Goal: Information Seeking & Learning: Check status

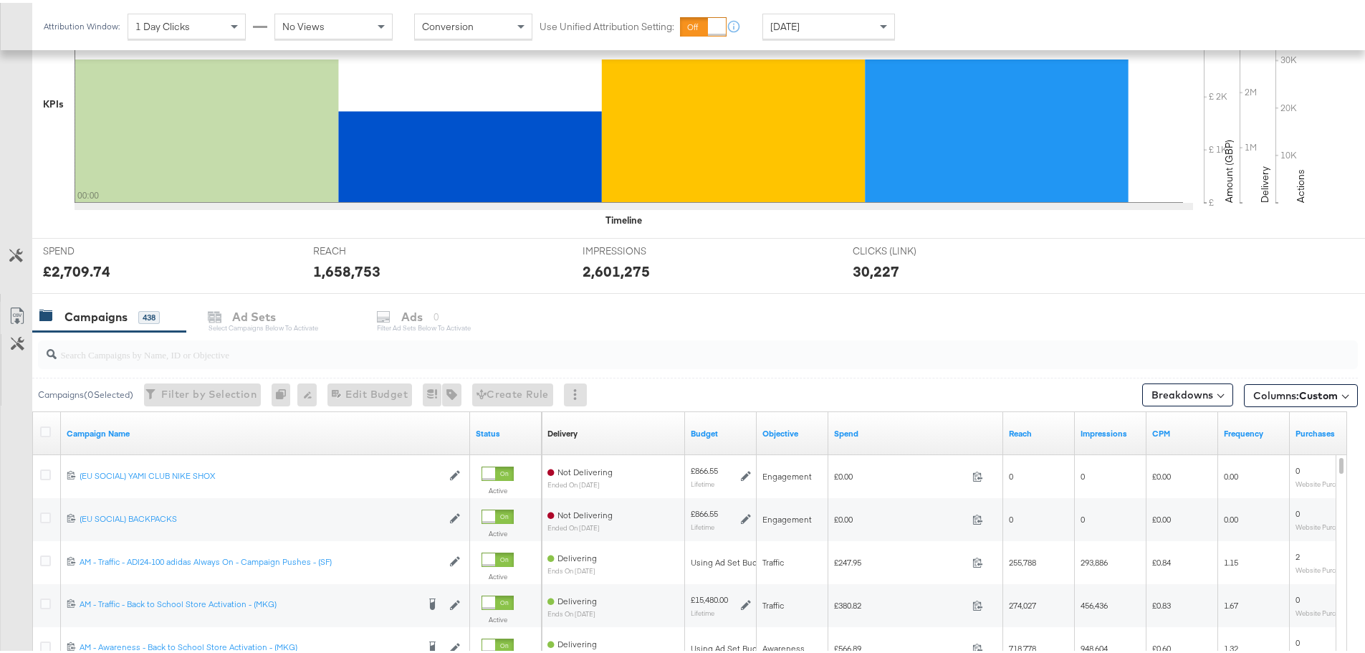
scroll to position [358, 0]
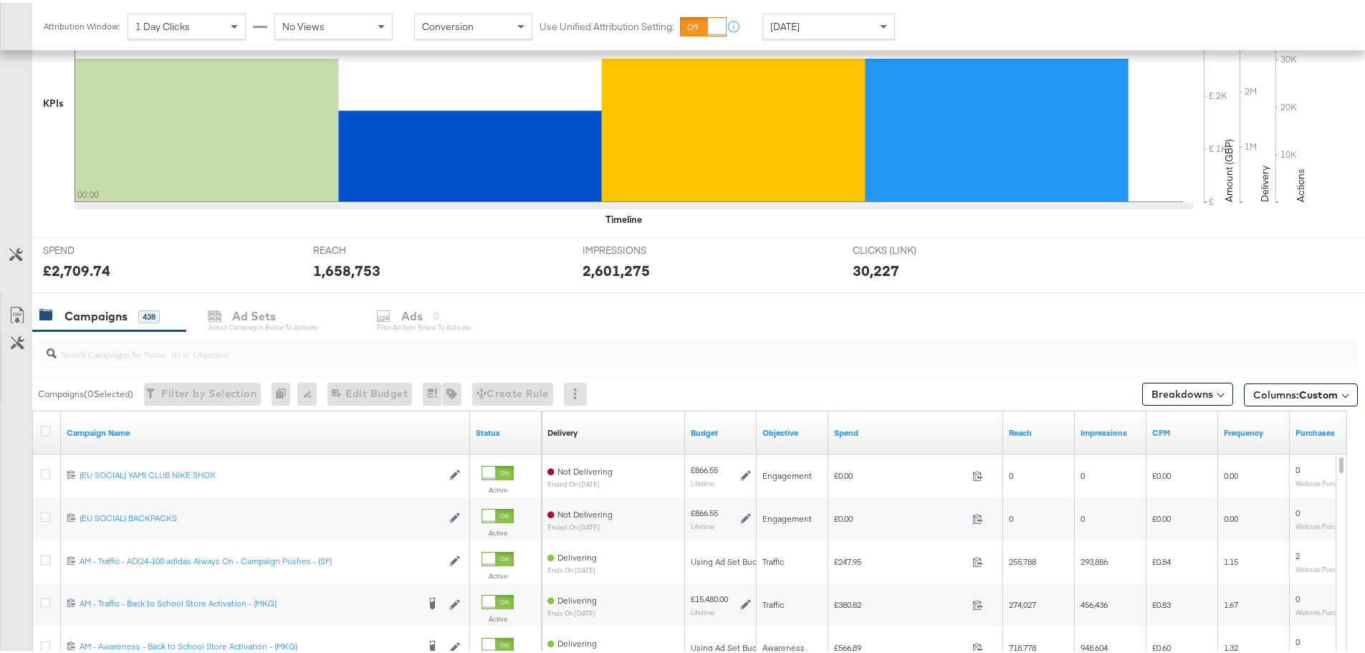
click at [128, 363] on div at bounding box center [698, 351] width 1320 height 29
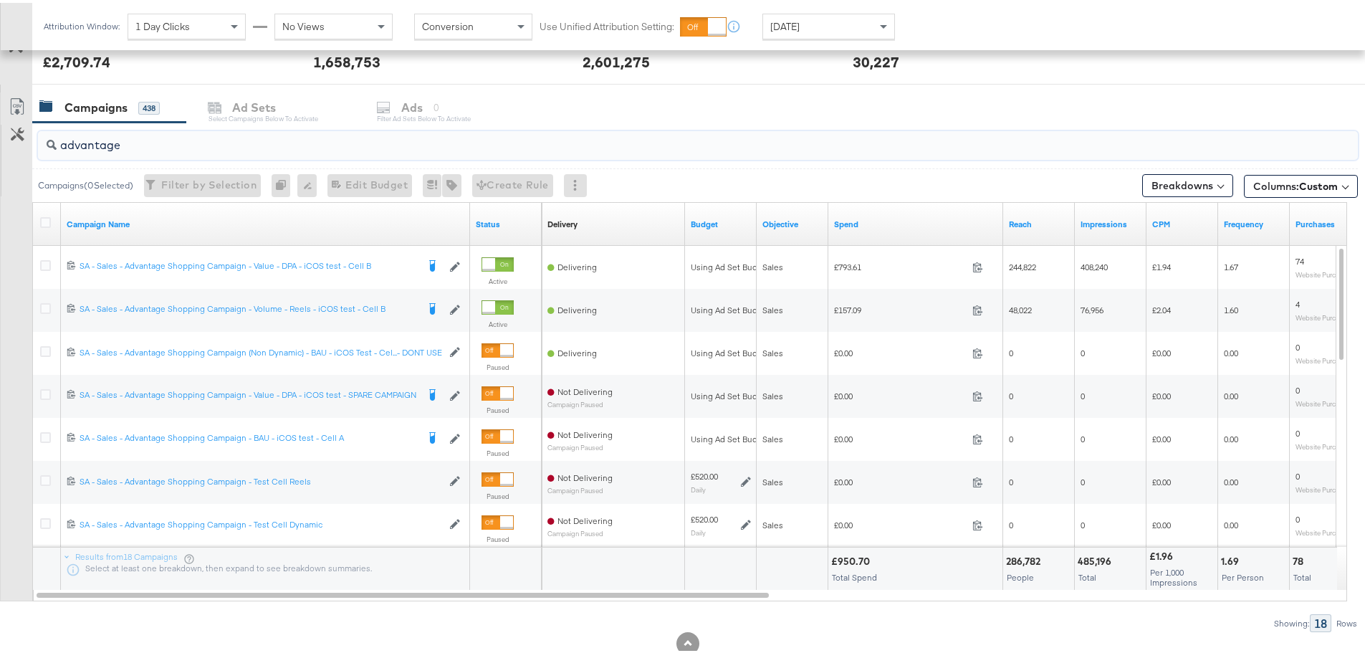
scroll to position [573, 0]
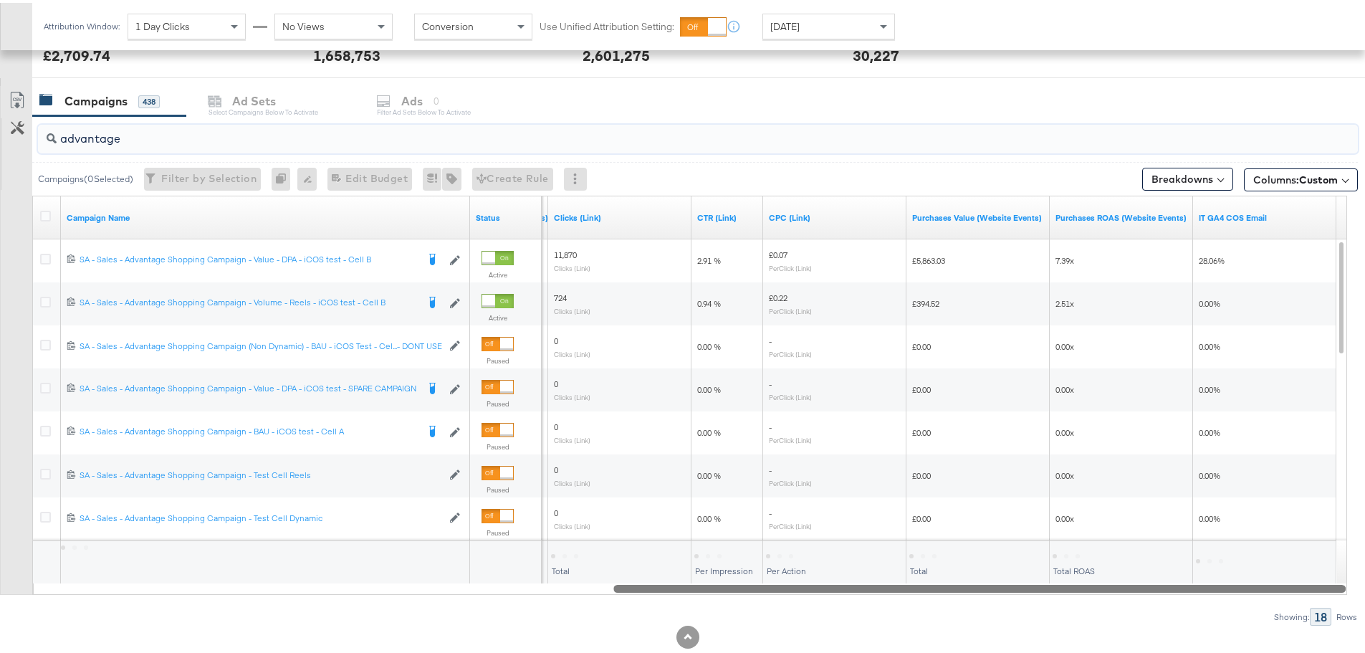
drag, startPoint x: 577, startPoint y: 583, endPoint x: 1289, endPoint y: 609, distance: 712.7
click at [1289, 609] on div "advantage Campaigns ( 0 Selected) Filter by Selection Filter 0 campaigns 0 Rena…" at bounding box center [679, 367] width 1358 height 509
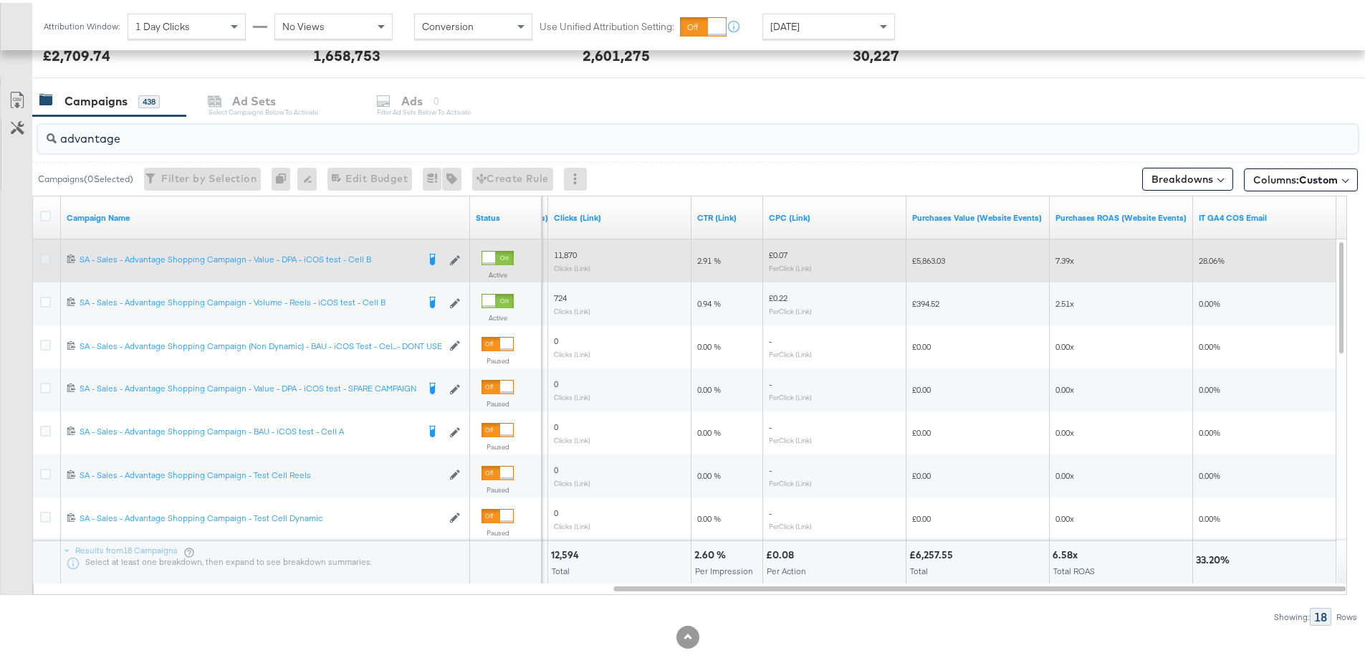
type input "advantage"
click at [42, 254] on icon at bounding box center [45, 256] width 11 height 11
click at [0, 0] on input "checkbox" at bounding box center [0, 0] width 0 height 0
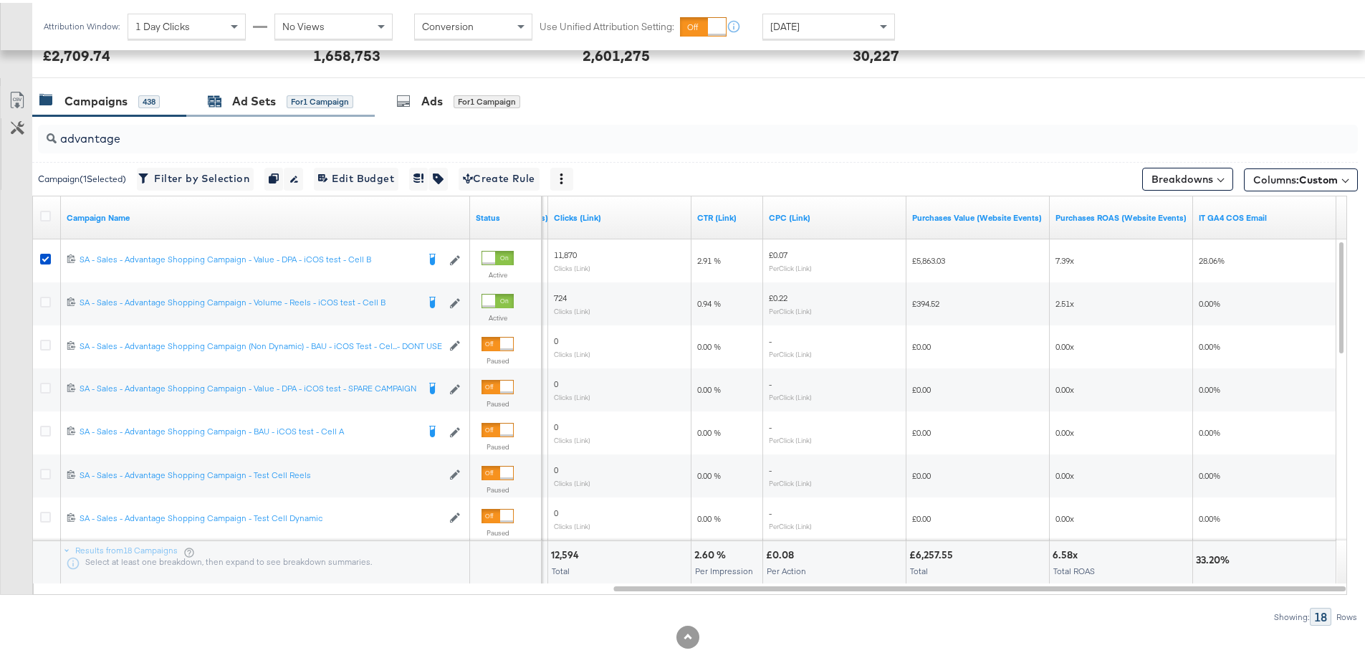
click at [240, 98] on div "Ad Sets" at bounding box center [254, 98] width 44 height 16
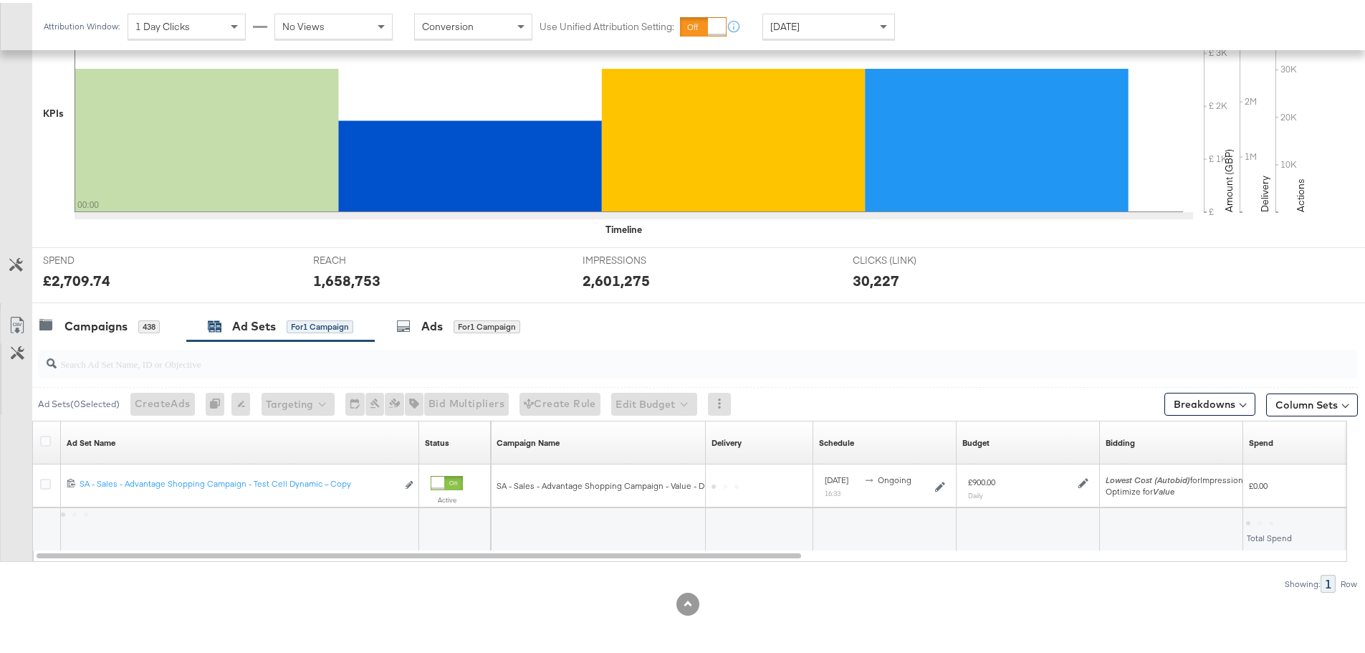
scroll to position [348, 0]
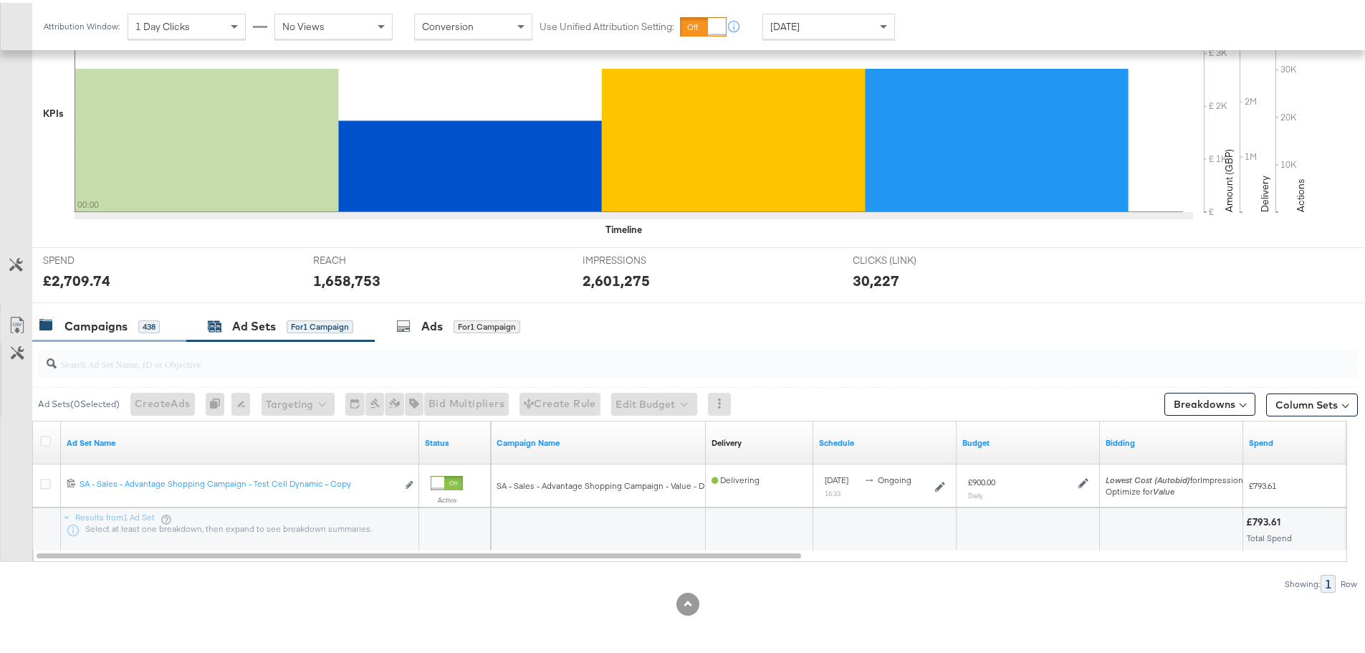
click at [85, 314] on div "Campaigns 438" at bounding box center [109, 323] width 154 height 31
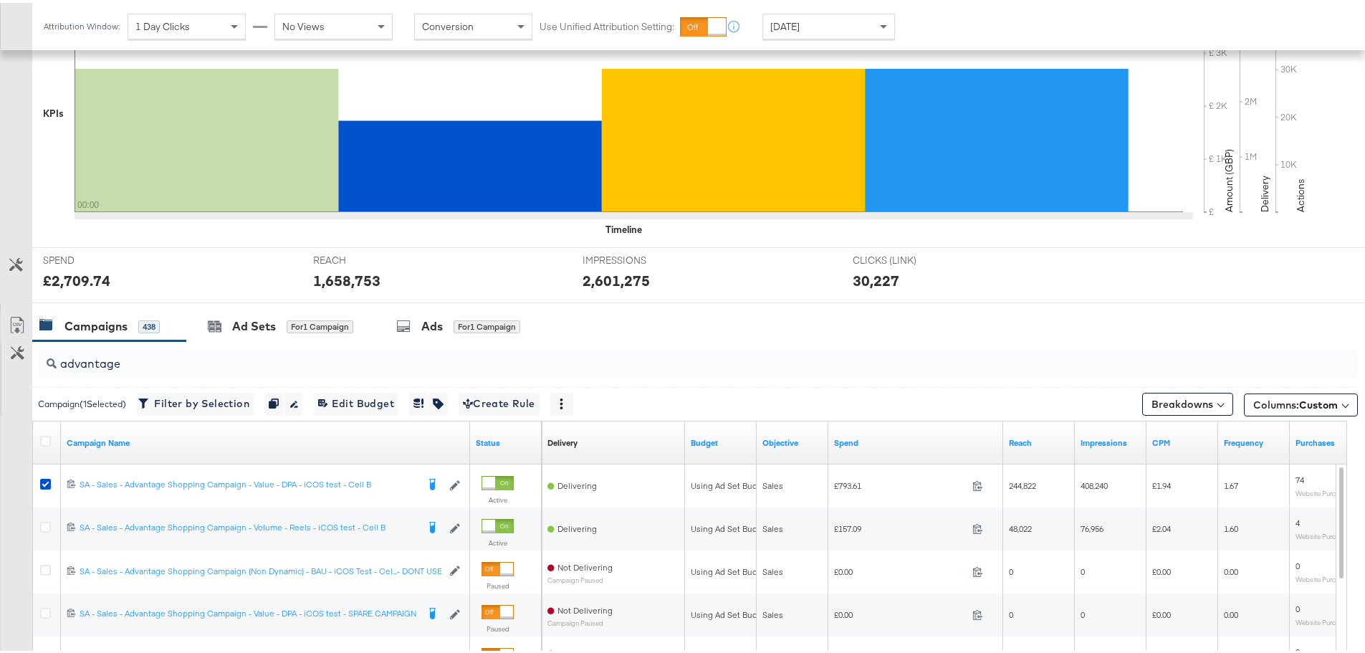
scroll to position [573, 0]
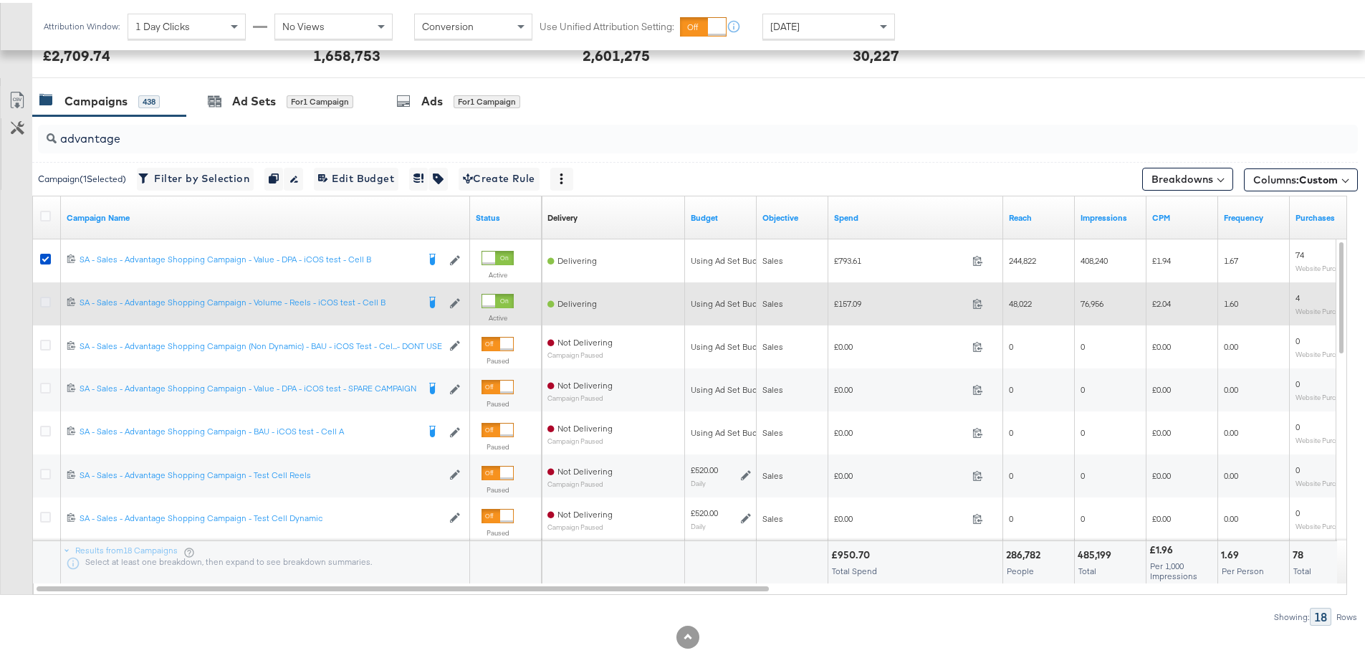
click at [47, 296] on icon at bounding box center [45, 299] width 11 height 11
click at [0, 0] on input "checkbox" at bounding box center [0, 0] width 0 height 0
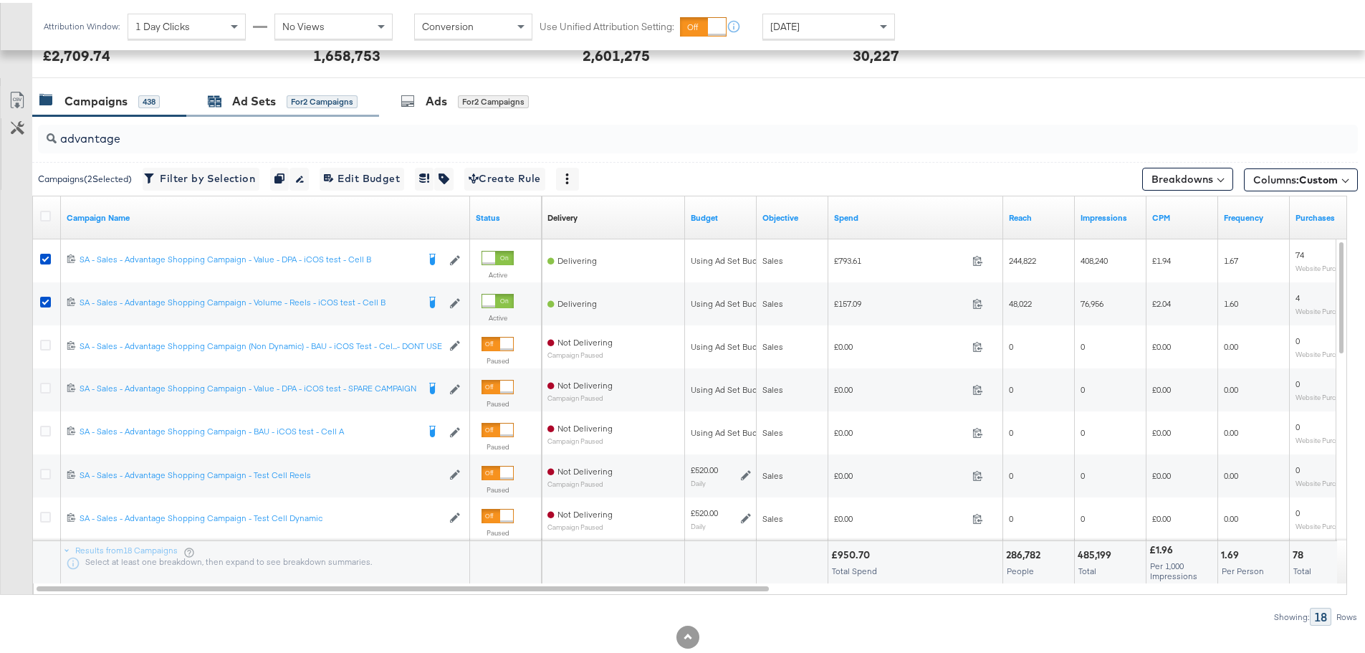
click at [302, 98] on div "for 2 Campaigns" at bounding box center [322, 98] width 71 height 13
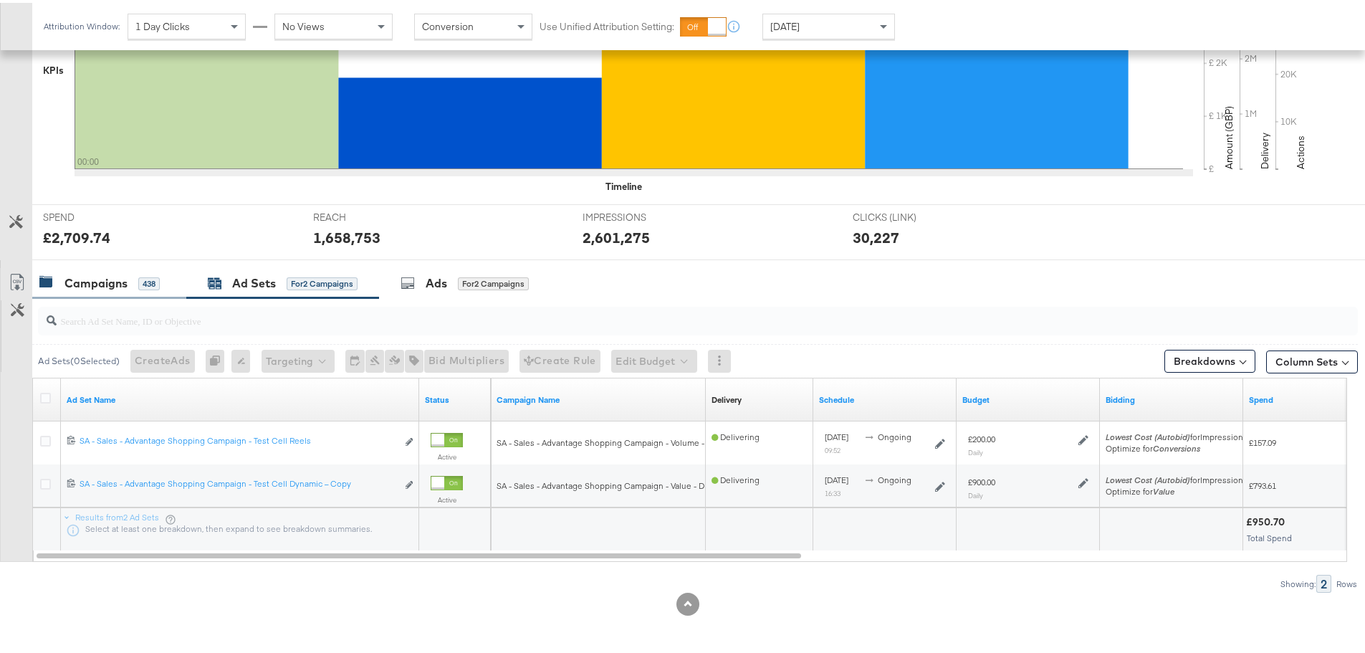
click at [96, 281] on div "Campaigns" at bounding box center [95, 280] width 63 height 16
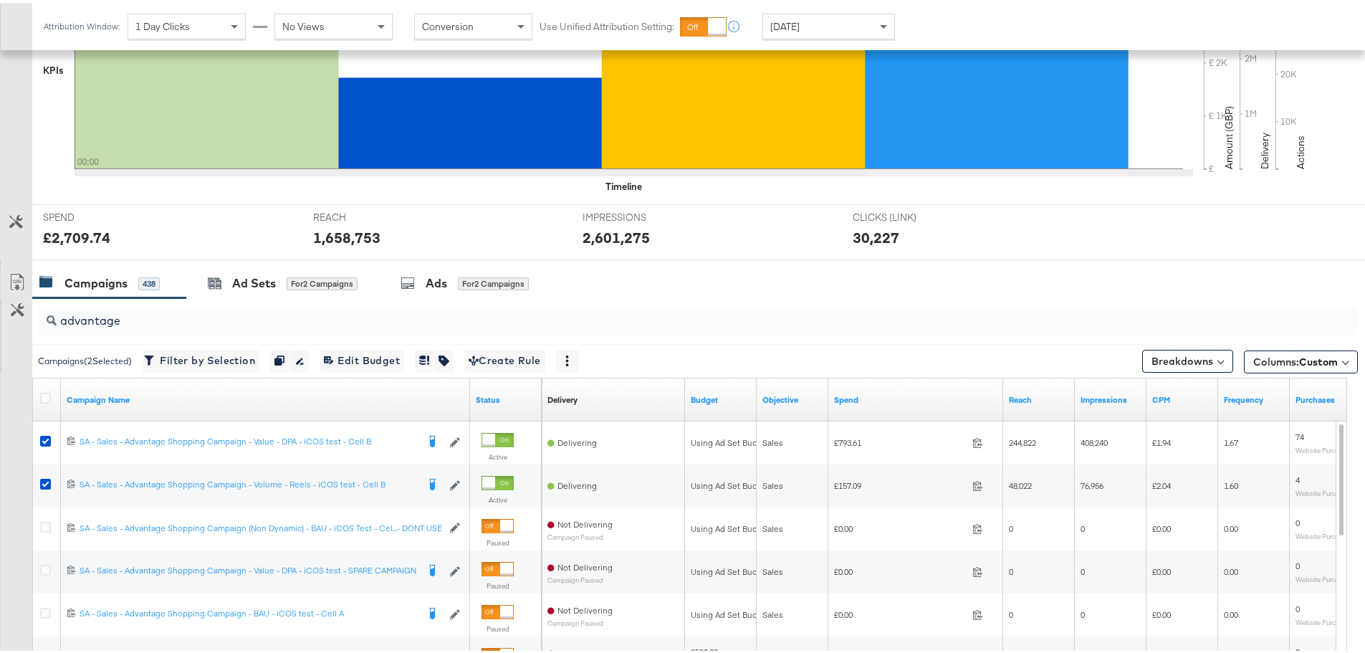
scroll to position [573, 0]
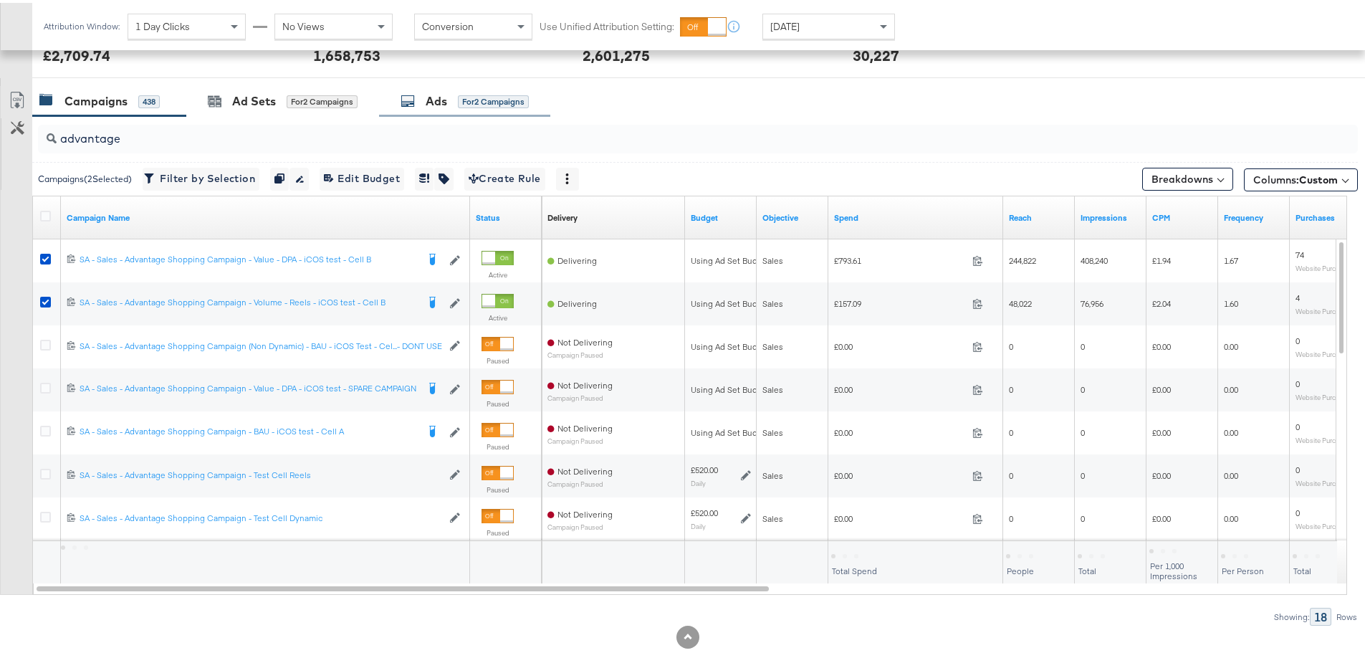
click at [477, 97] on div "for 2 Campaigns" at bounding box center [493, 98] width 71 height 13
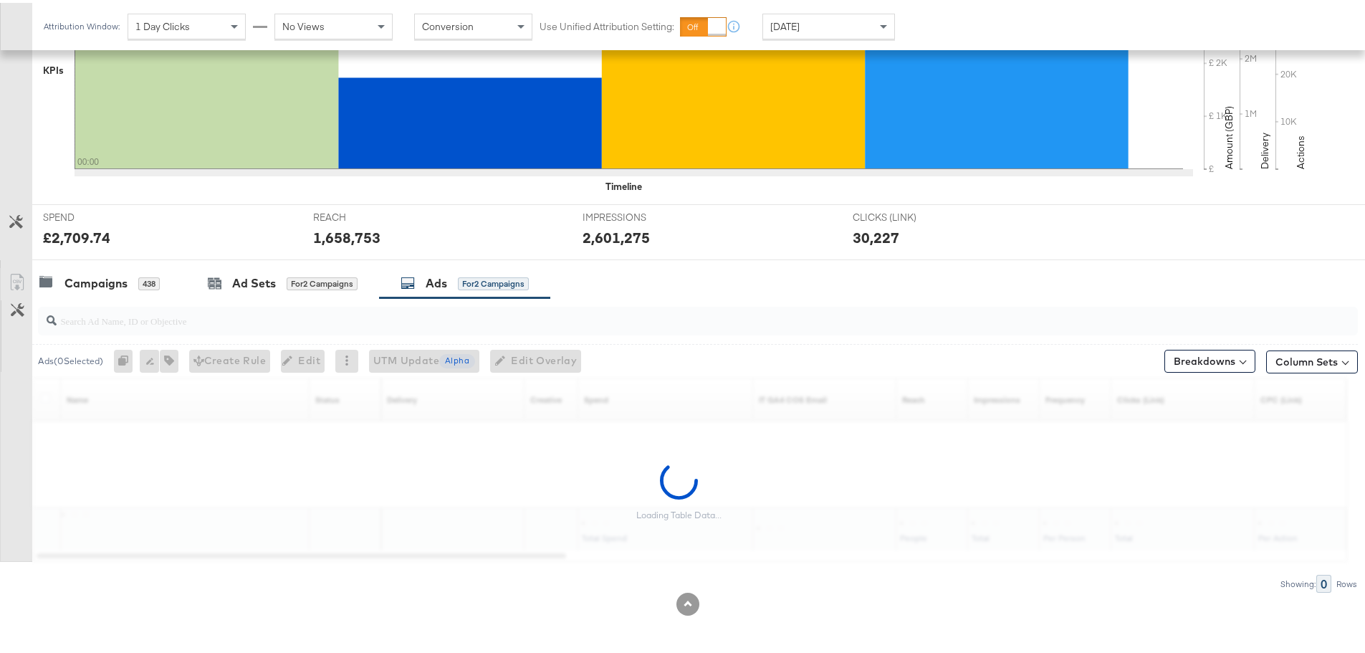
scroll to position [391, 0]
click at [135, 280] on div "Campaigns 438" at bounding box center [99, 280] width 120 height 16
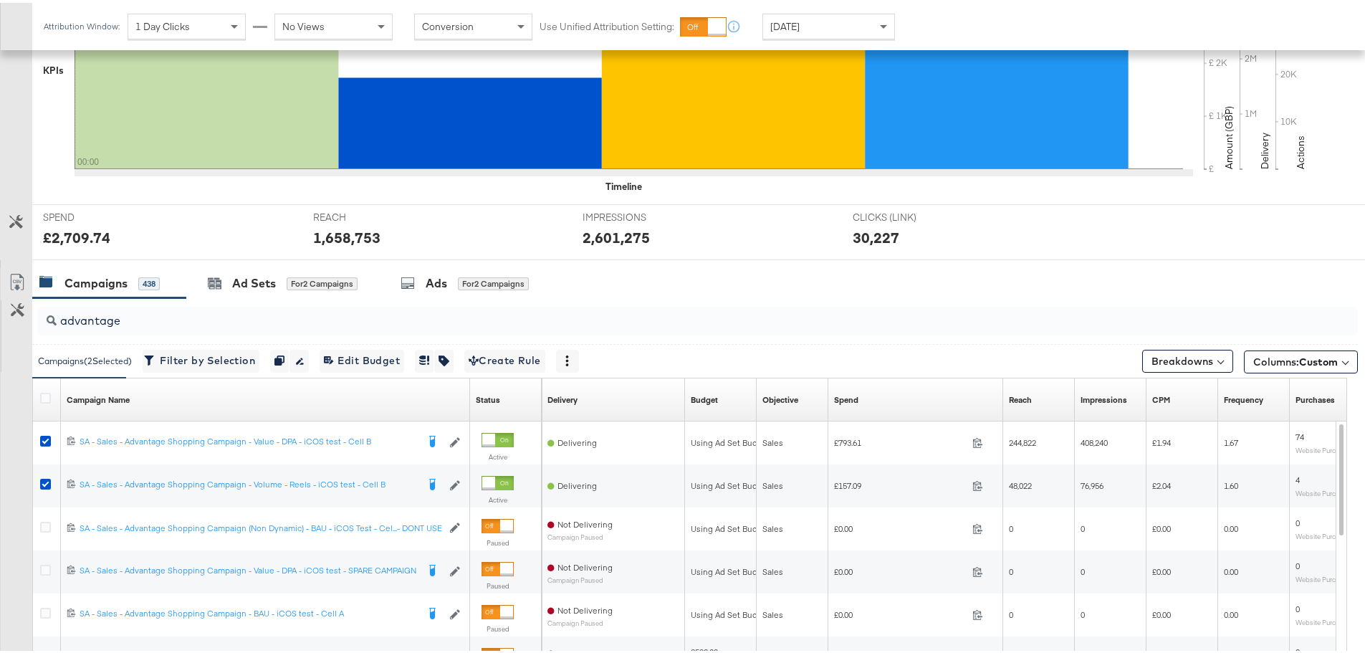
scroll to position [573, 0]
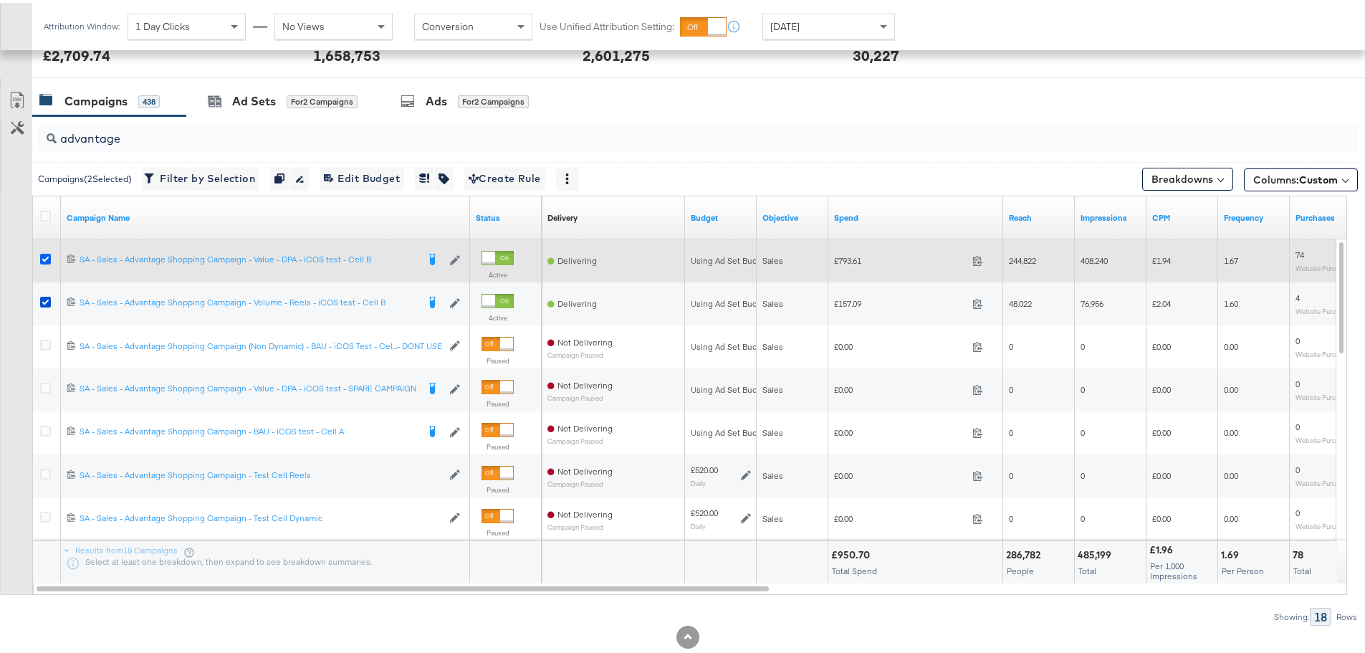
click at [47, 255] on icon at bounding box center [45, 256] width 11 height 11
click at [0, 0] on input "checkbox" at bounding box center [0, 0] width 0 height 0
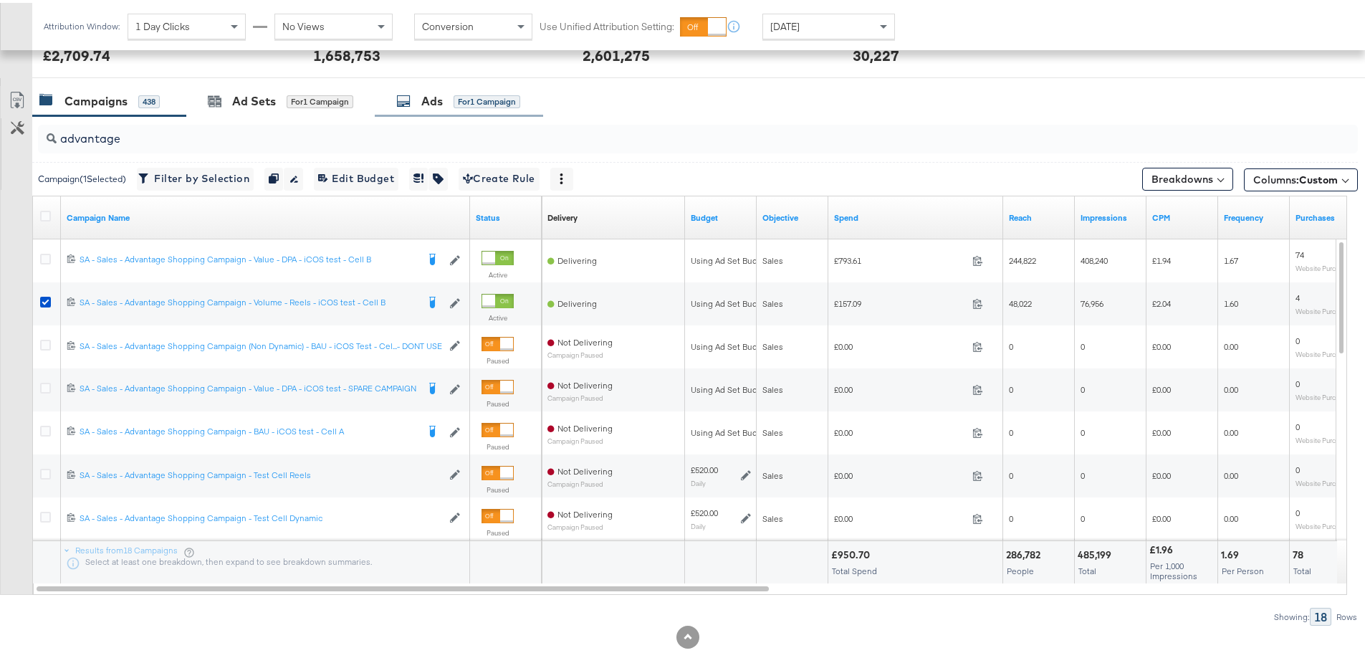
click at [457, 100] on div "for 1 Campaign" at bounding box center [487, 98] width 67 height 13
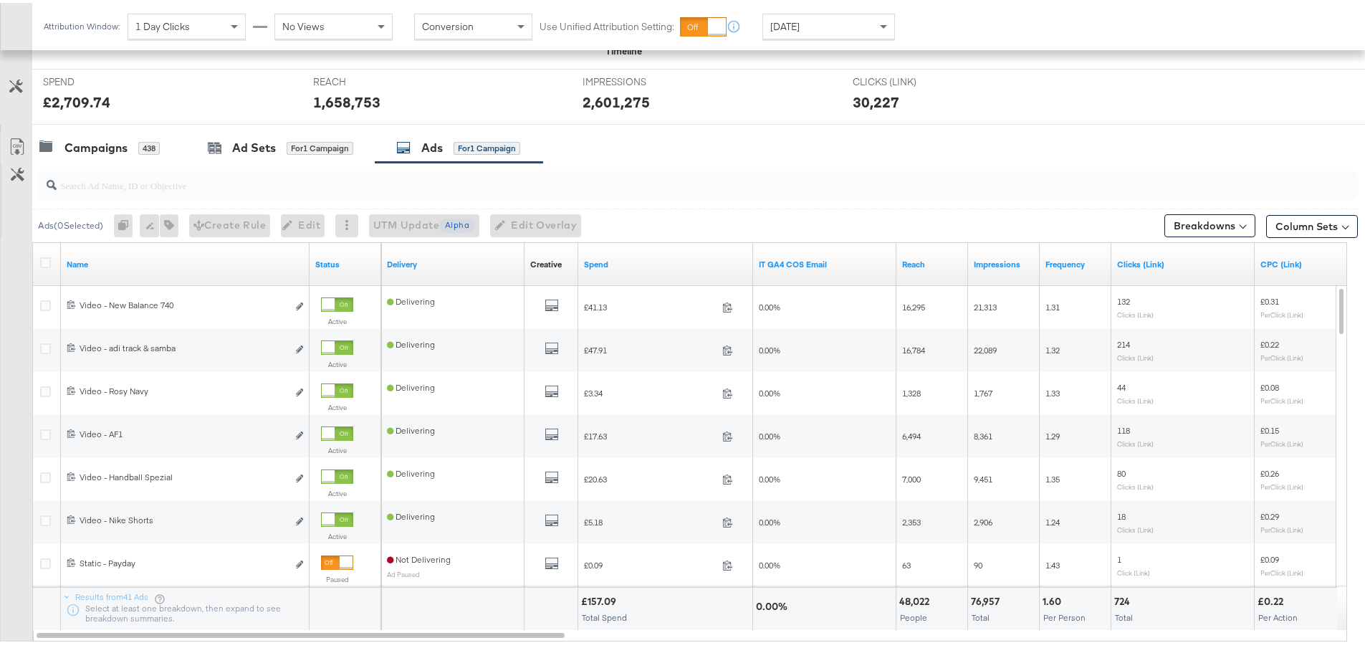
scroll to position [502, 0]
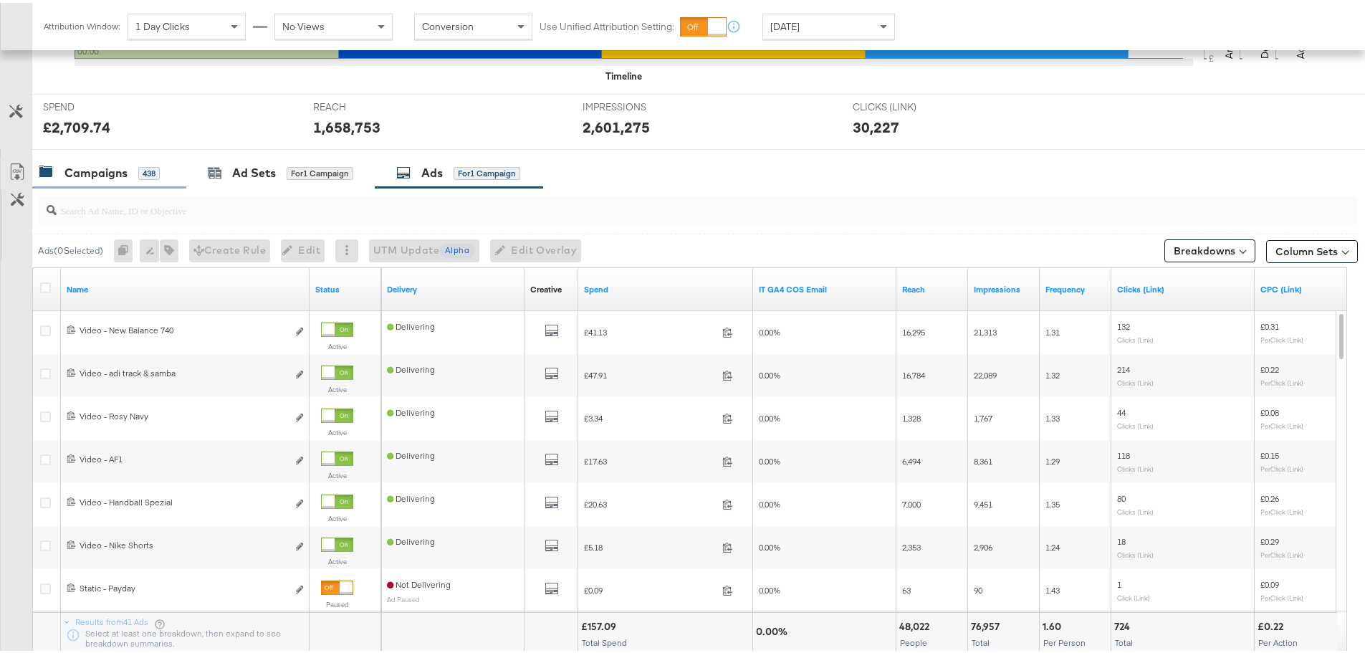
click at [90, 171] on div "Campaigns" at bounding box center [95, 170] width 63 height 16
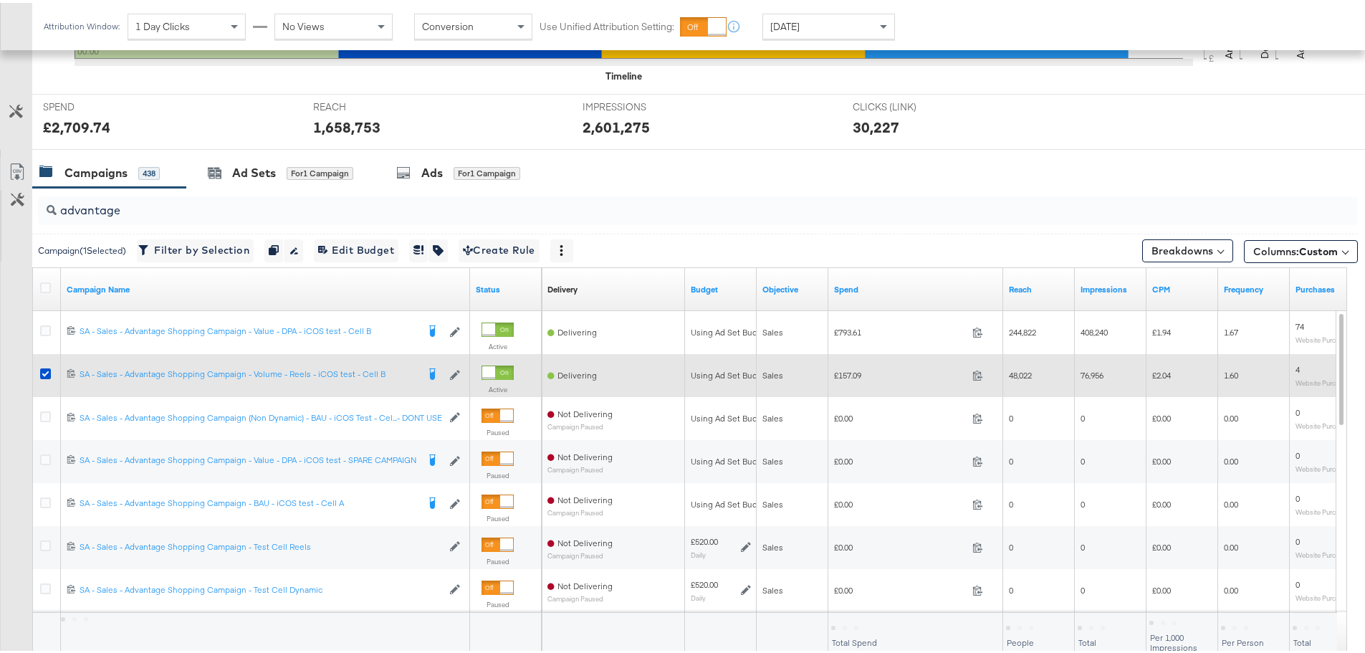
click at [44, 343] on div at bounding box center [47, 330] width 27 height 26
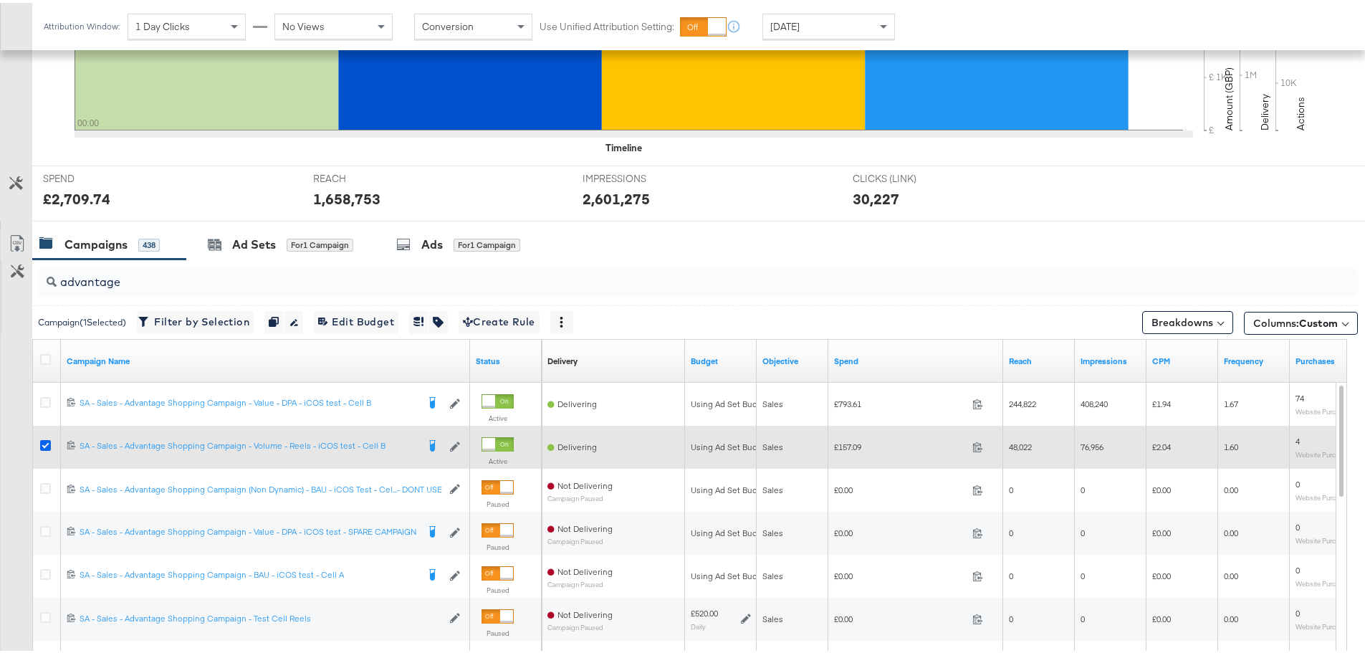
click at [47, 447] on icon at bounding box center [45, 442] width 11 height 11
click at [0, 0] on input "checkbox" at bounding box center [0, 0] width 0 height 0
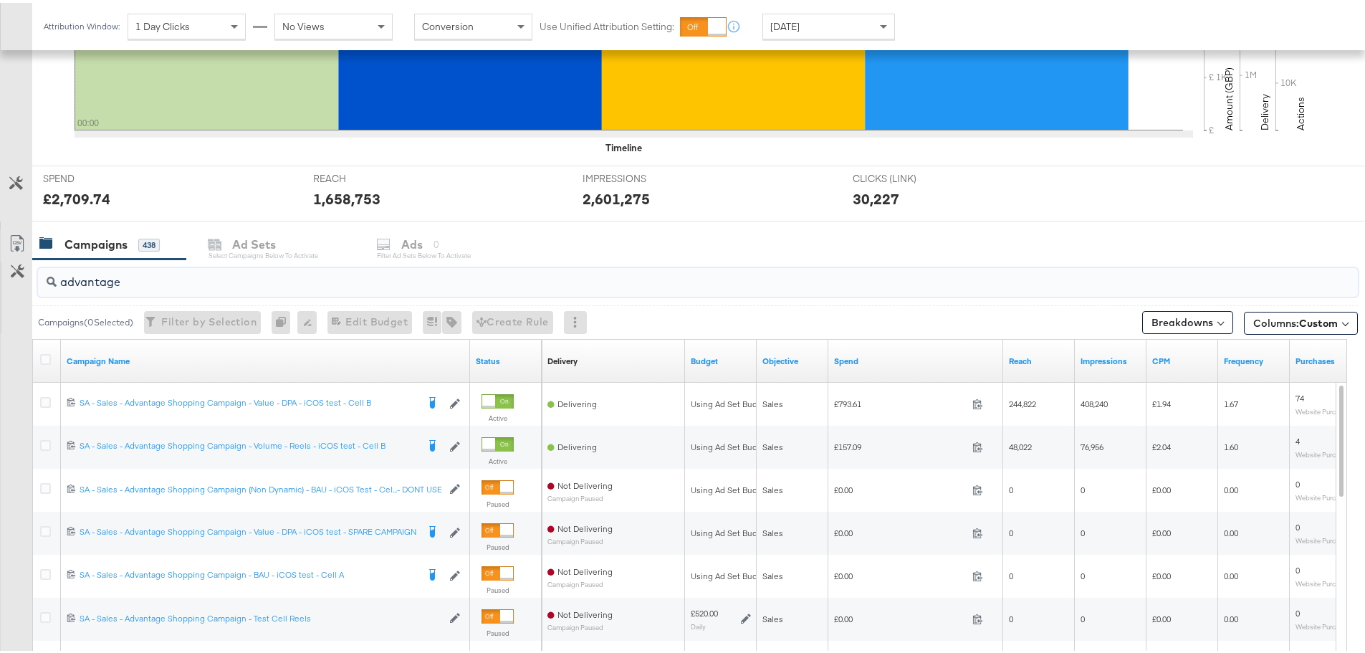
drag, startPoint x: 171, startPoint y: 280, endPoint x: -247, endPoint y: 259, distance: 418.3
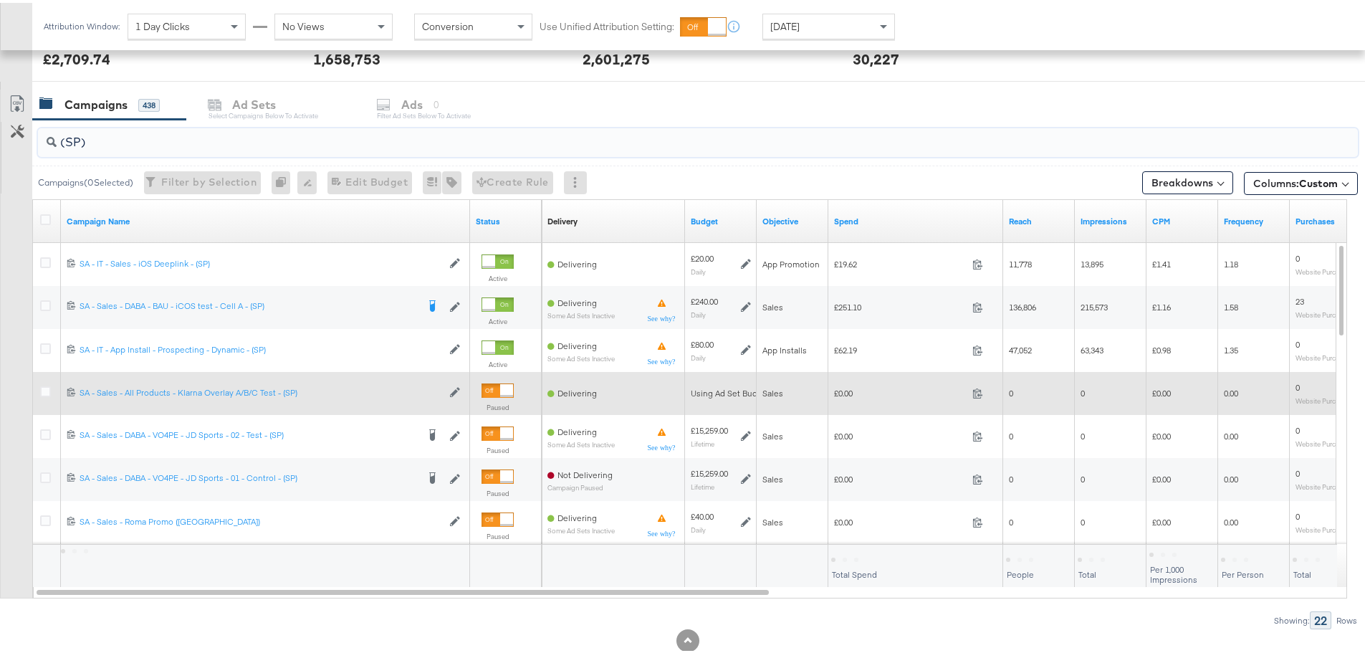
scroll to position [573, 0]
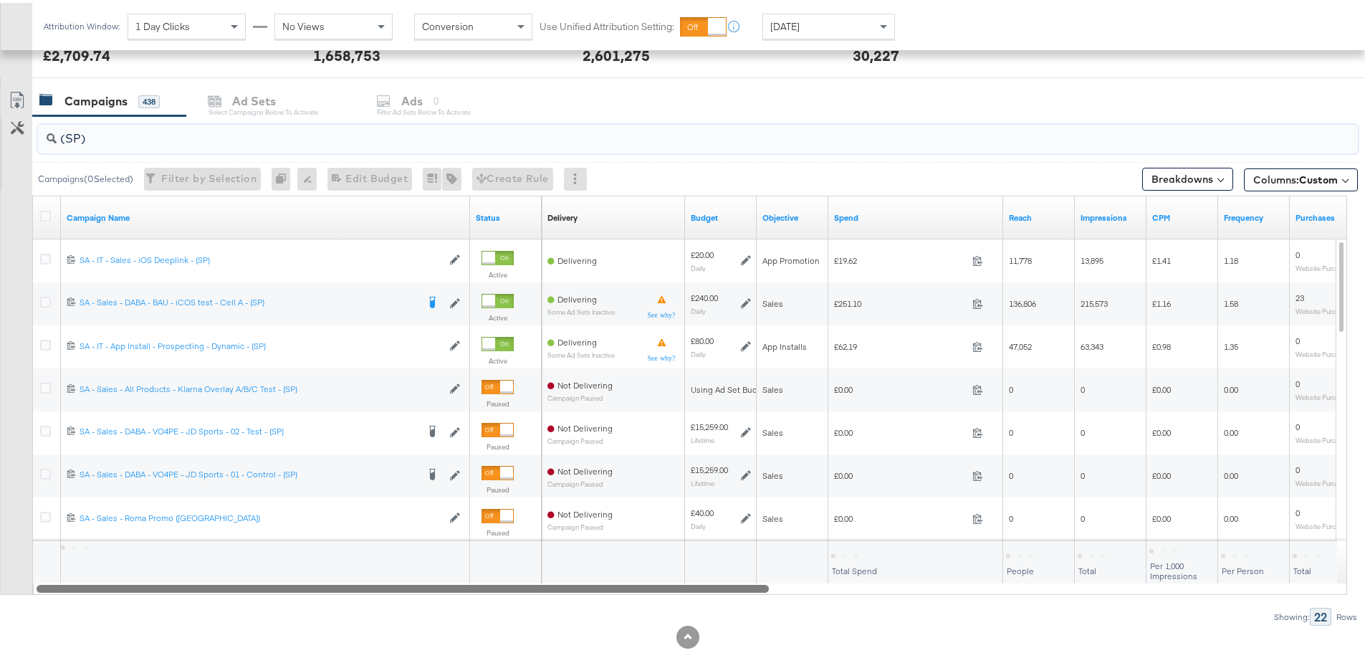
drag, startPoint x: 538, startPoint y: 590, endPoint x: 659, endPoint y: 602, distance: 121.7
click at [659, 602] on div "(SP) Campaigns ( 0 Selected) Filter by Selection Filter 0 campaigns 0 Rename 0 …" at bounding box center [679, 367] width 1358 height 509
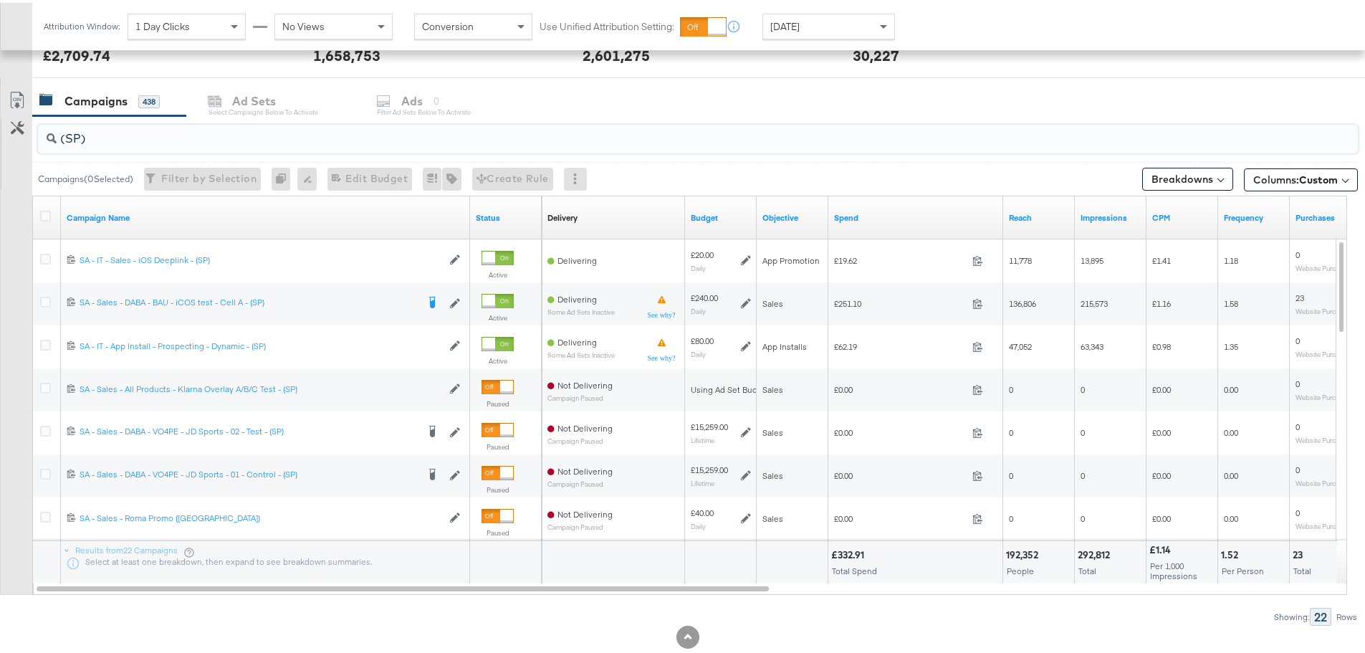
click at [78, 135] on input "(SP)" at bounding box center [647, 130] width 1180 height 28
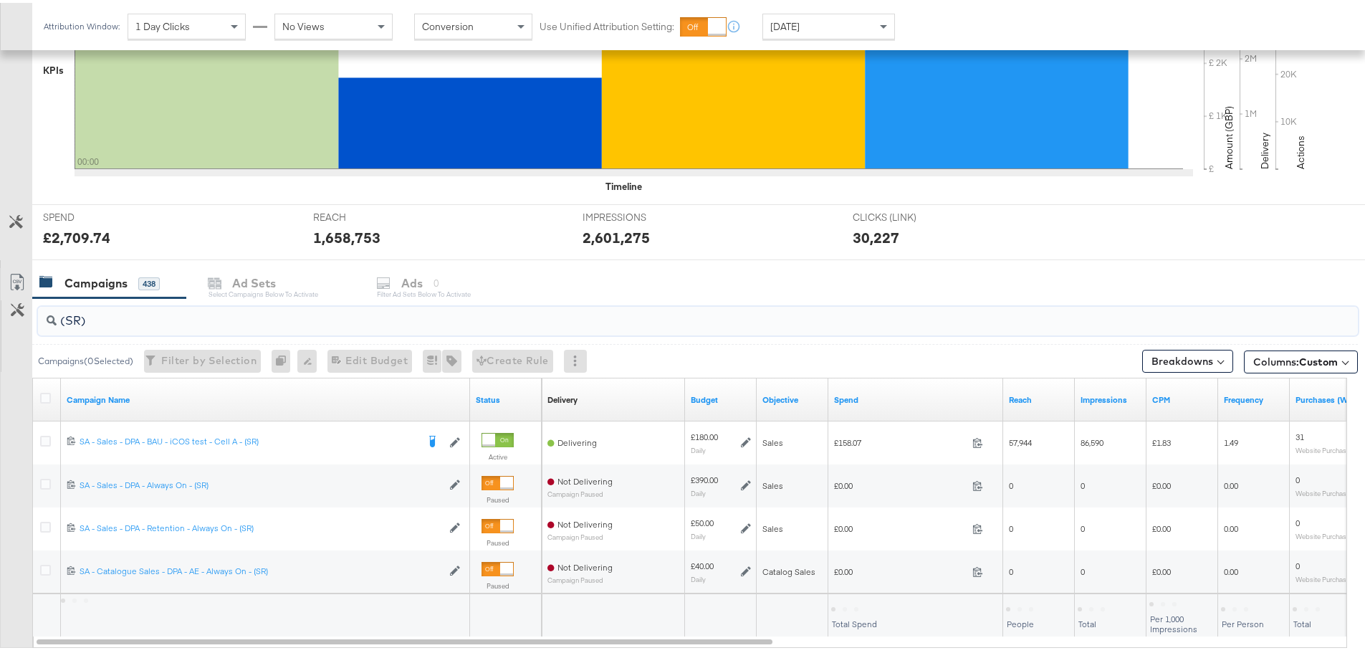
scroll to position [477, 0]
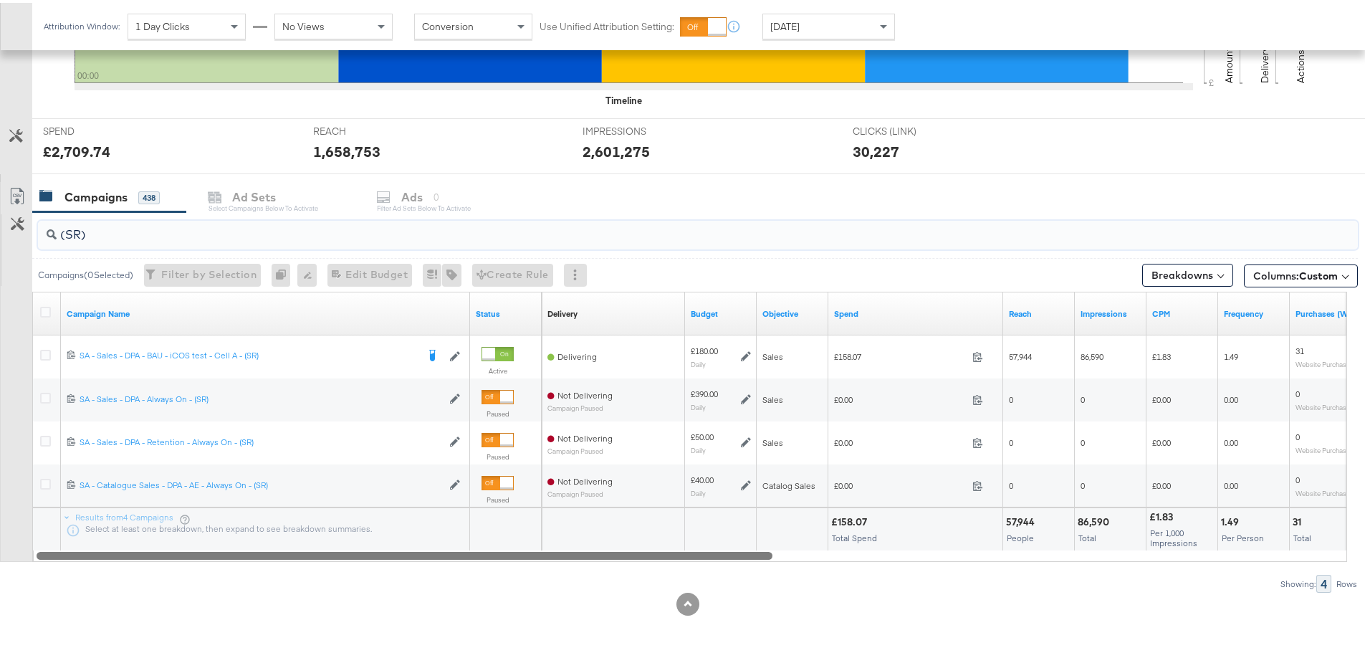
drag, startPoint x: 701, startPoint y: 552, endPoint x: 563, endPoint y: 613, distance: 150.8
click at [563, 613] on div "KPIs Performance & KPIs Customize KPIs ✔ Clicks (Link) ✔ Reach ✔ Impressions ✔ …" at bounding box center [688, 228] width 1376 height 847
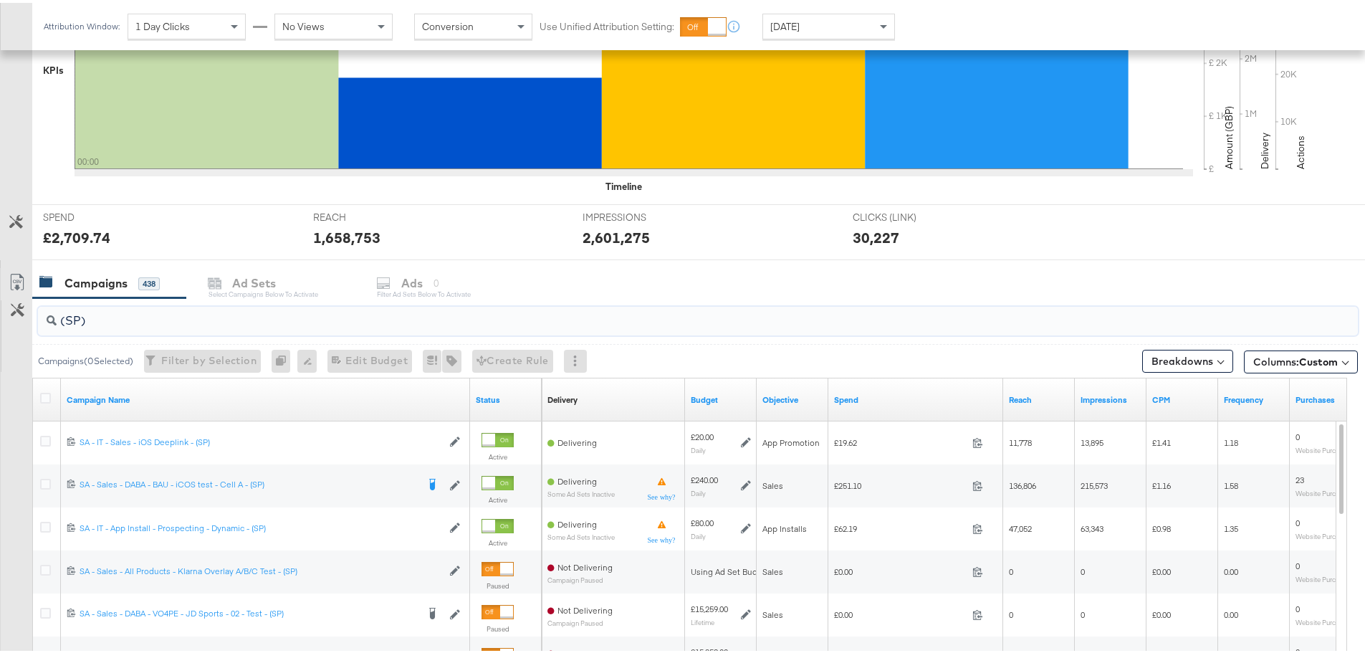
scroll to position [573, 0]
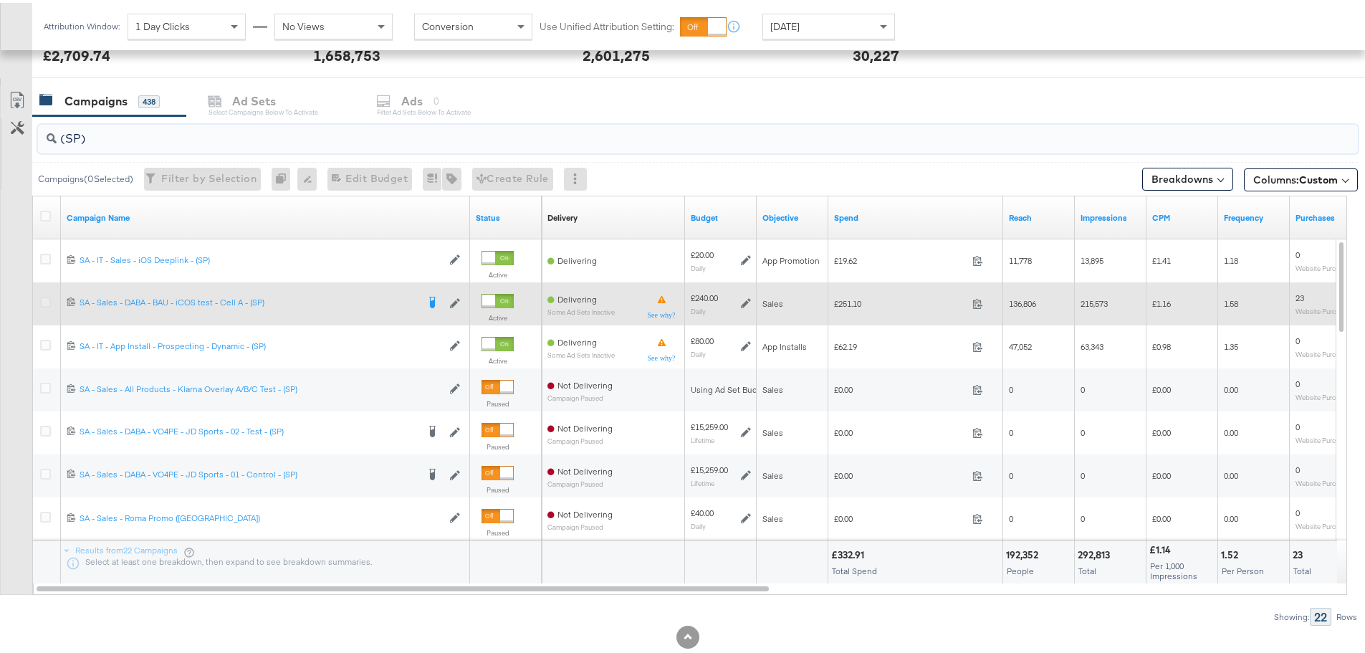
type input "(SP)"
click at [48, 300] on icon at bounding box center [45, 299] width 11 height 11
click at [0, 0] on input "checkbox" at bounding box center [0, 0] width 0 height 0
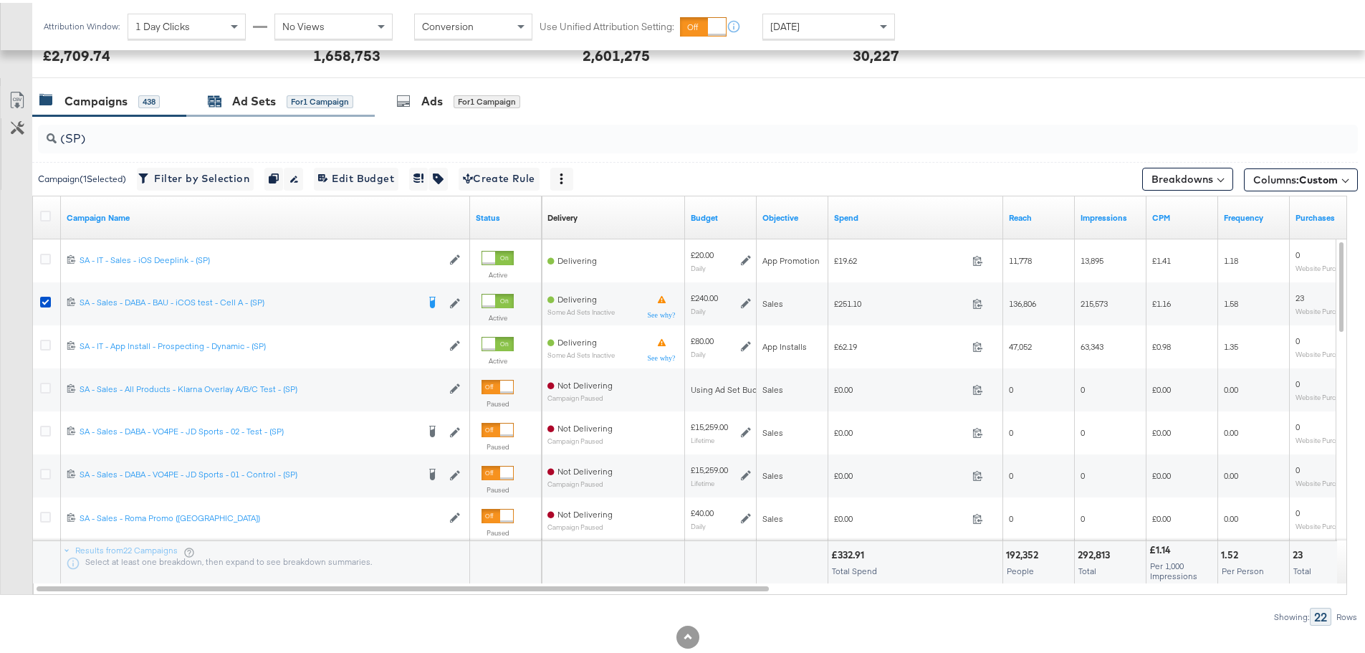
click at [239, 106] on div "Ad Sets" at bounding box center [254, 98] width 44 height 16
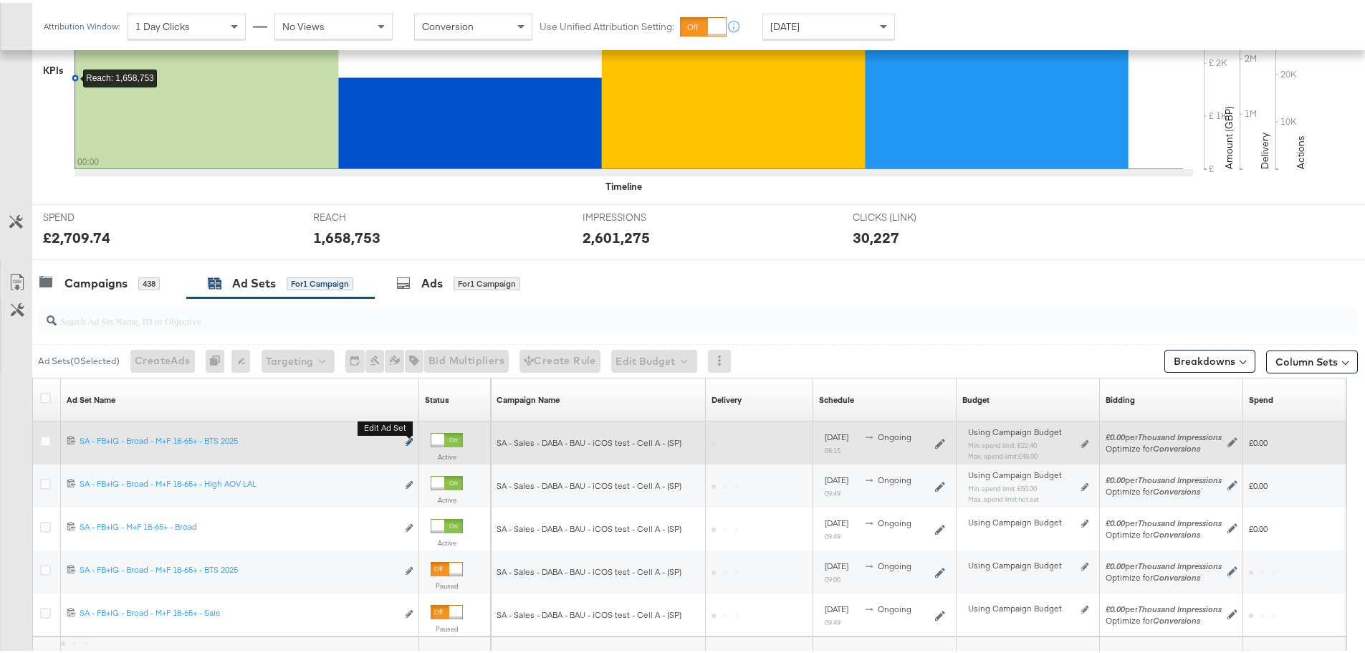
scroll to position [520, 0]
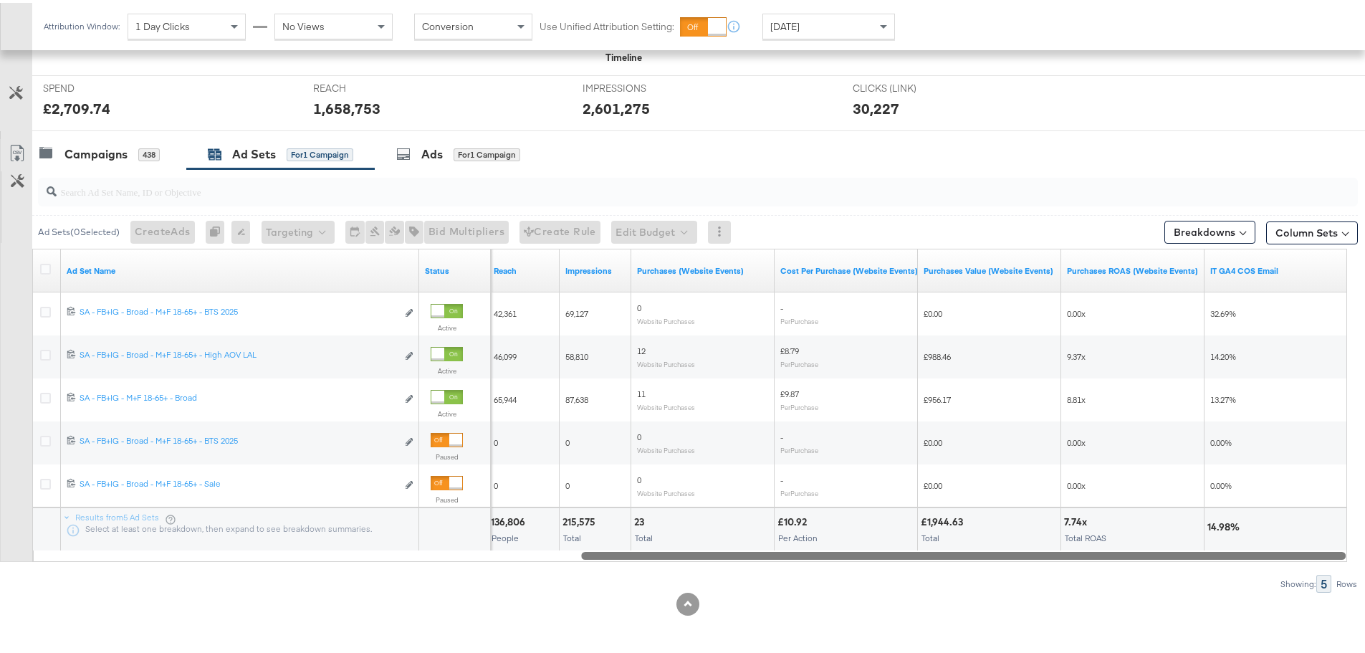
drag, startPoint x: 493, startPoint y: 552, endPoint x: 1334, endPoint y: 578, distance: 840.9
click at [1334, 578] on div "Ad Sets ( 0 Selected) Create Ads At least one ad set must be selected 0 Rename …" at bounding box center [679, 377] width 1358 height 423
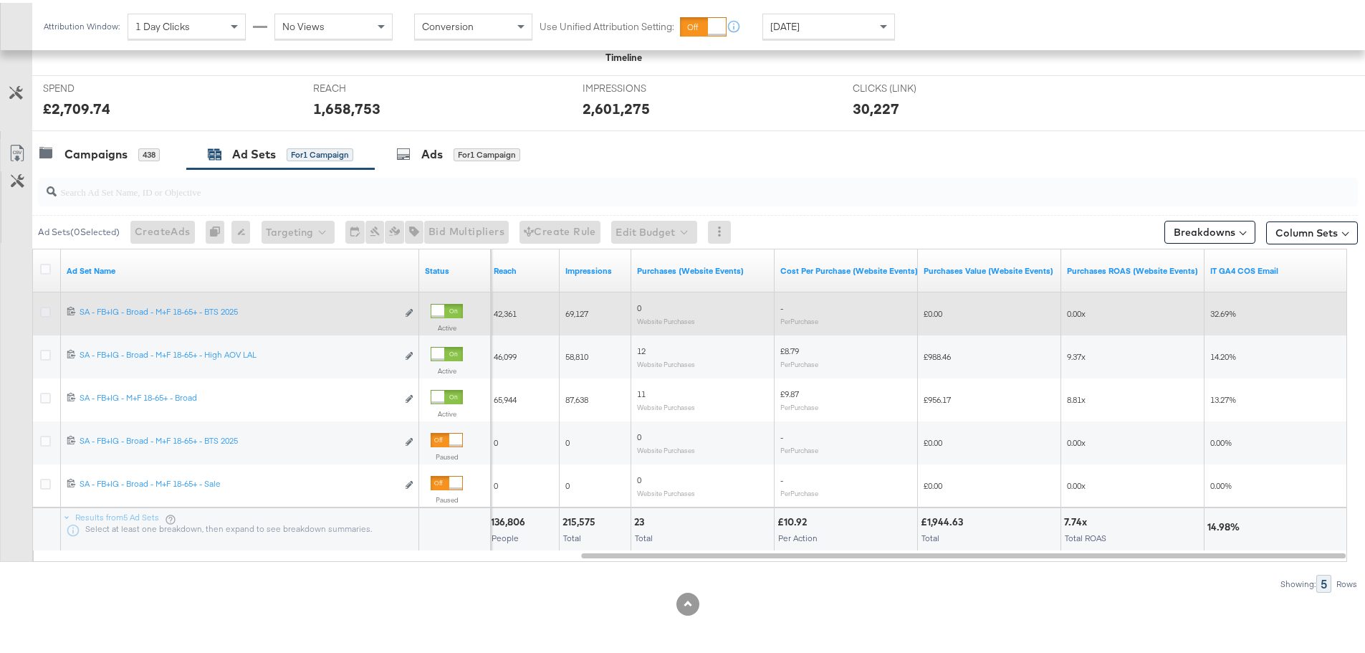
click at [43, 314] on icon at bounding box center [45, 309] width 11 height 11
click at [0, 0] on input "checkbox" at bounding box center [0, 0] width 0 height 0
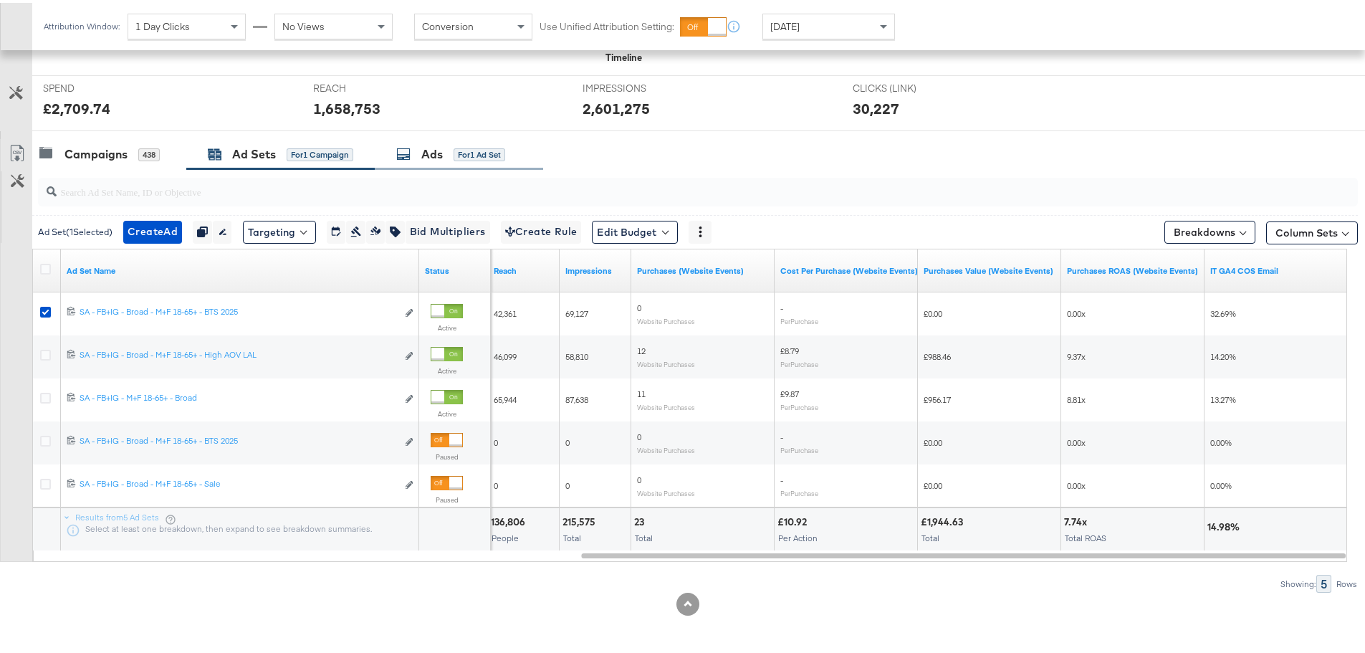
click at [422, 160] on div "Ads for 1 Ad Set" at bounding box center [459, 151] width 168 height 31
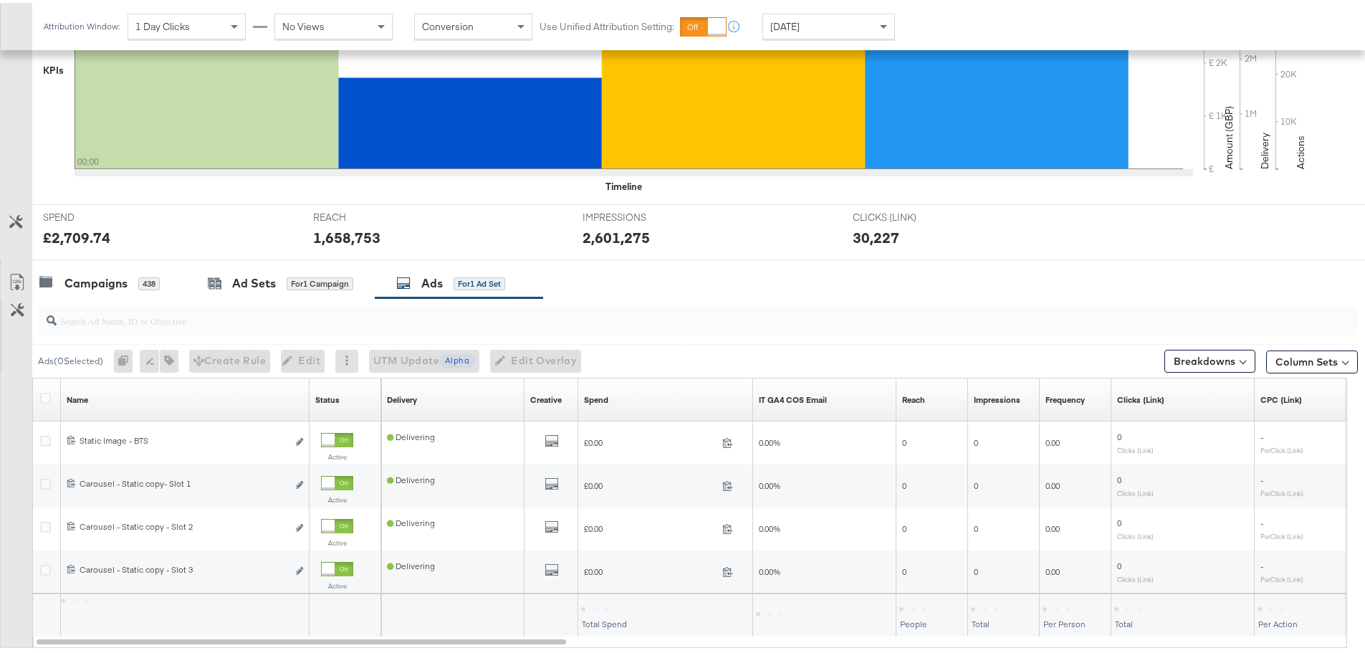
scroll to position [477, 0]
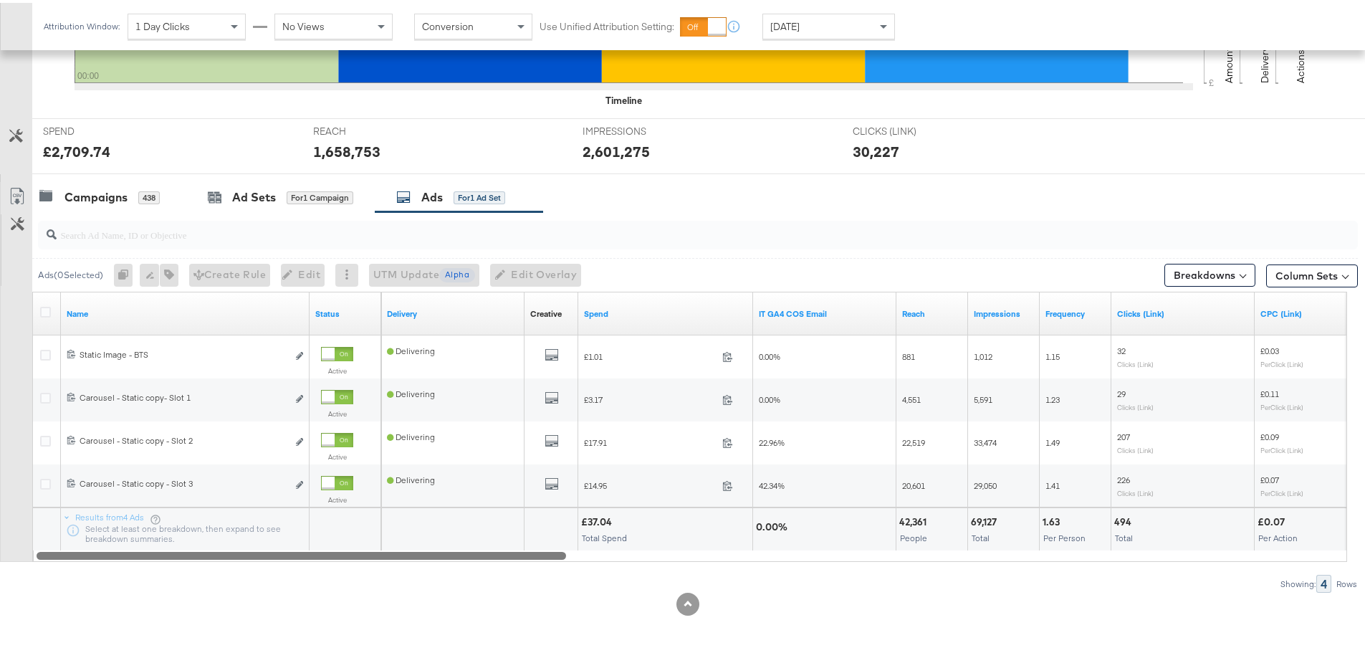
drag, startPoint x: 380, startPoint y: 553, endPoint x: 252, endPoint y: 325, distance: 262.1
click at [284, 557] on div at bounding box center [302, 552] width 530 height 12
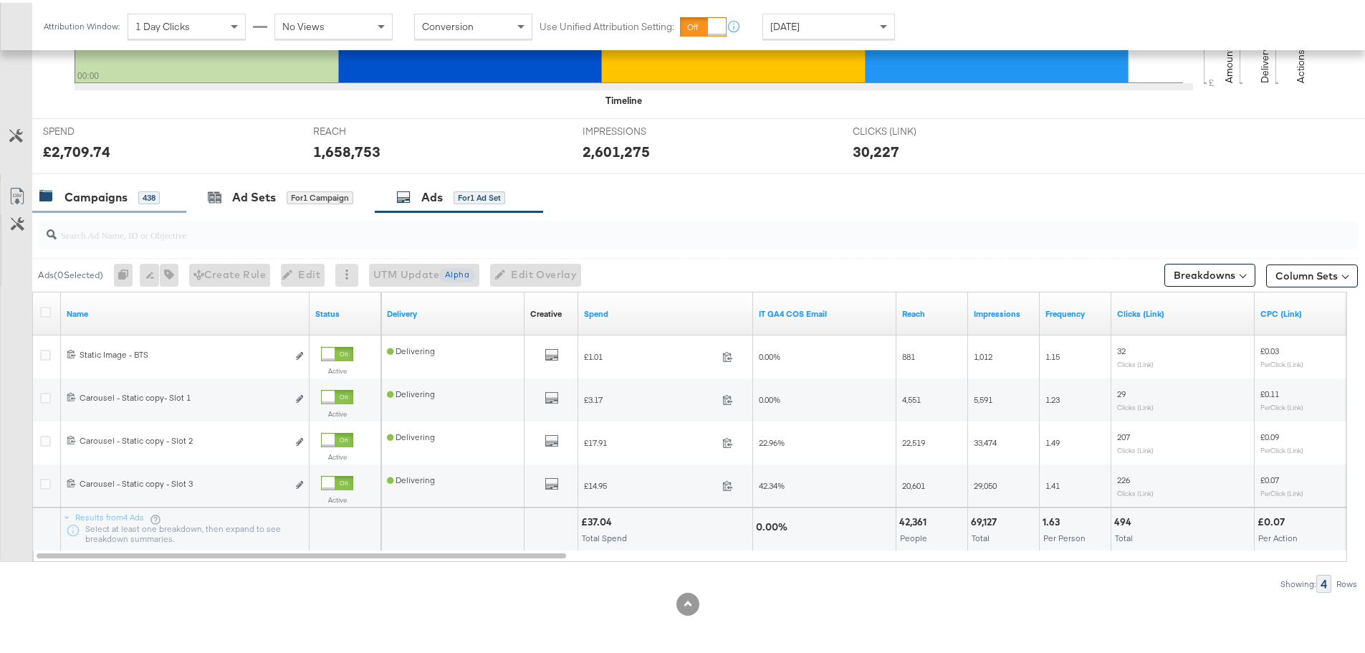
click at [133, 188] on div "Campaigns 438" at bounding box center [99, 194] width 120 height 16
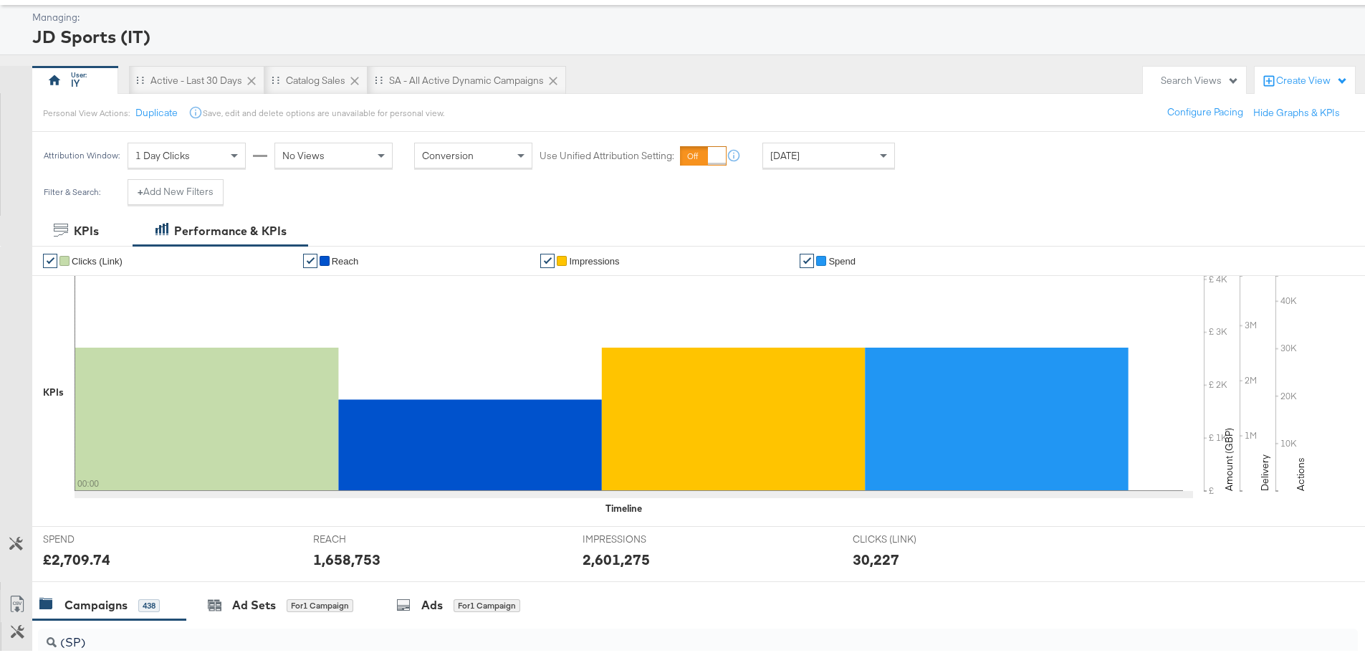
scroll to position [0, 0]
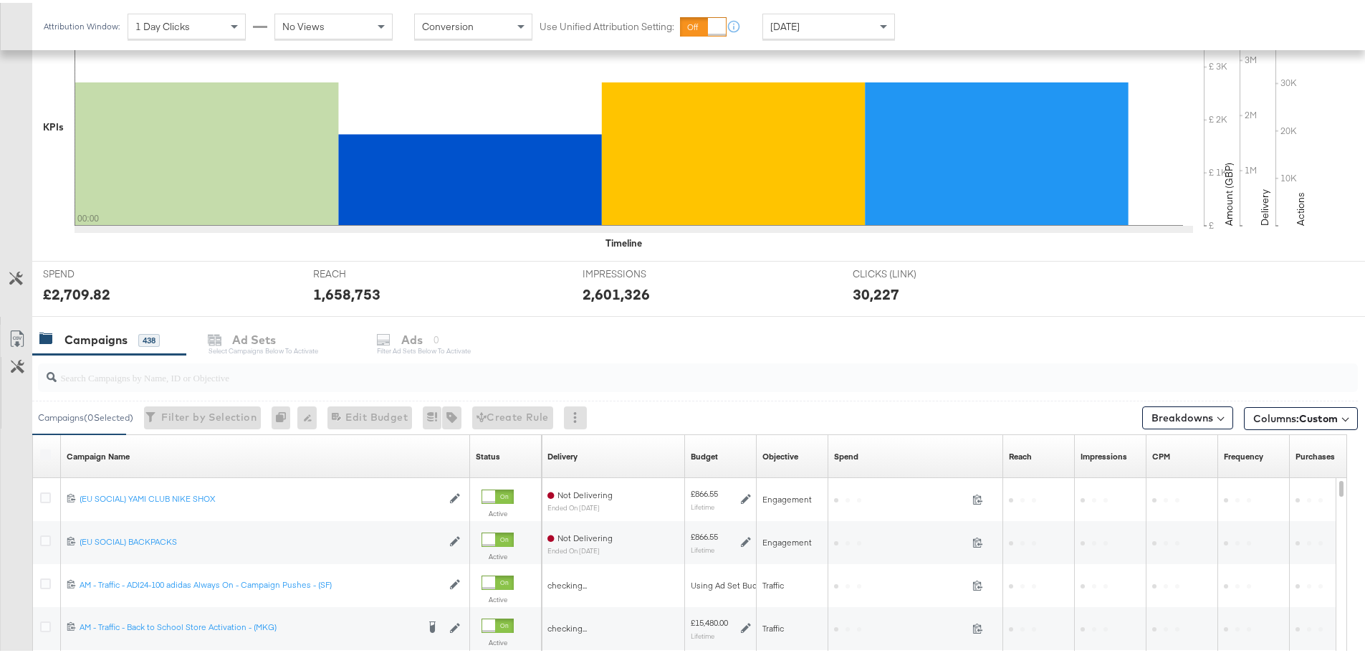
scroll to position [463, 0]
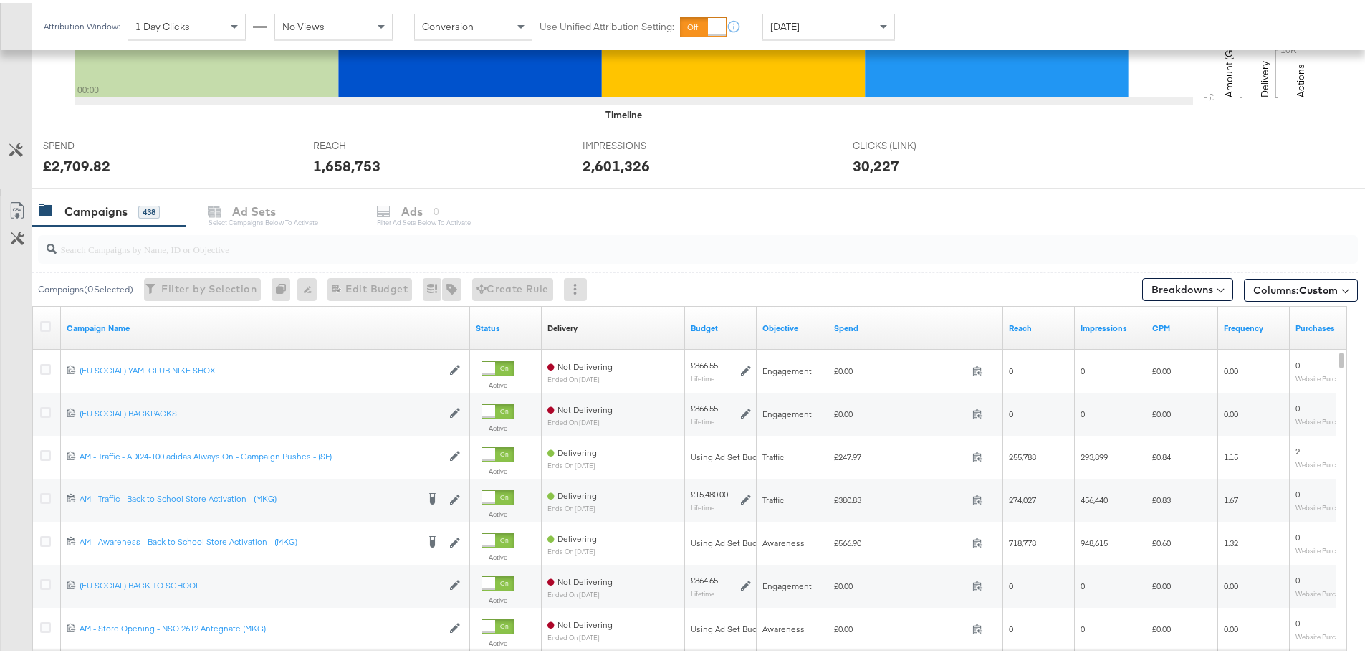
click at [846, 14] on div "Yesterday" at bounding box center [828, 23] width 131 height 24
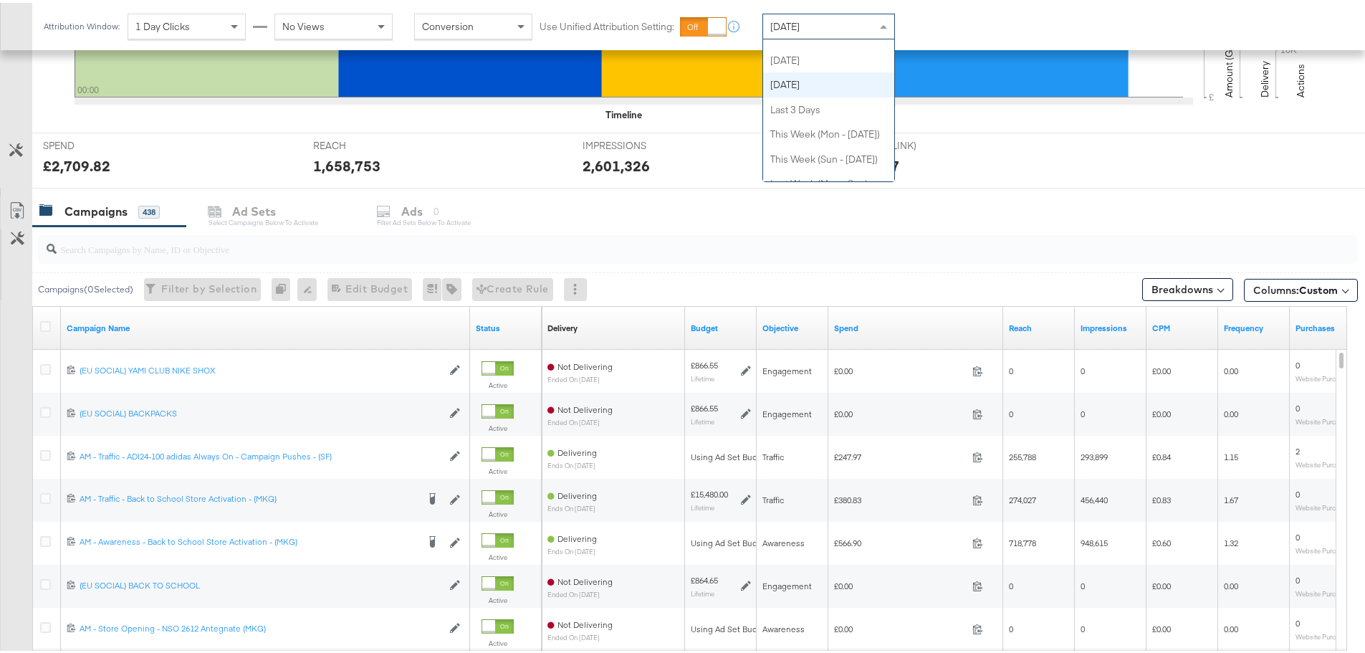
scroll to position [0, 0]
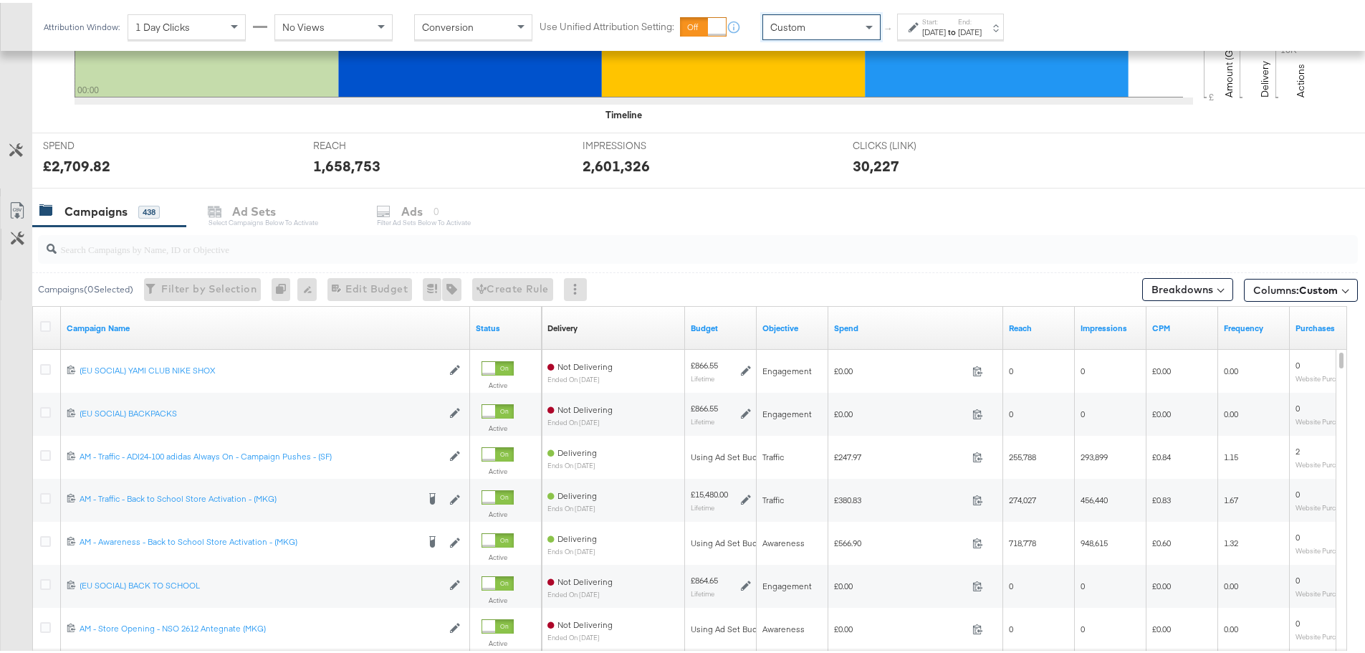
click at [959, 36] on div "Start: Sep 2nd 2025 to End: Sep 2nd 2025" at bounding box center [950, 24] width 107 height 27
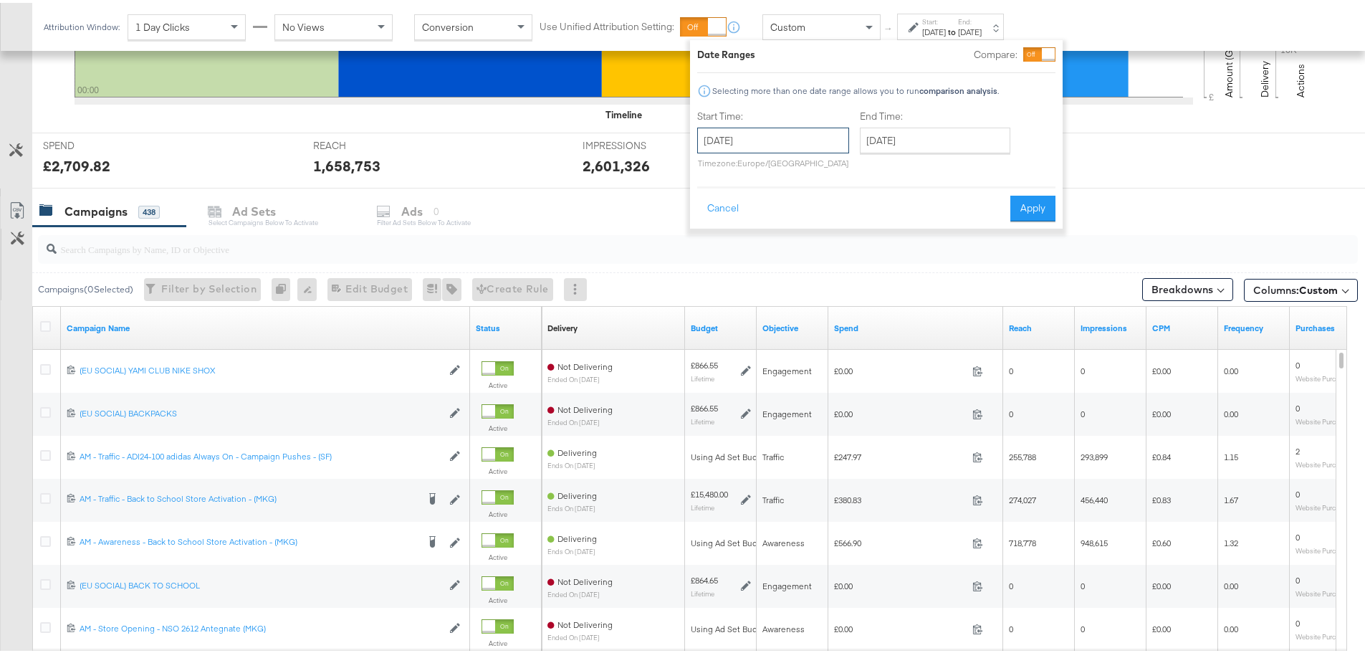
click at [744, 143] on input "September 2nd 2025" at bounding box center [773, 138] width 152 height 26
click at [737, 207] on td "1" at bounding box center [738, 210] width 24 height 20
type input "September 1st 2025"
click at [954, 140] on input "September 2nd 2025" at bounding box center [932, 138] width 150 height 26
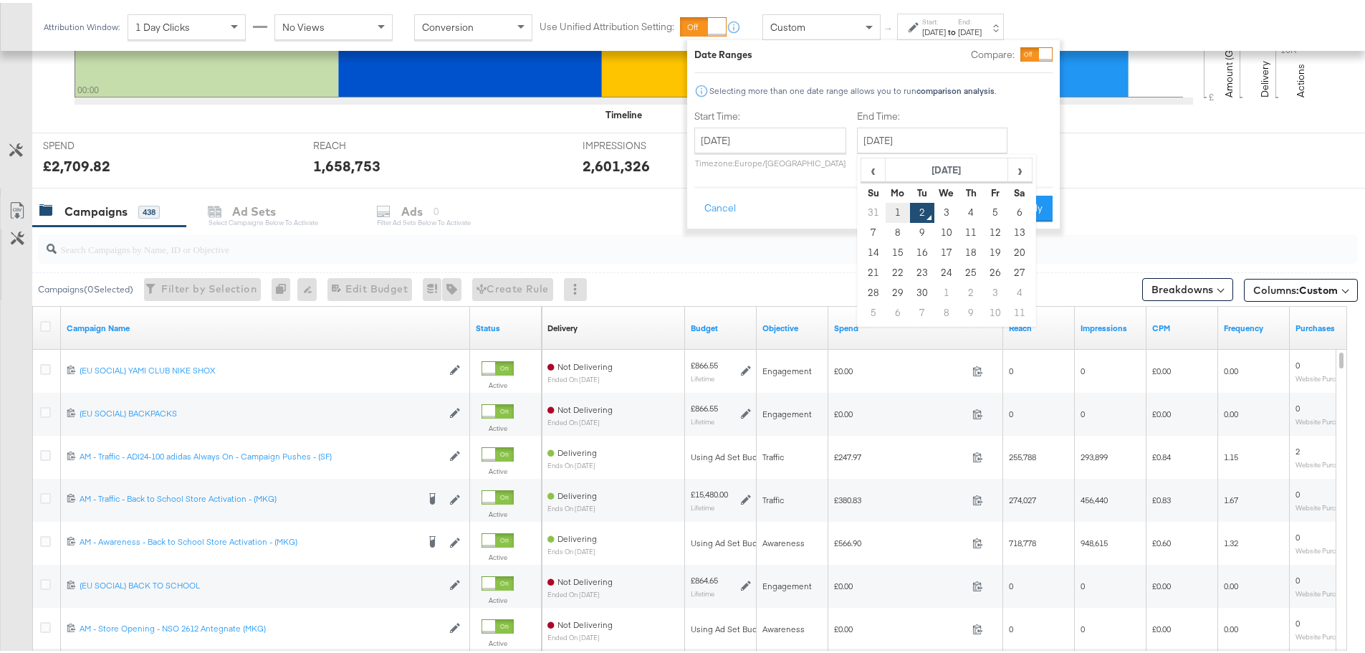
click at [892, 207] on td "1" at bounding box center [898, 210] width 24 height 20
type input "September 1st 2025"
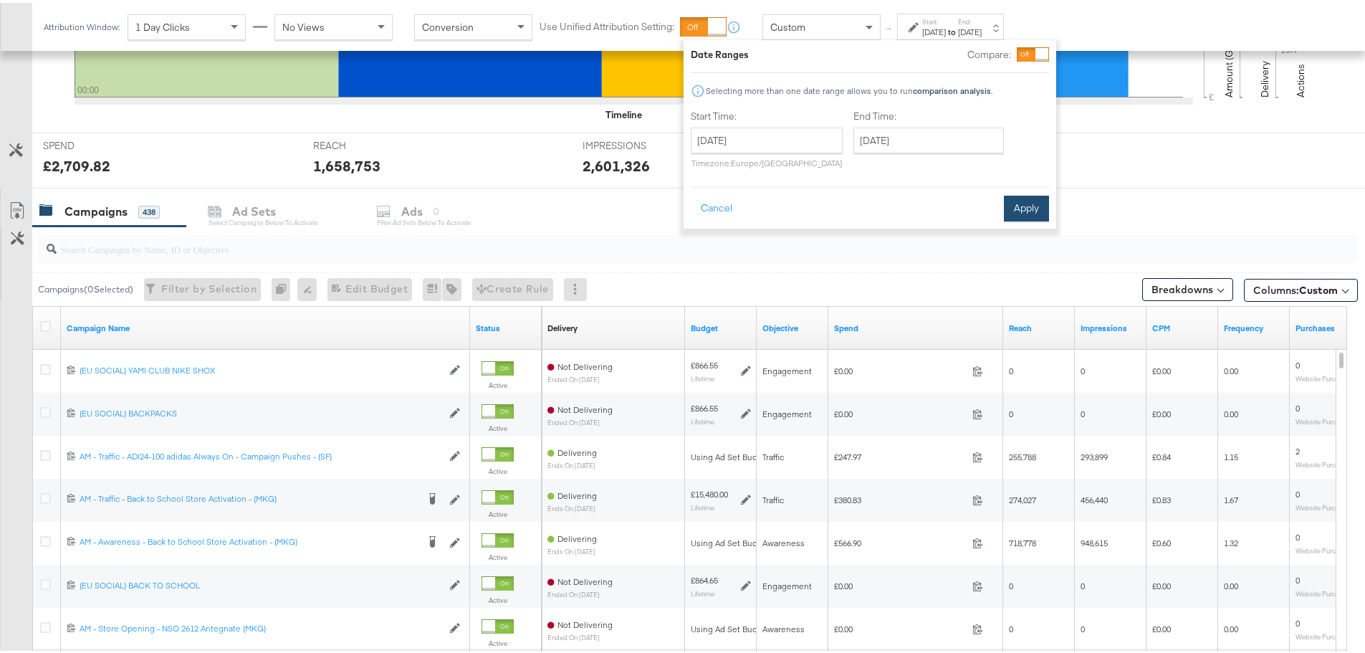
click at [1029, 203] on button "Apply" at bounding box center [1026, 206] width 45 height 26
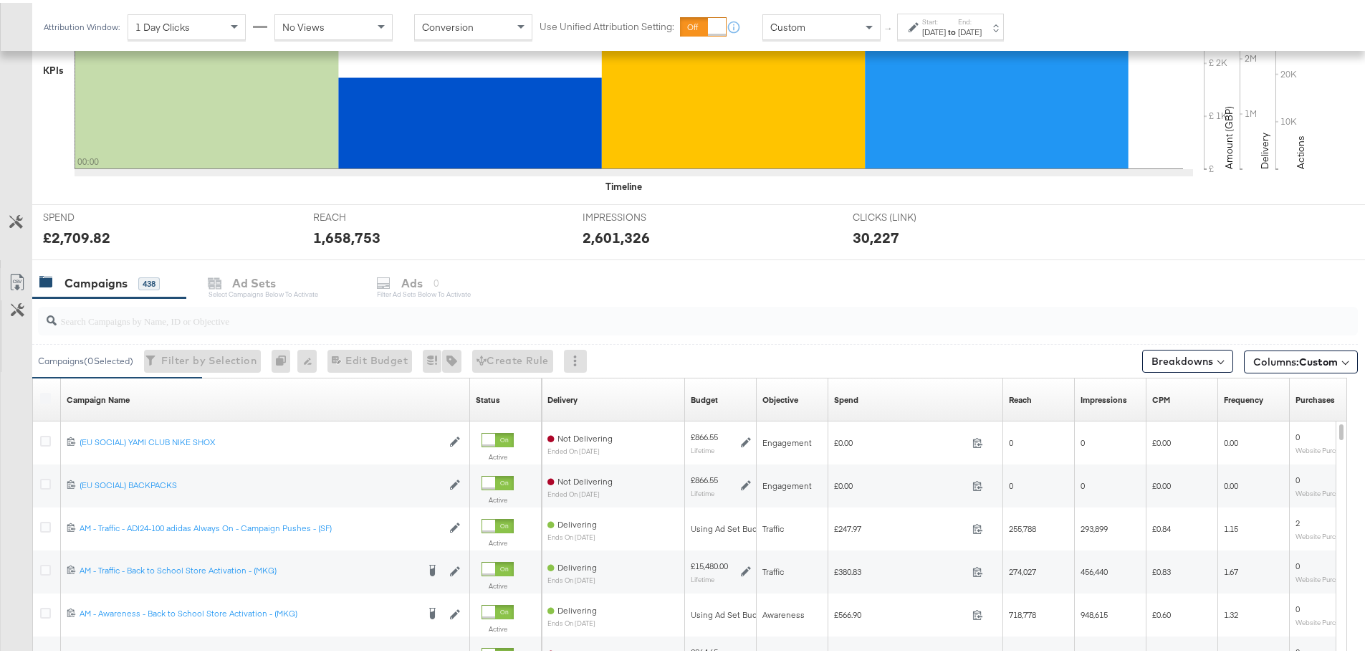
scroll to position [464, 0]
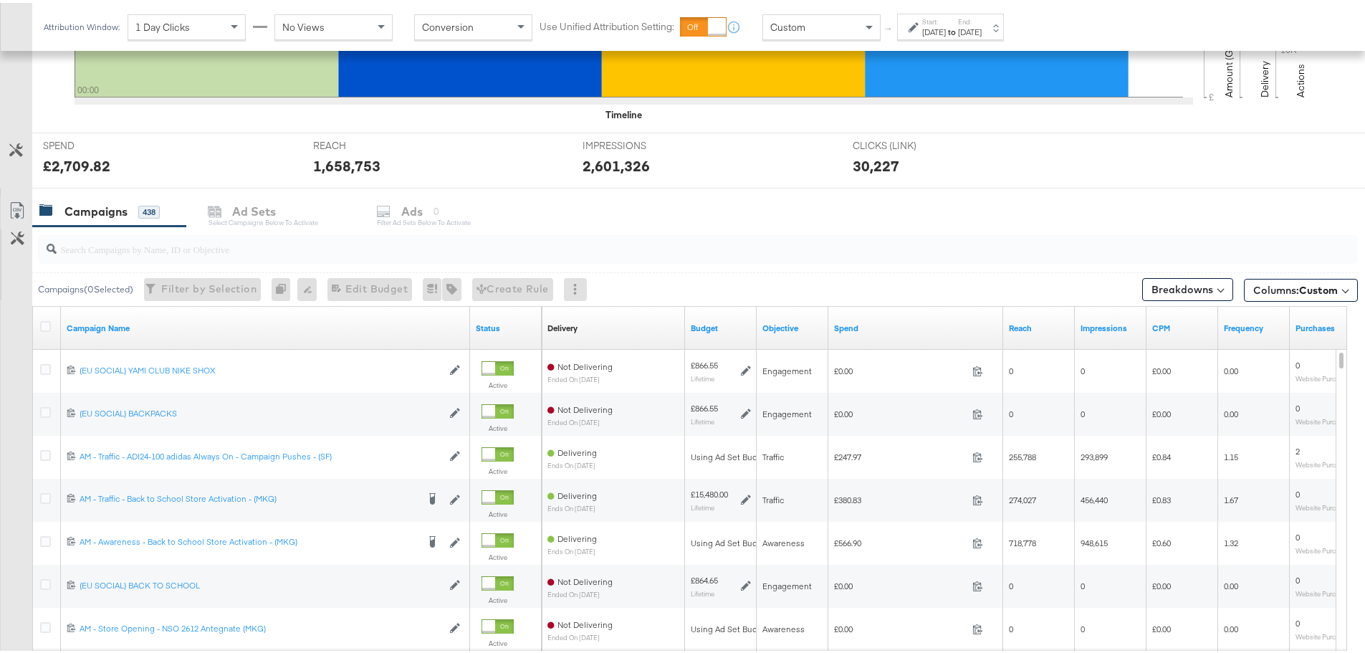
click at [157, 249] on input "search" at bounding box center [647, 240] width 1180 height 28
paste input "SA - Catalogue Sales - Advantage Shopping Campaign – JD Arm"
type input "SA - Catalogue Sales - Advantage Shopping Campaign – JD Arm"
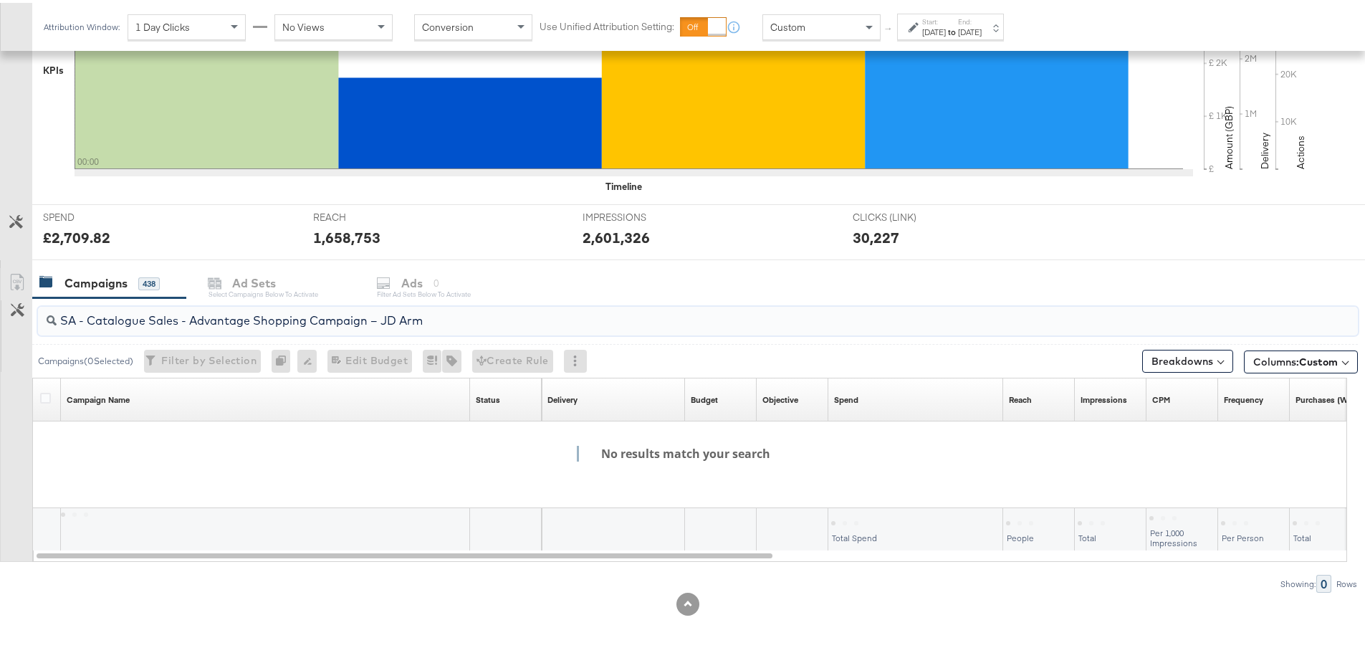
scroll to position [392, 0]
drag, startPoint x: 445, startPoint y: 320, endPoint x: 36, endPoint y: 315, distance: 409.2
click at [36, 315] on div "SA - Catalogue Sales - Advantage Shopping Campaign – JD Arm" at bounding box center [695, 318] width 1326 height 46
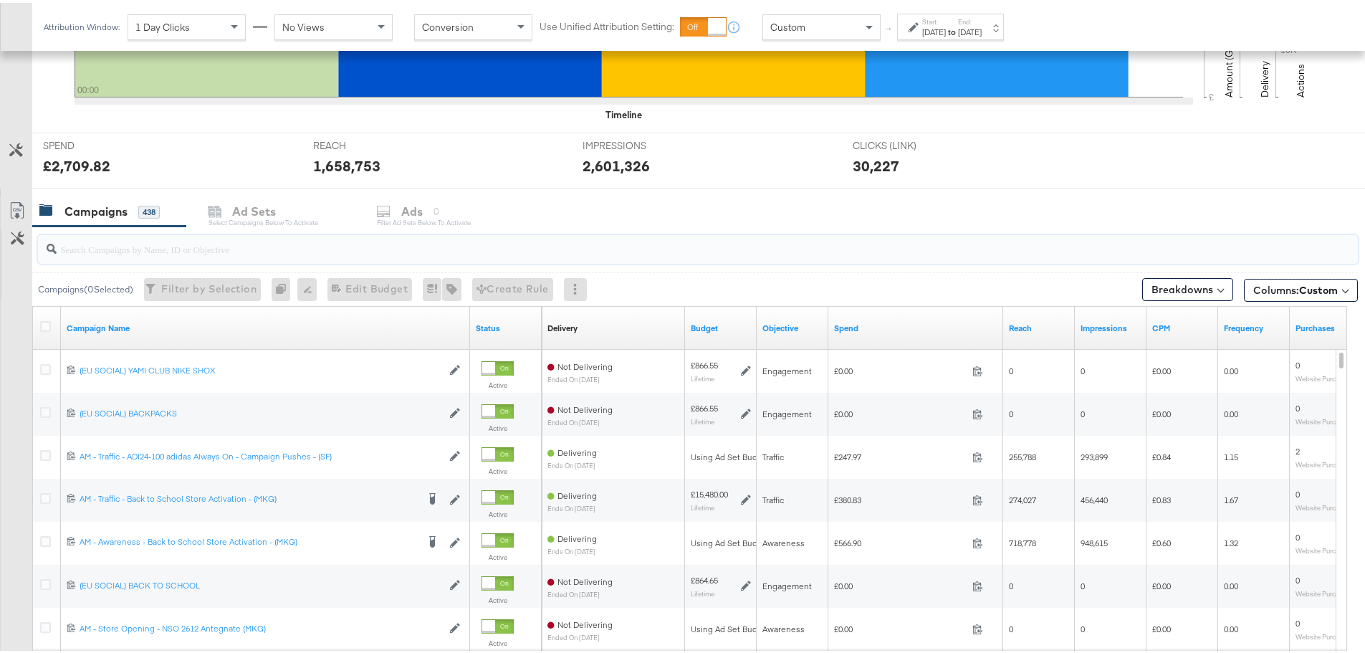
scroll to position [0, 0]
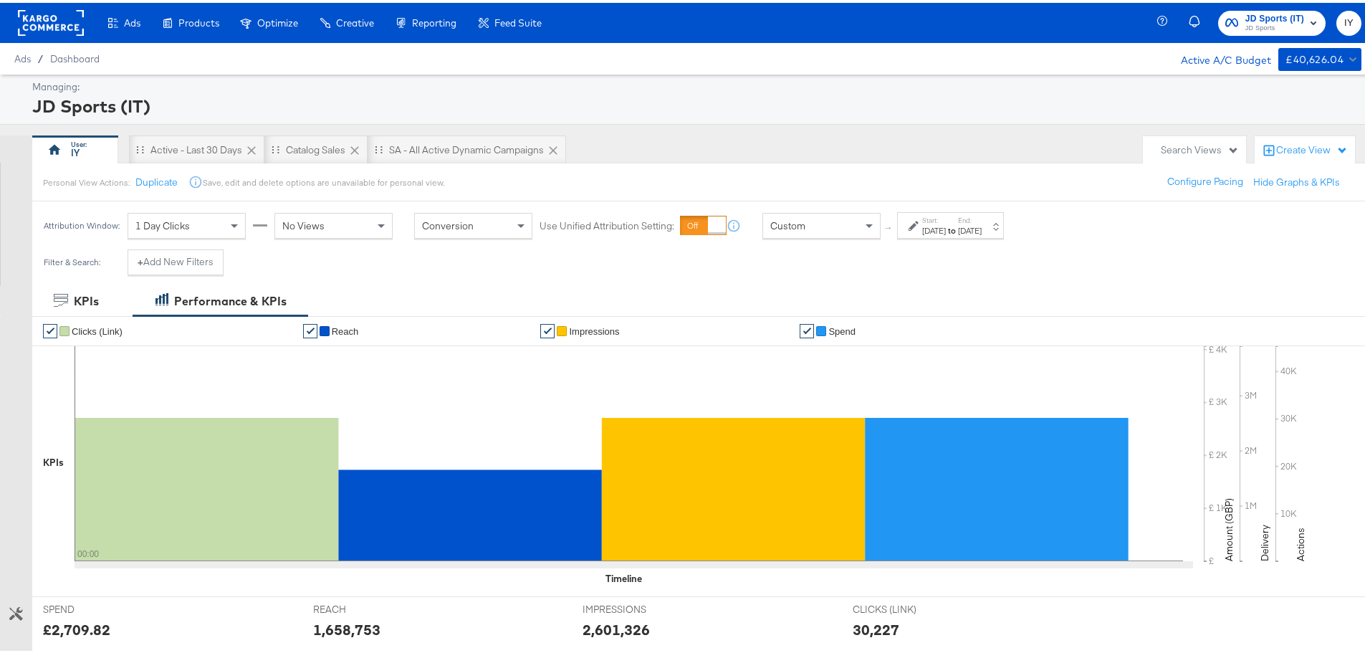
click at [1245, 23] on span "JD Sports" at bounding box center [1274, 25] width 59 height 11
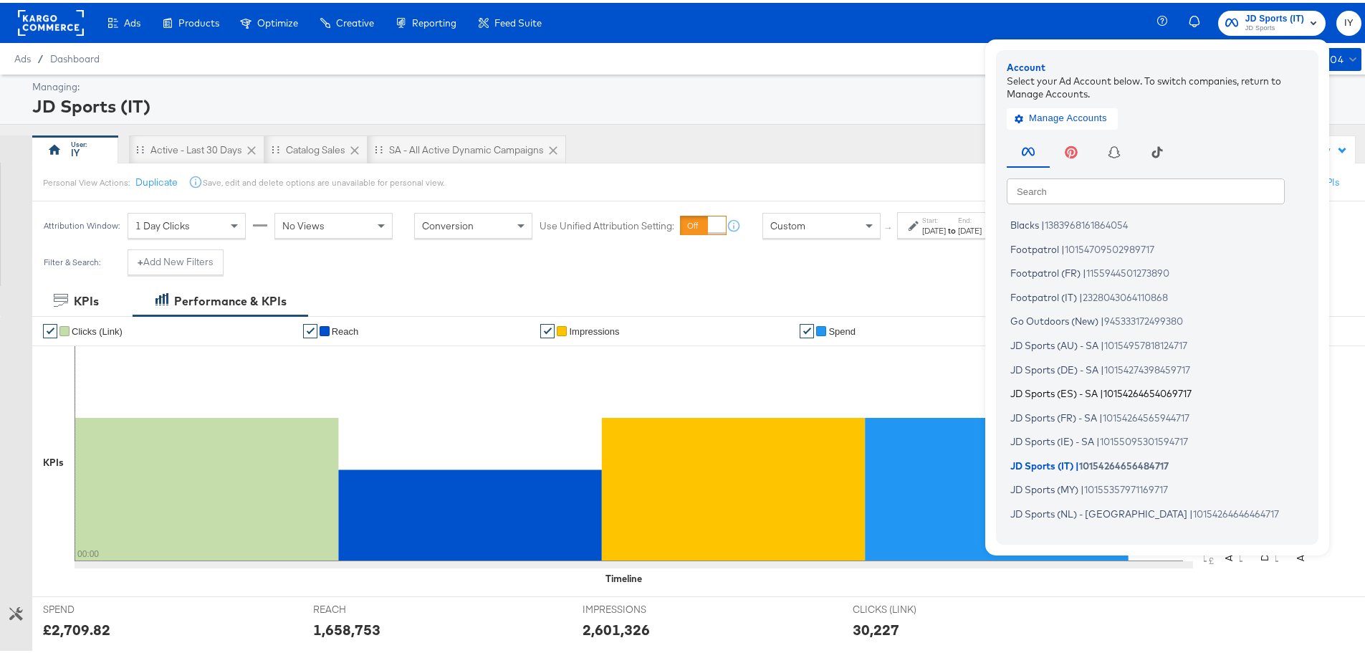
click at [1078, 393] on span "JD Sports (ES) - SA" at bounding box center [1053, 390] width 87 height 11
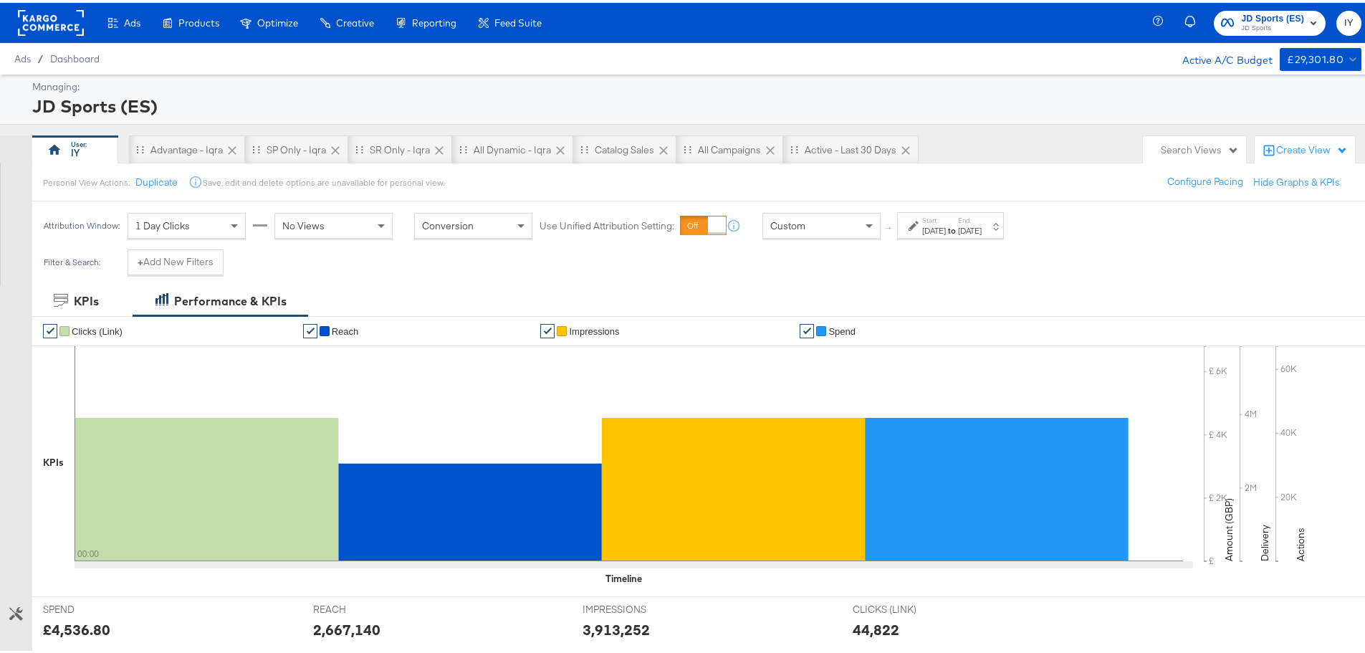
click at [982, 232] on div "[DATE]" at bounding box center [970, 227] width 24 height 11
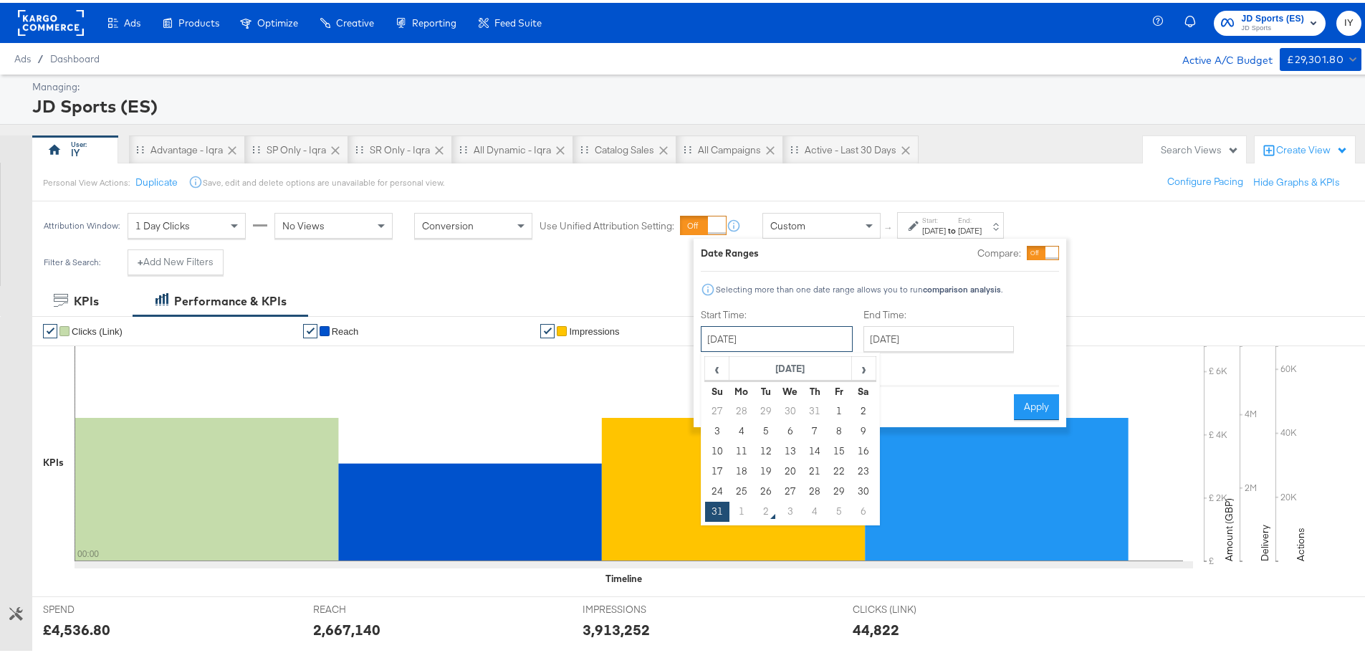
click at [776, 344] on input "[DATE]" at bounding box center [777, 336] width 152 height 26
click at [742, 512] on td "1" at bounding box center [741, 509] width 24 height 20
type input "September 1st 2025"
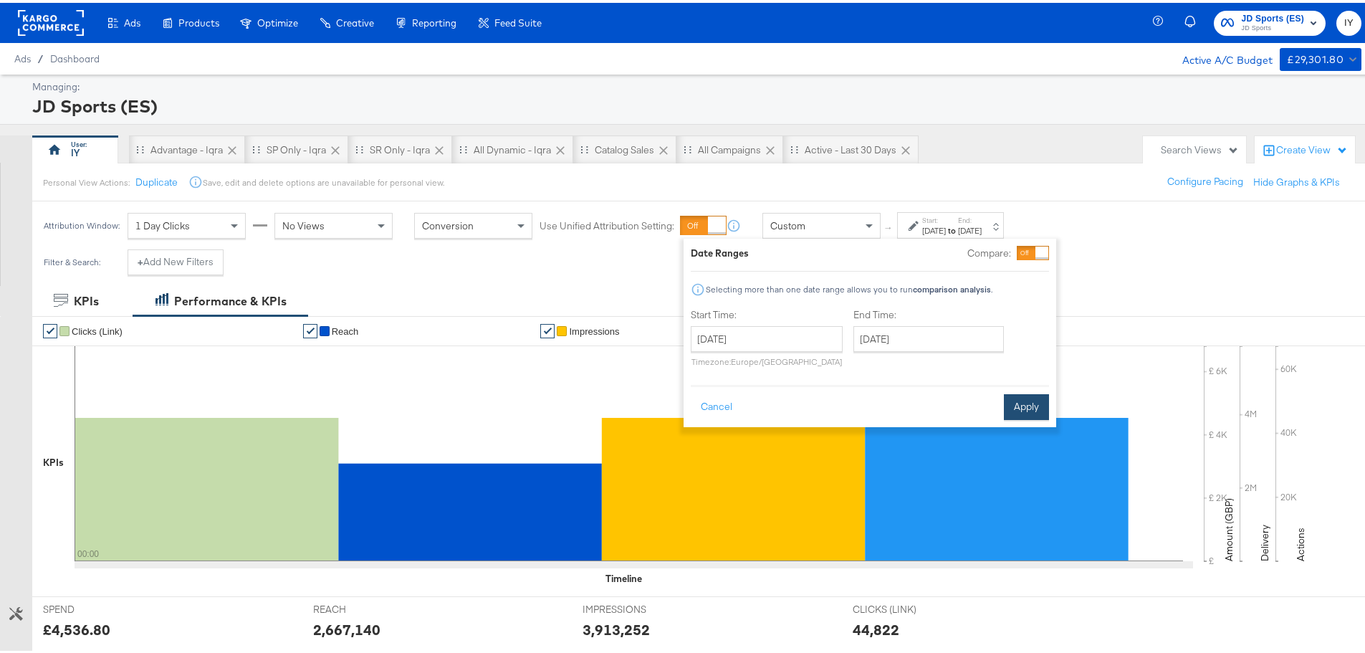
click at [1030, 406] on button "Apply" at bounding box center [1026, 404] width 45 height 26
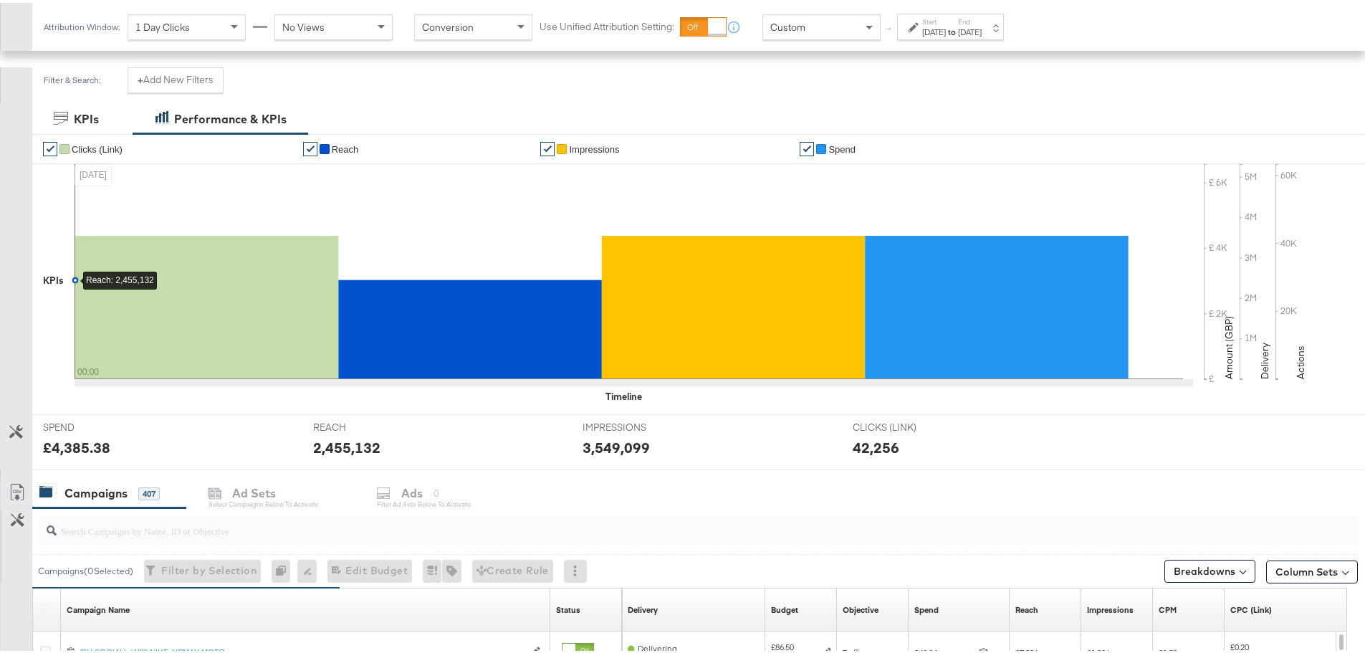
scroll to position [358, 0]
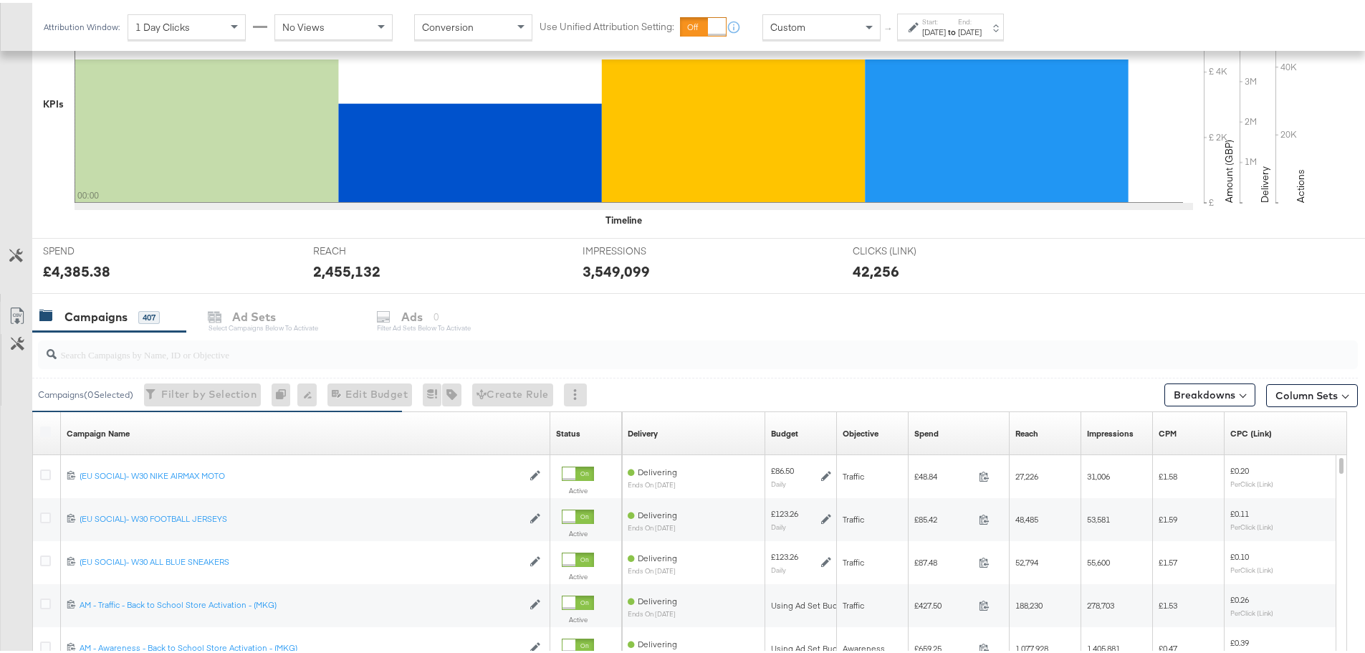
click at [120, 351] on input "search" at bounding box center [647, 346] width 1180 height 28
paste input "SA - Catalogue Sales - Advantage Shopping Campaign – JD Arm"
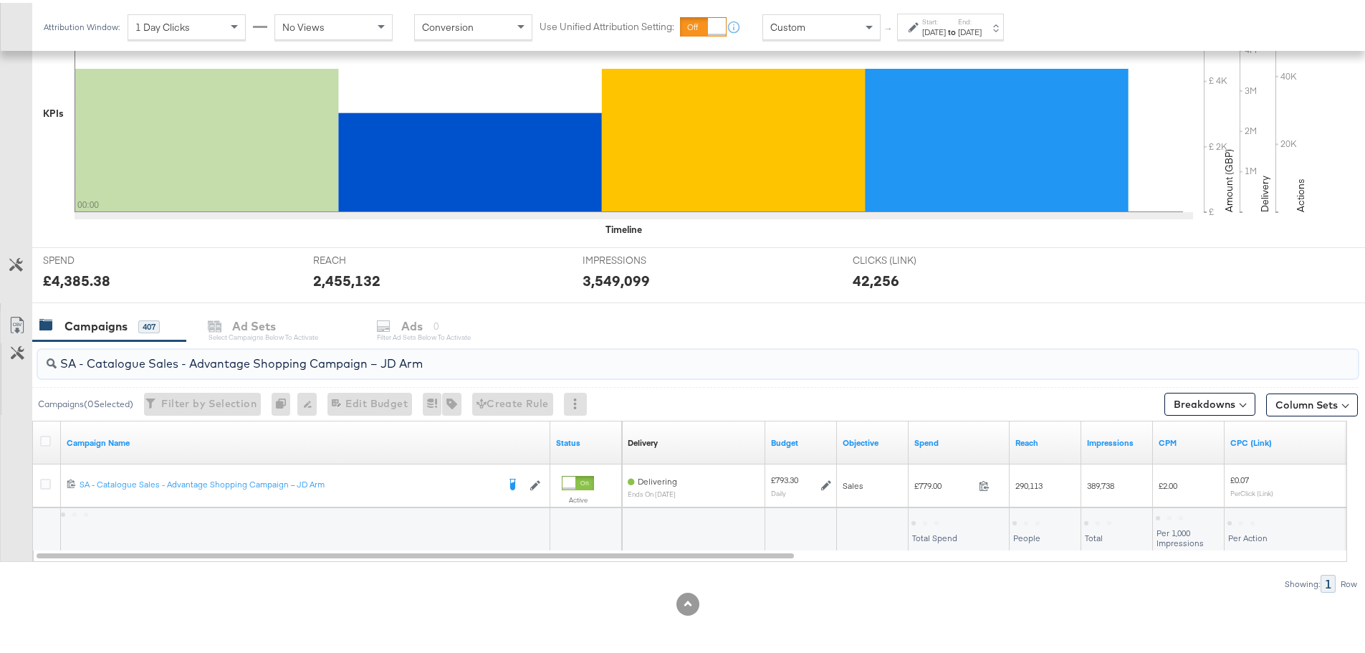
scroll to position [349, 0]
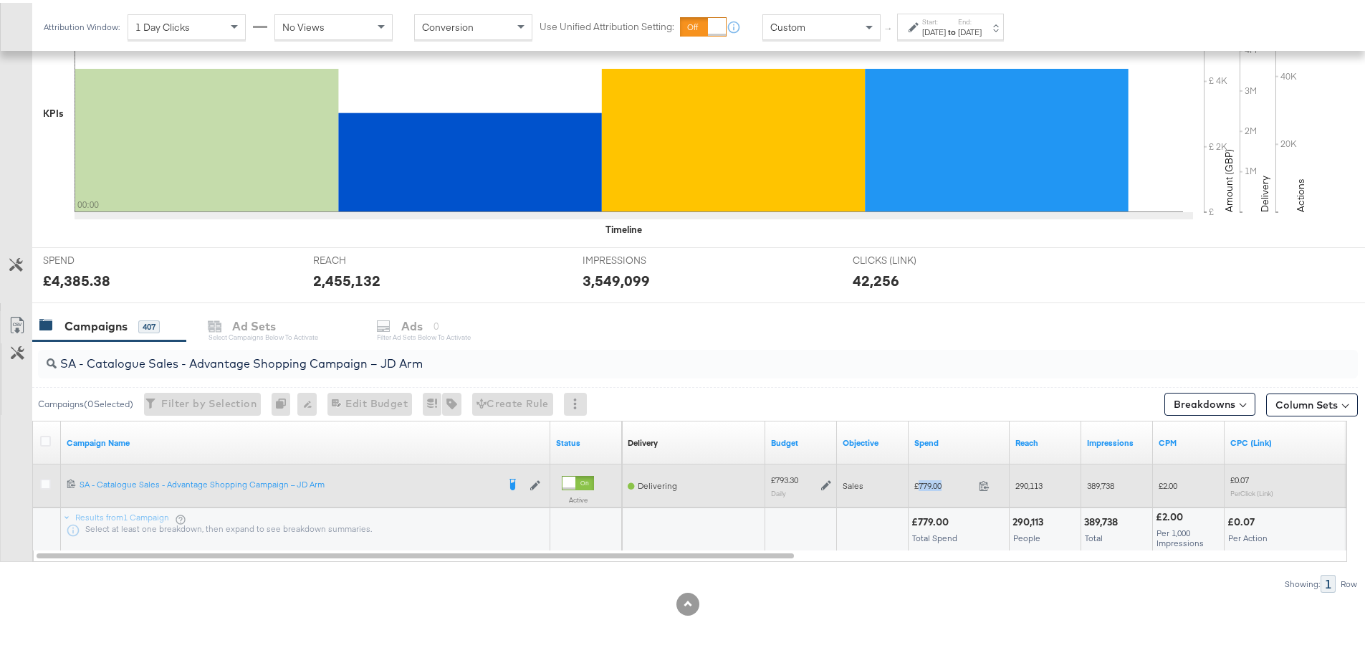
drag, startPoint x: 952, startPoint y: 484, endPoint x: 919, endPoint y: 486, distance: 33.0
click at [919, 486] on span "£779.00" at bounding box center [943, 482] width 59 height 11
copy span "779.00"
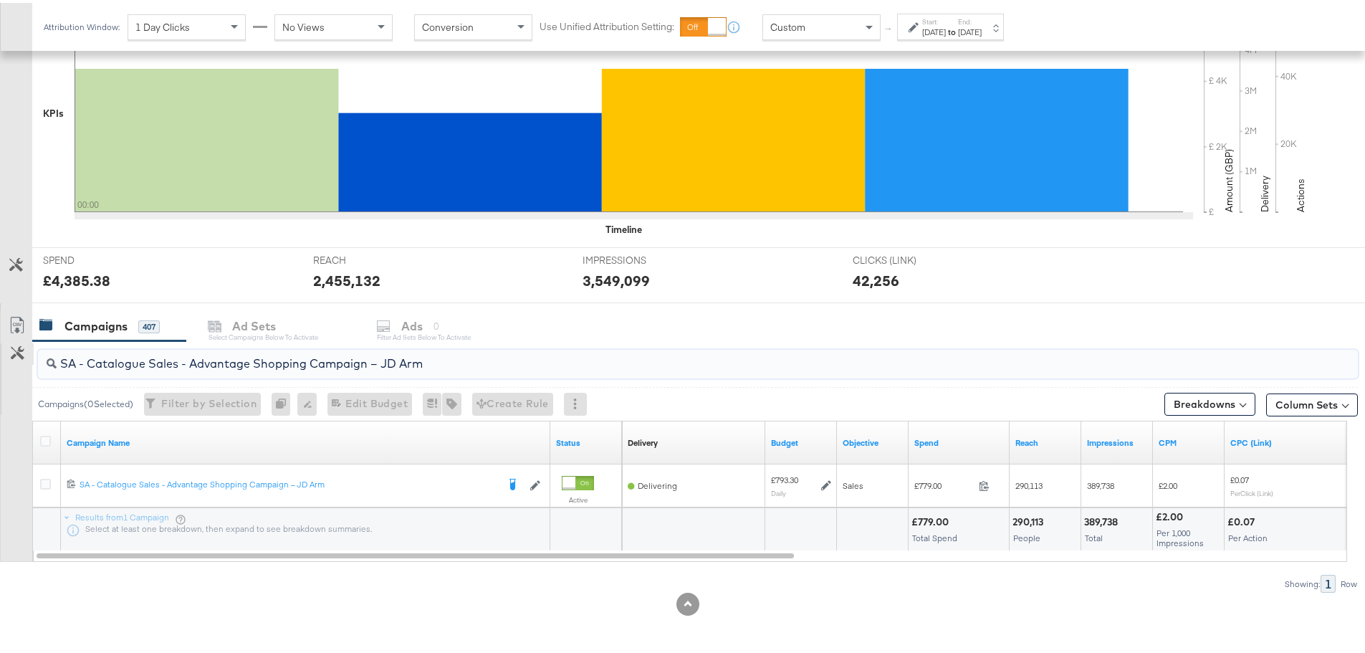
drag, startPoint x: 453, startPoint y: 360, endPoint x: 22, endPoint y: 358, distance: 430.7
click at [22, 358] on div "SA - Catalogue Sales - Advantage Shopping Campaign – JD Arm Campaigns ( 0 Selec…" at bounding box center [679, 464] width 1358 height 252
paste input "Greenbids"
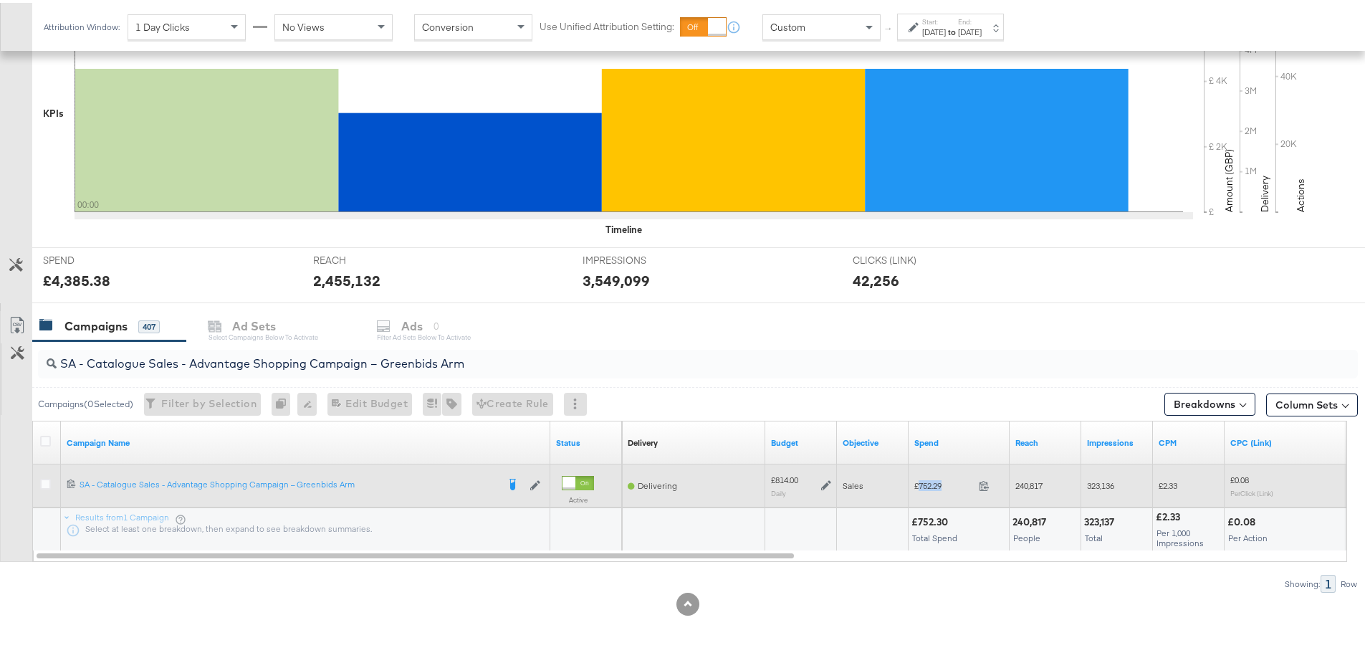
drag, startPoint x: 950, startPoint y: 483, endPoint x: 918, endPoint y: 482, distance: 32.3
click at [918, 482] on span "£752.29" at bounding box center [943, 482] width 59 height 11
copy span "752.29"
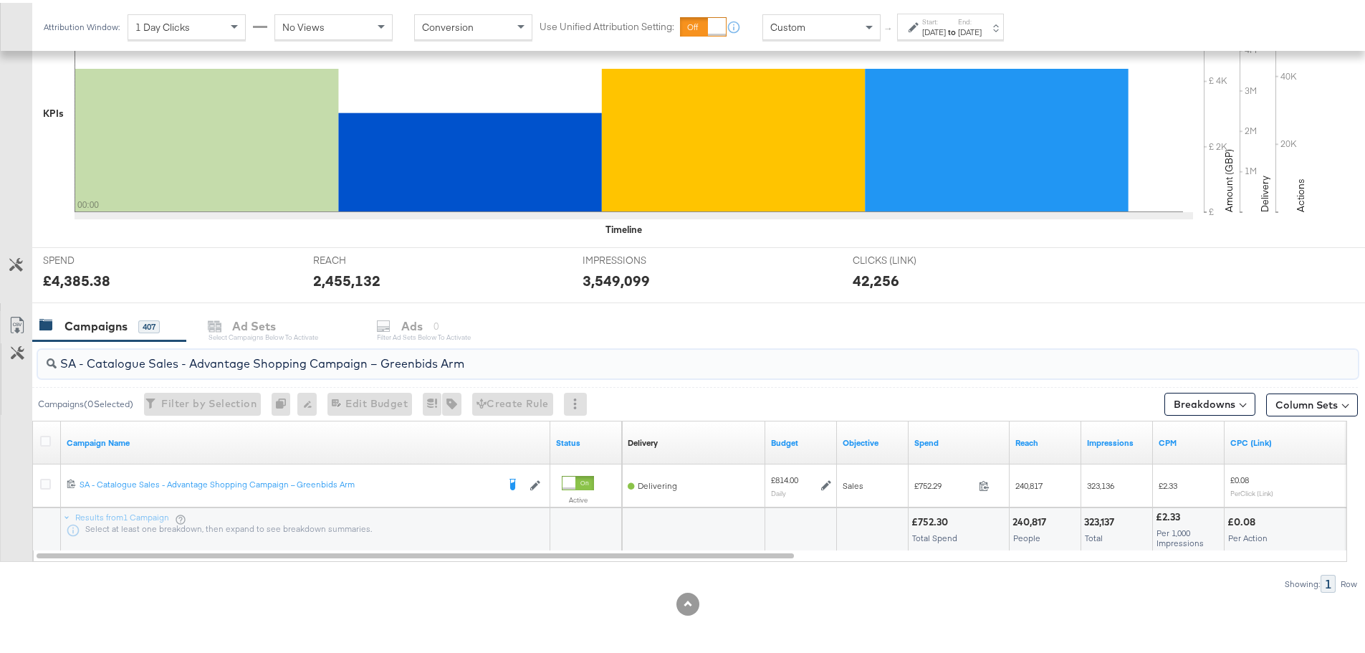
drag, startPoint x: 489, startPoint y: 366, endPoint x: 0, endPoint y: 360, distance: 489.5
click at [0, 360] on div "SA - Catalogue Sales - Advantage Shopping Campaign – Greenbids Arm Campaigns ( …" at bounding box center [679, 464] width 1358 height 252
paste input "AM - Catalogue Sales - Advantage Shopping Campaign - Non Dynamic Campaign – JD"
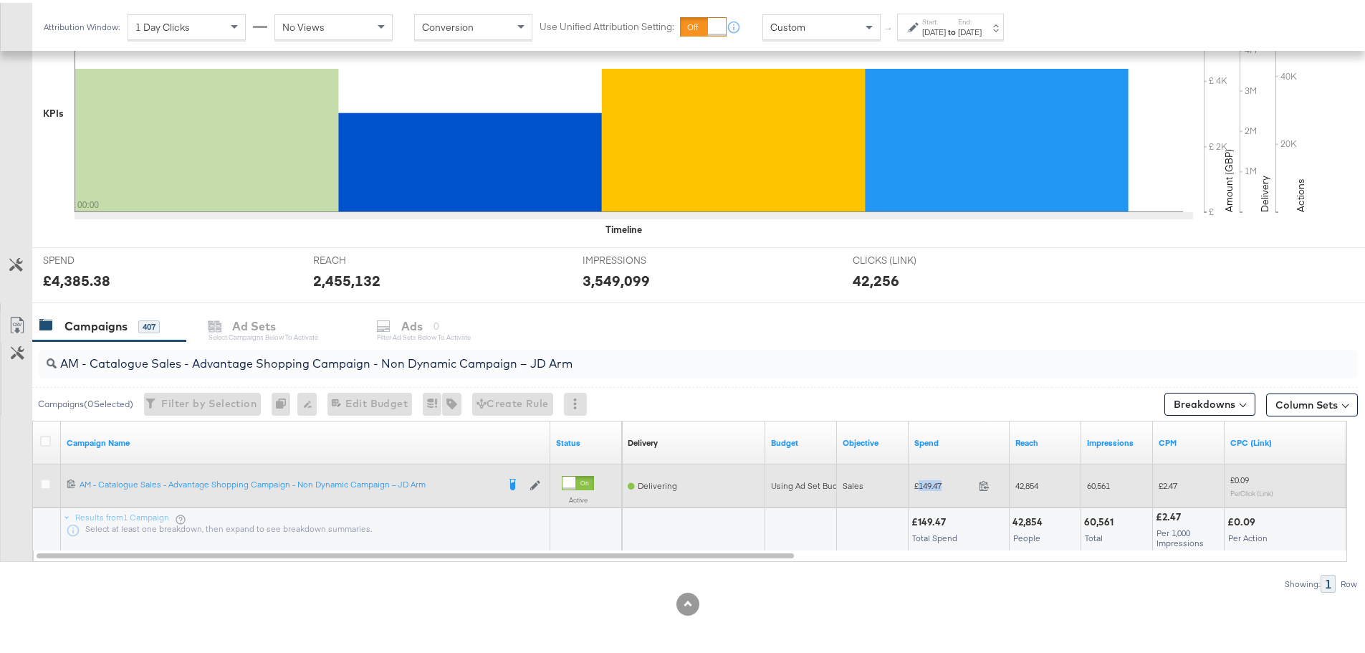
drag, startPoint x: 950, startPoint y: 484, endPoint x: 917, endPoint y: 484, distance: 33.0
click at [917, 484] on span "£149.47" at bounding box center [943, 482] width 59 height 11
copy span "149.47"
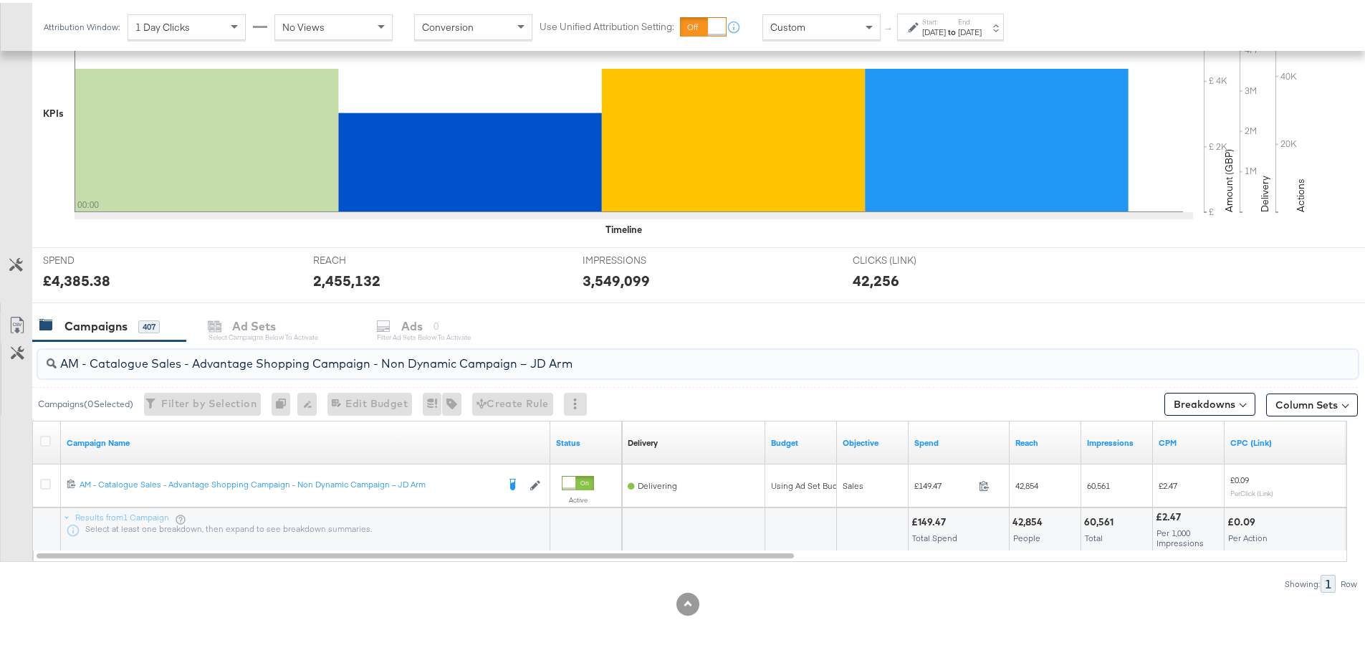
drag, startPoint x: 636, startPoint y: 366, endPoint x: -77, endPoint y: 354, distance: 713.8
paste input "Greenbids"
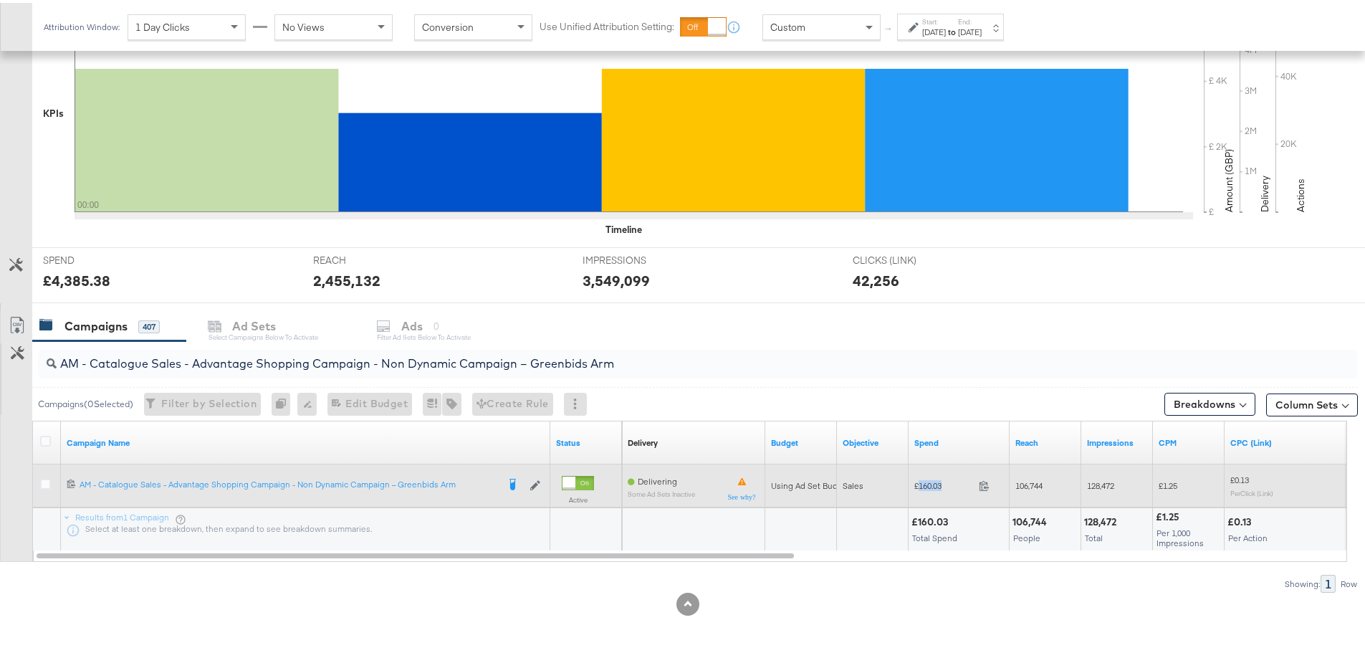
drag, startPoint x: 949, startPoint y: 481, endPoint x: 919, endPoint y: 482, distance: 30.1
click at [919, 482] on span "£160.03" at bounding box center [943, 482] width 59 height 11
copy span "160.03"
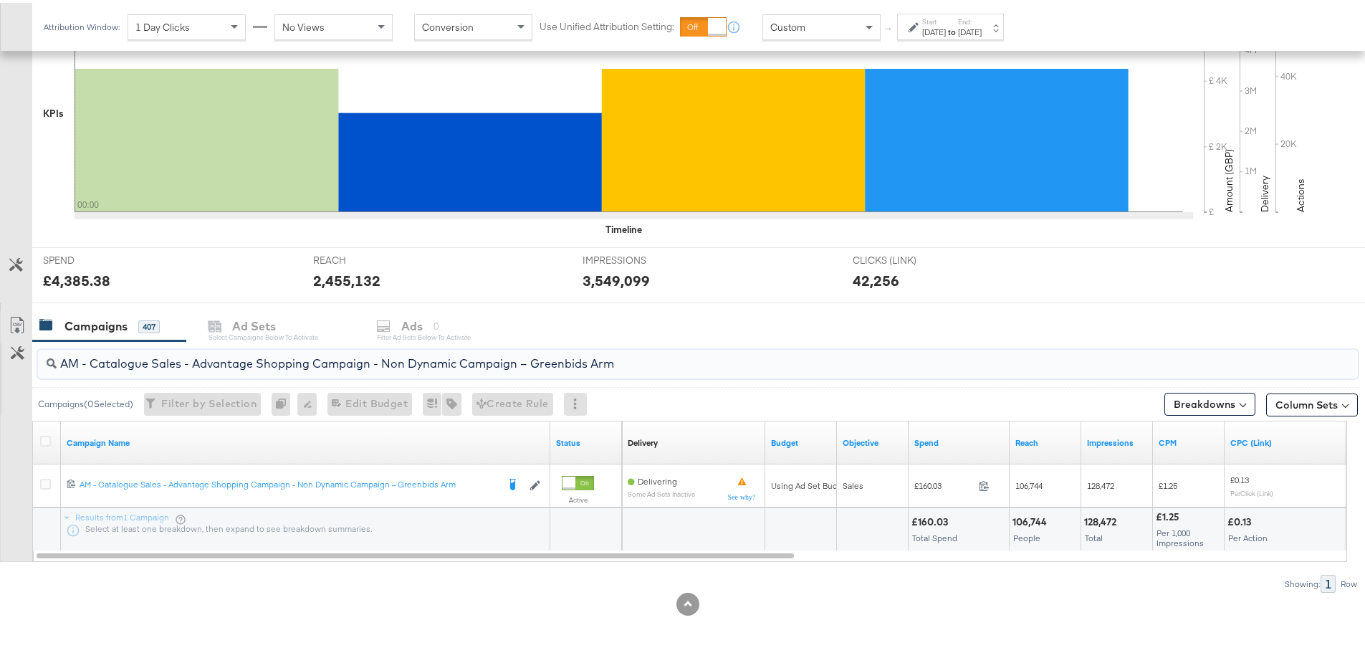
drag, startPoint x: 640, startPoint y: 362, endPoint x: -59, endPoint y: 357, distance: 699.4
paste input "SA - Sales - DABA - Always On - JD Arm - (PS)"
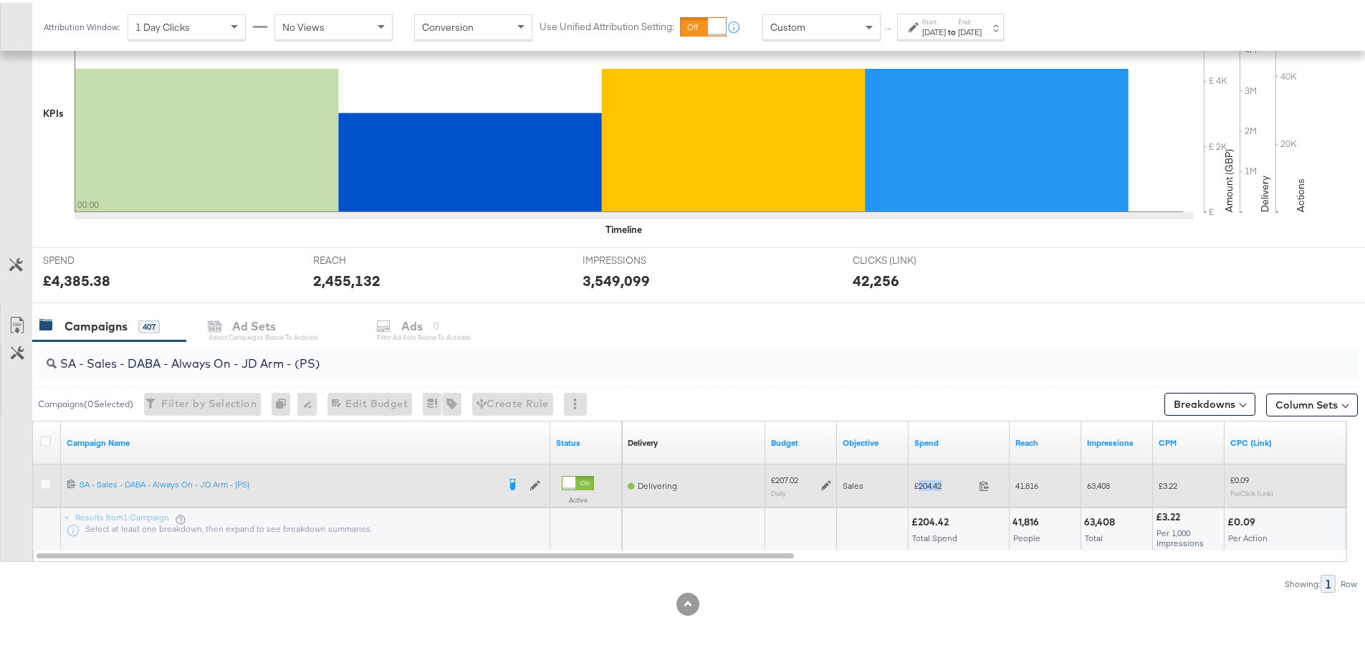
drag, startPoint x: 946, startPoint y: 484, endPoint x: 918, endPoint y: 482, distance: 28.0
click at [918, 483] on span "£204.42" at bounding box center [943, 482] width 59 height 11
copy span "204.42"
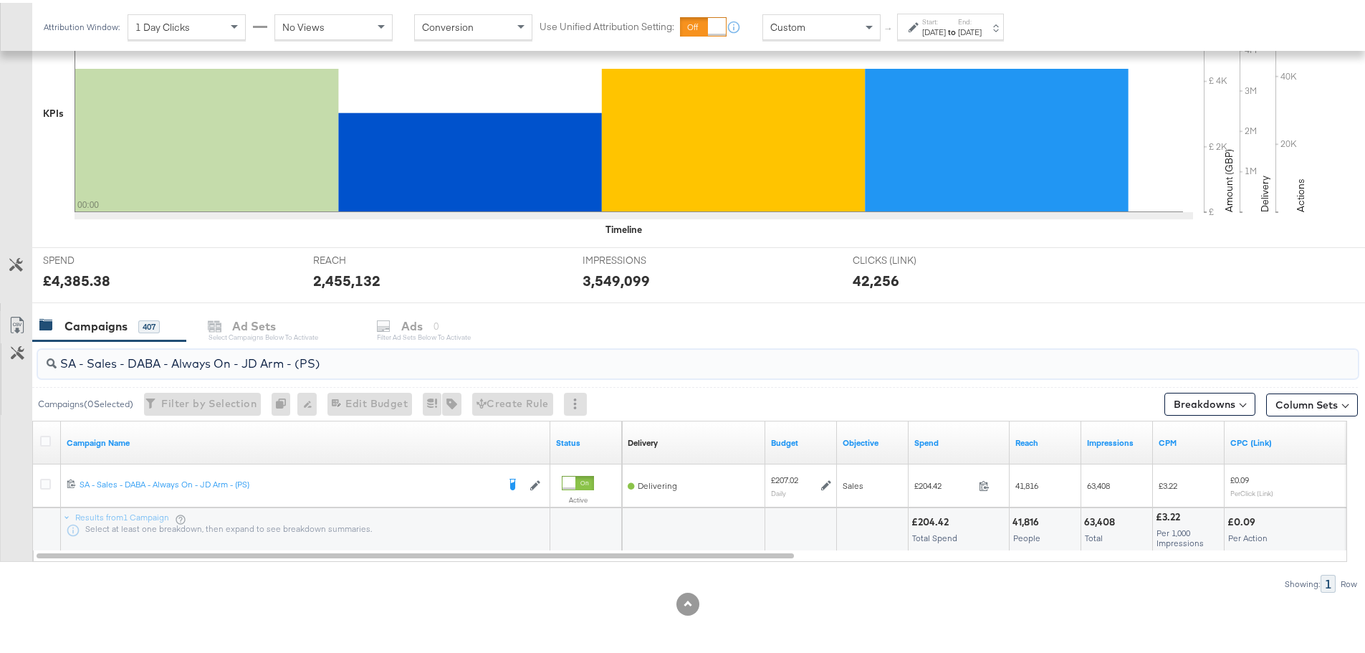
drag, startPoint x: 386, startPoint y: 358, endPoint x: -52, endPoint y: 351, distance: 438.6
paste input "Greenbids"
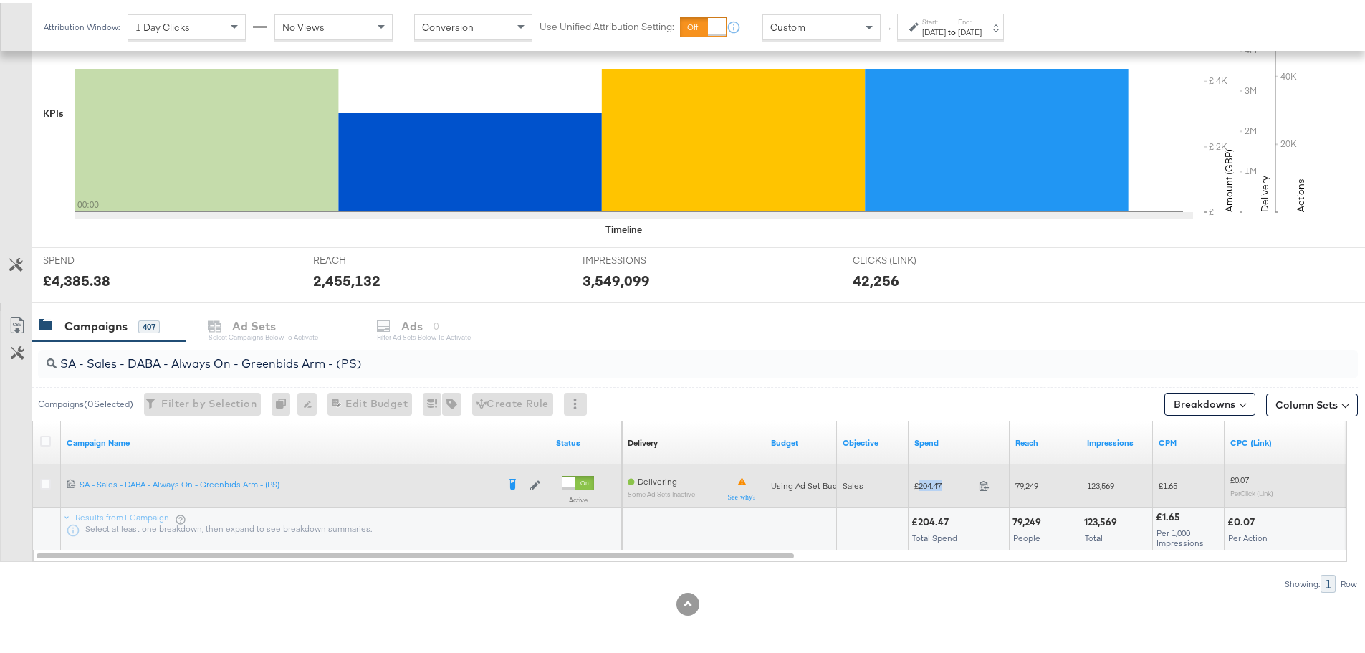
drag, startPoint x: 950, startPoint y: 482, endPoint x: 919, endPoint y: 485, distance: 31.7
click at [919, 485] on span "£204.47" at bounding box center [943, 482] width 59 height 11
copy span "204.47"
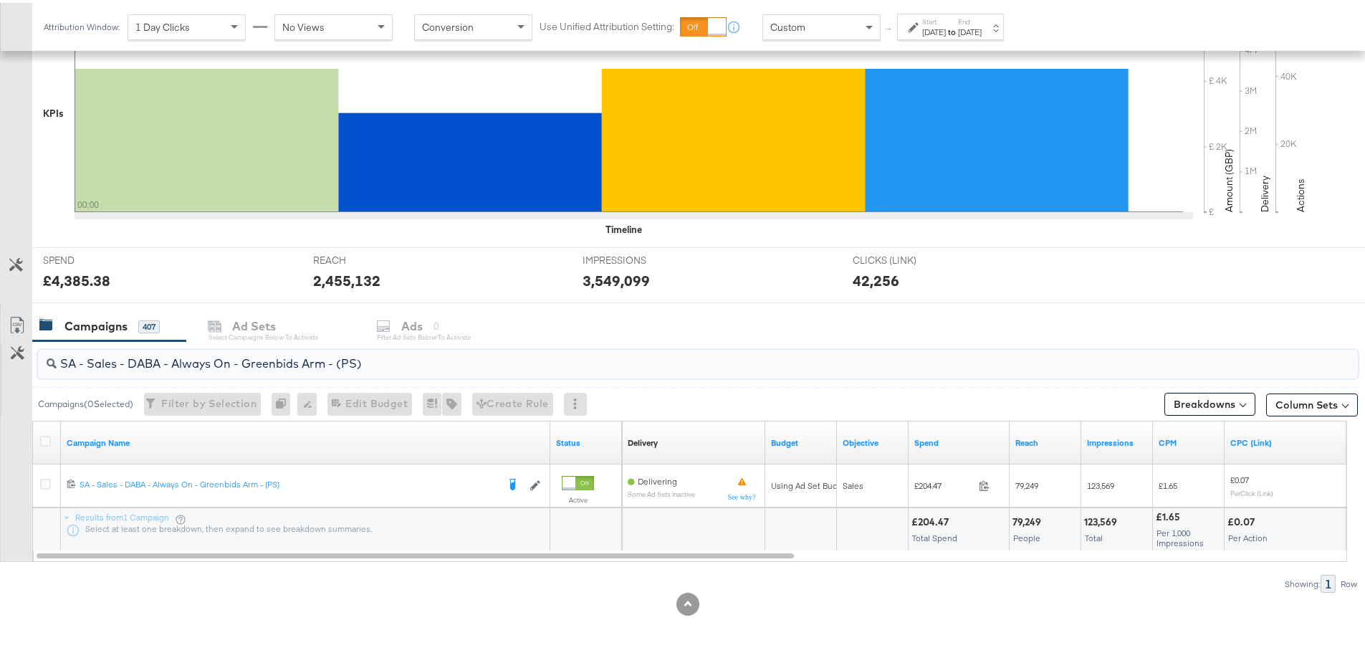
drag, startPoint x: 401, startPoint y: 367, endPoint x: -150, endPoint y: 359, distance: 551.1
paste input "PA - Always On - JD Arm - (SR"
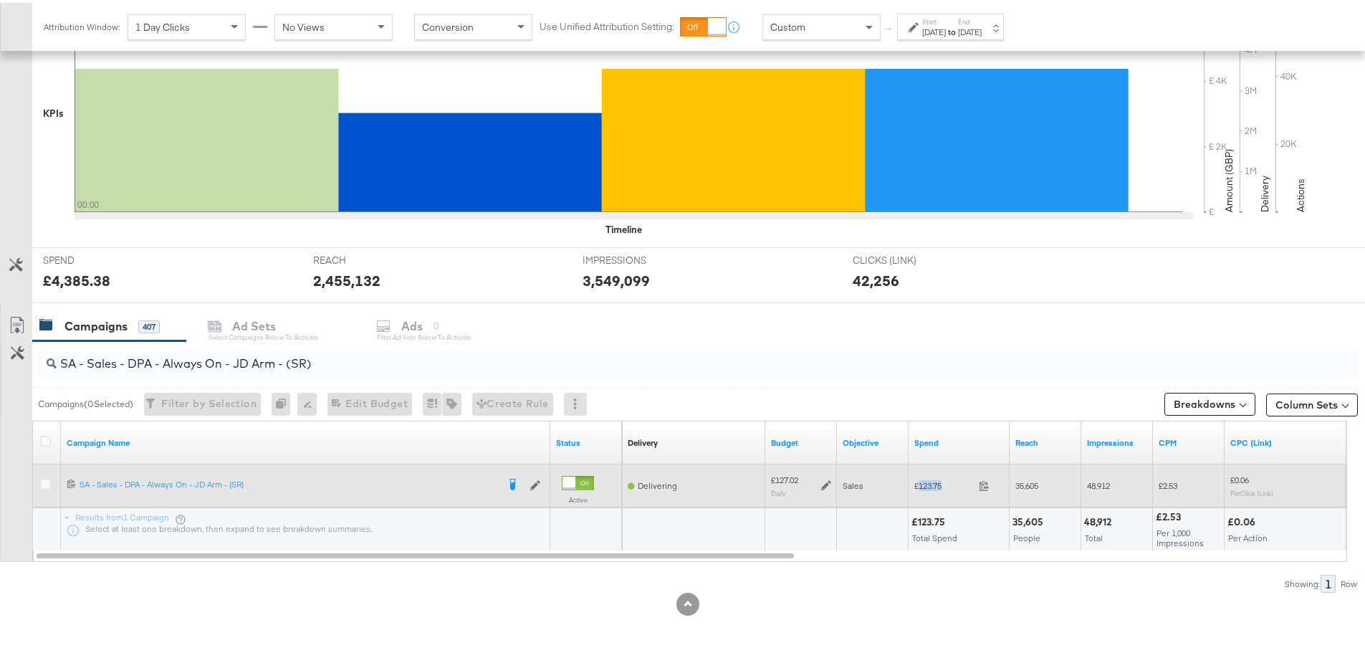
drag, startPoint x: 949, startPoint y: 488, endPoint x: 919, endPoint y: 484, distance: 30.3
click at [919, 484] on span "£123.75" at bounding box center [943, 482] width 59 height 11
copy span "123.75"
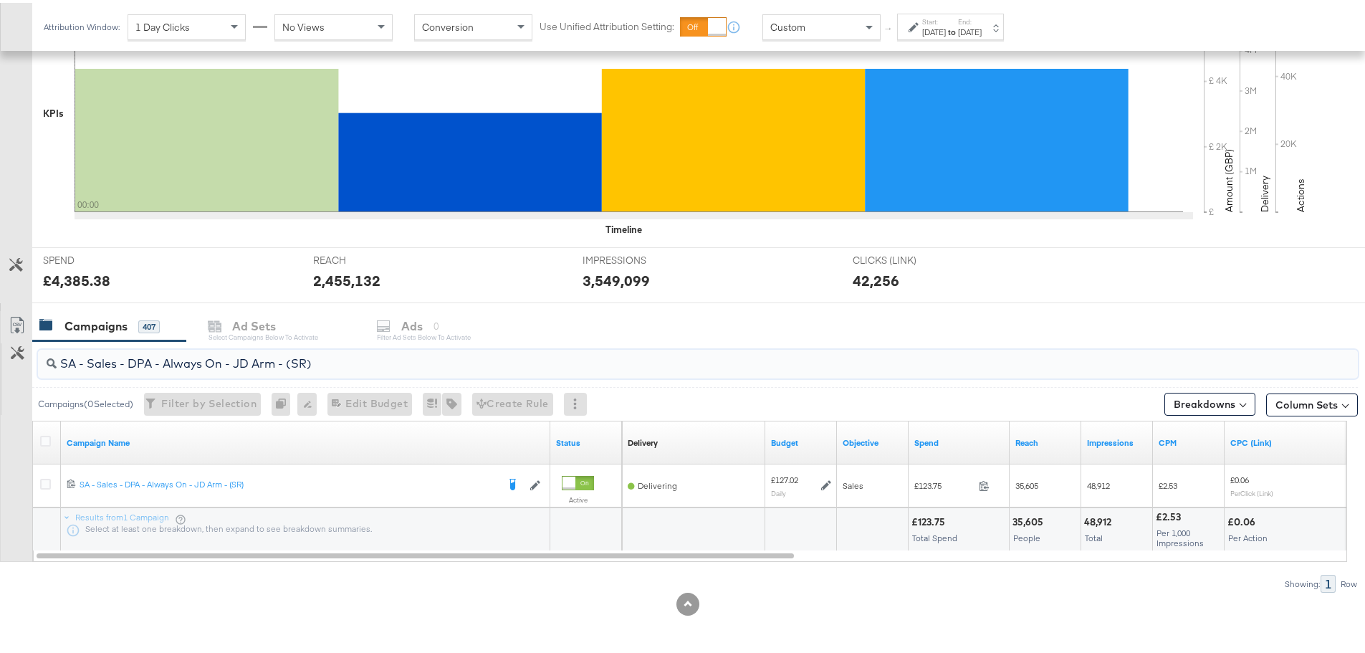
drag, startPoint x: 352, startPoint y: 358, endPoint x: -52, endPoint y: 355, distance: 404.2
paste input "Greenbids"
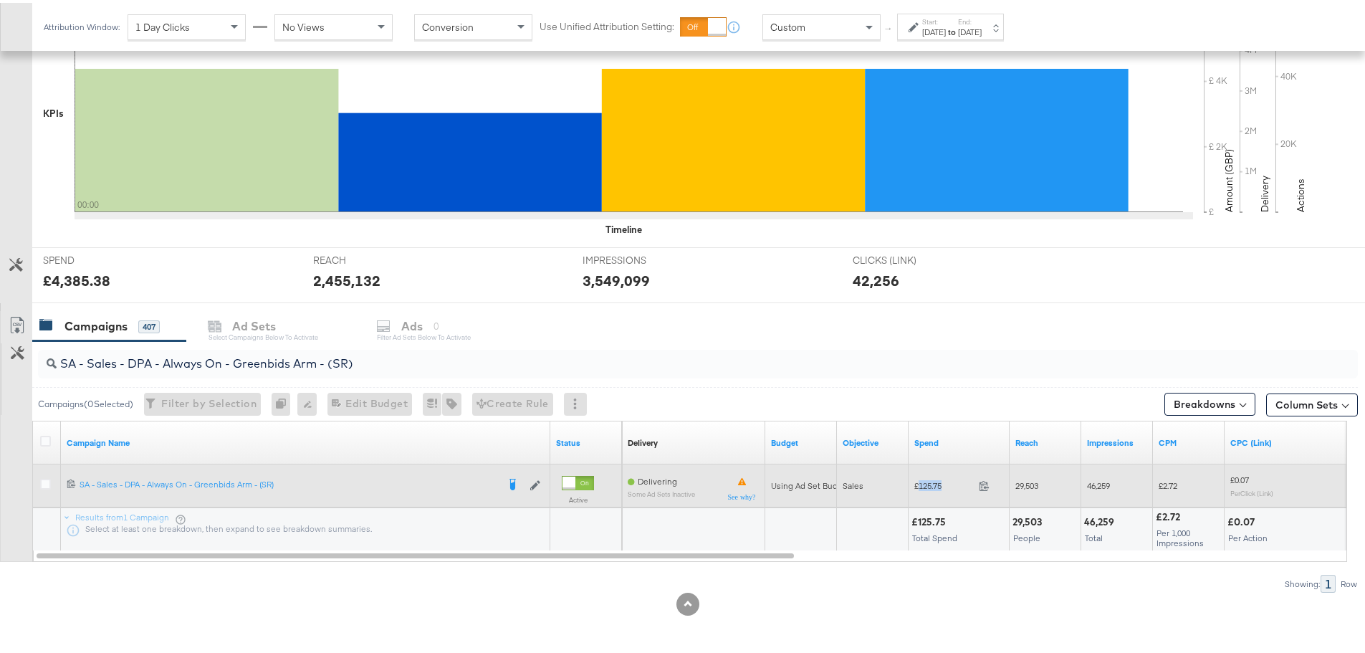
drag, startPoint x: 953, startPoint y: 484, endPoint x: 920, endPoint y: 484, distance: 33.0
click at [920, 484] on span "£125.75" at bounding box center [943, 482] width 59 height 11
copy span "125.75"
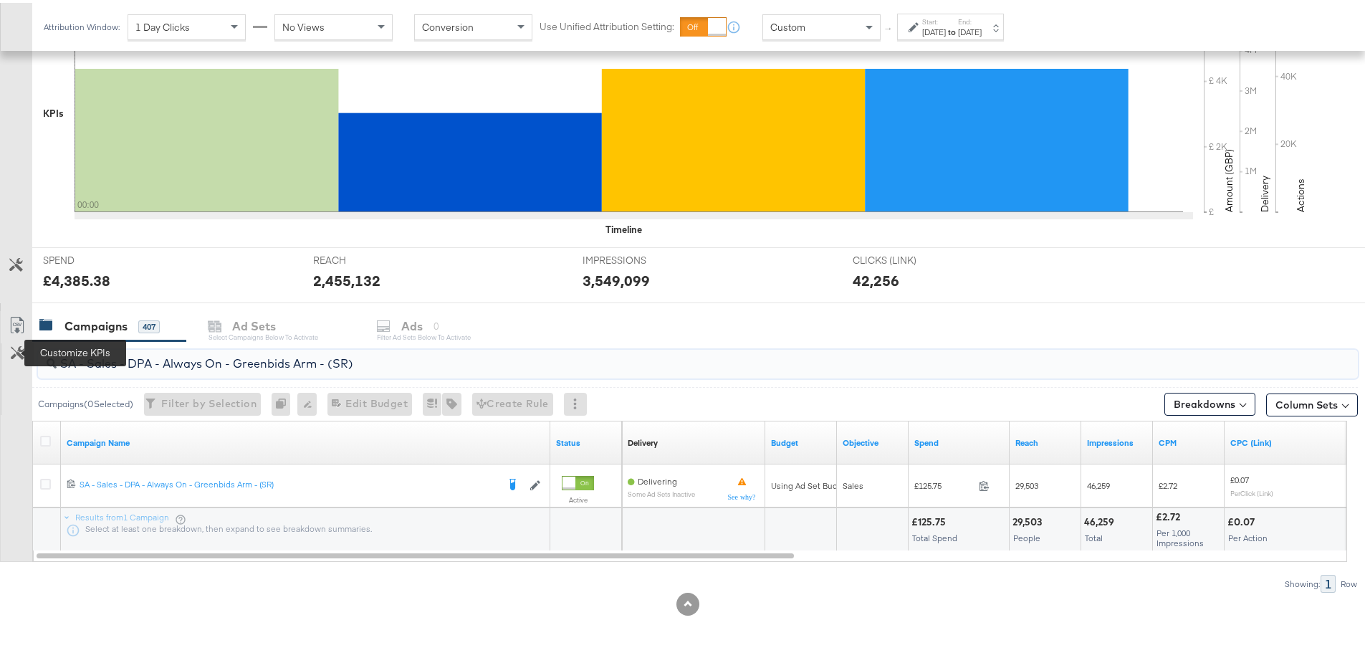
drag, startPoint x: 435, startPoint y: 368, endPoint x: 19, endPoint y: 357, distance: 416.5
click at [19, 357] on div "SA - Sales - DPA - Always On - Greenbids Arm - (SR) Campaigns ( 0 Selected) Fil…" at bounding box center [679, 464] width 1358 height 252
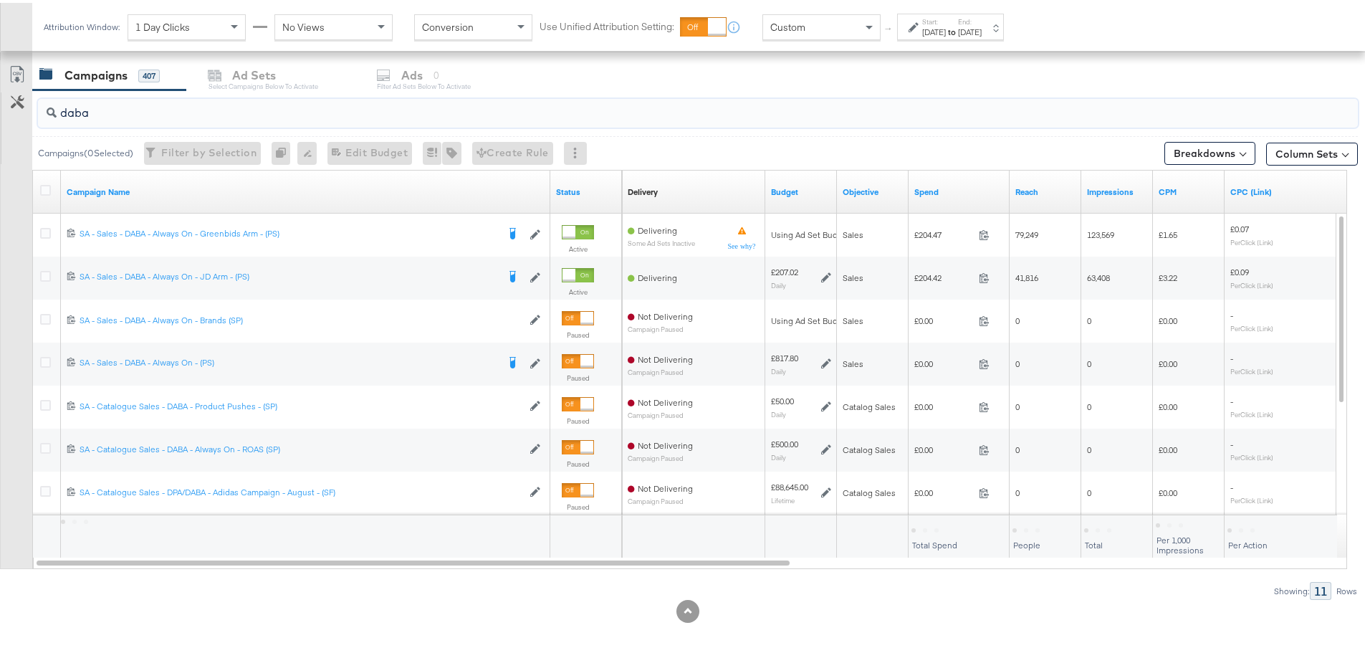
scroll to position [607, 0]
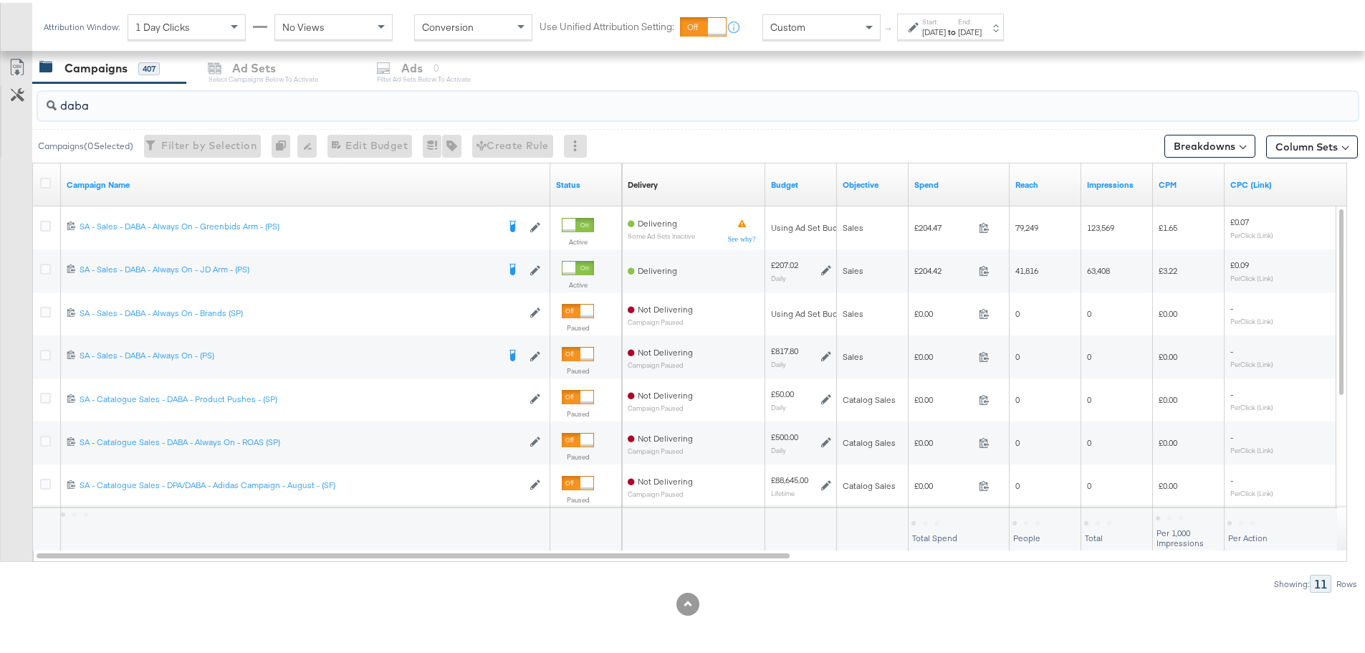
type input "daba"
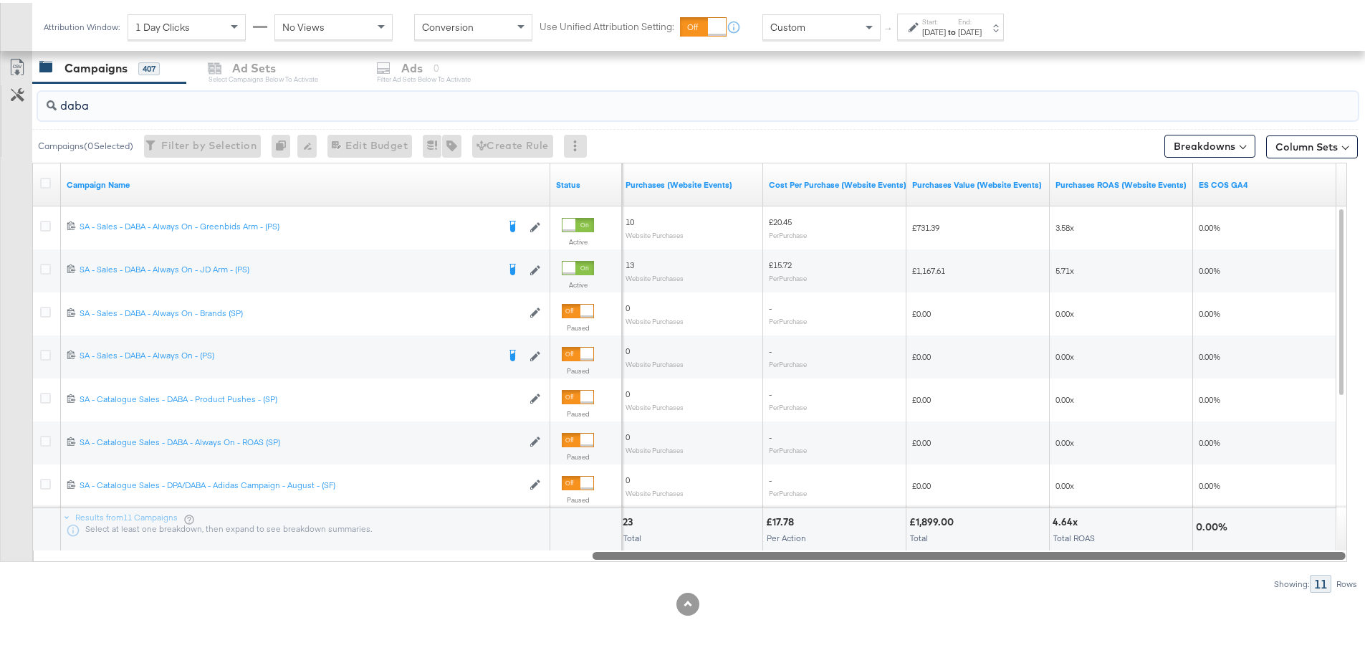
drag, startPoint x: 749, startPoint y: 550, endPoint x: 1375, endPoint y: 583, distance: 627.2
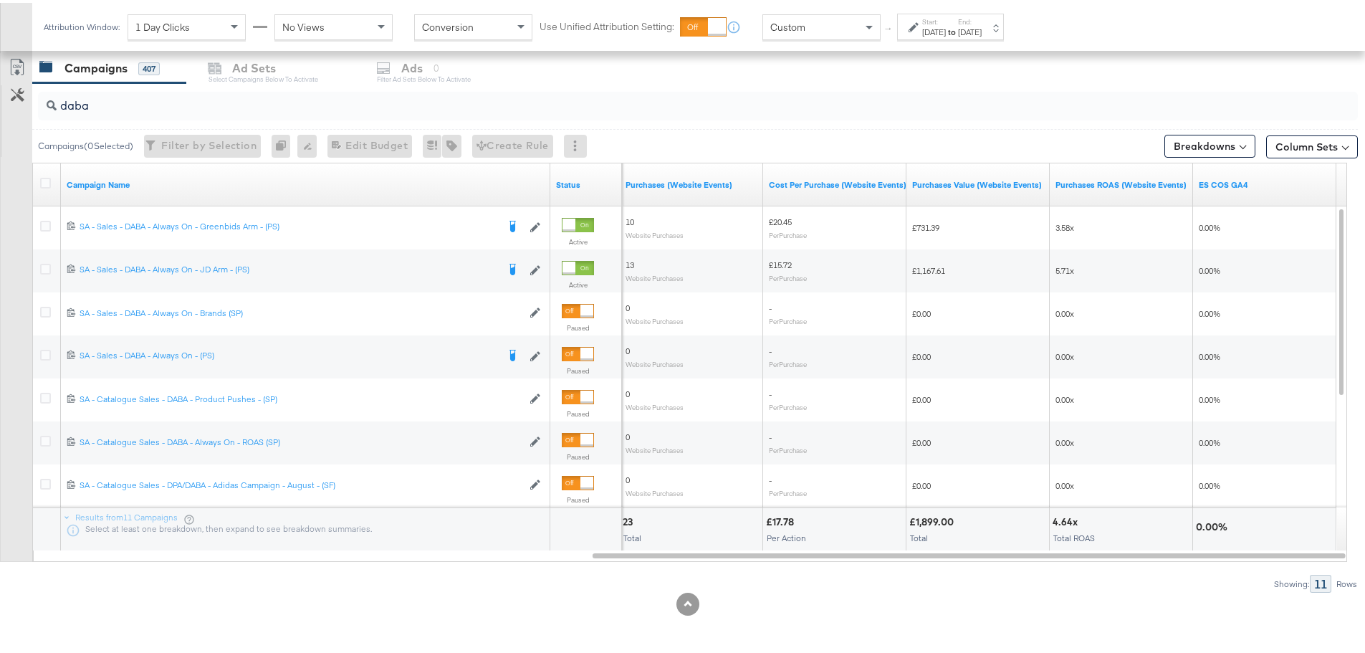
click at [1095, 57] on div "Campaigns 407 Ad Sets Select Campaigns below to activate Ads 0 Filter Ad Sets b…" at bounding box center [704, 65] width 1344 height 31
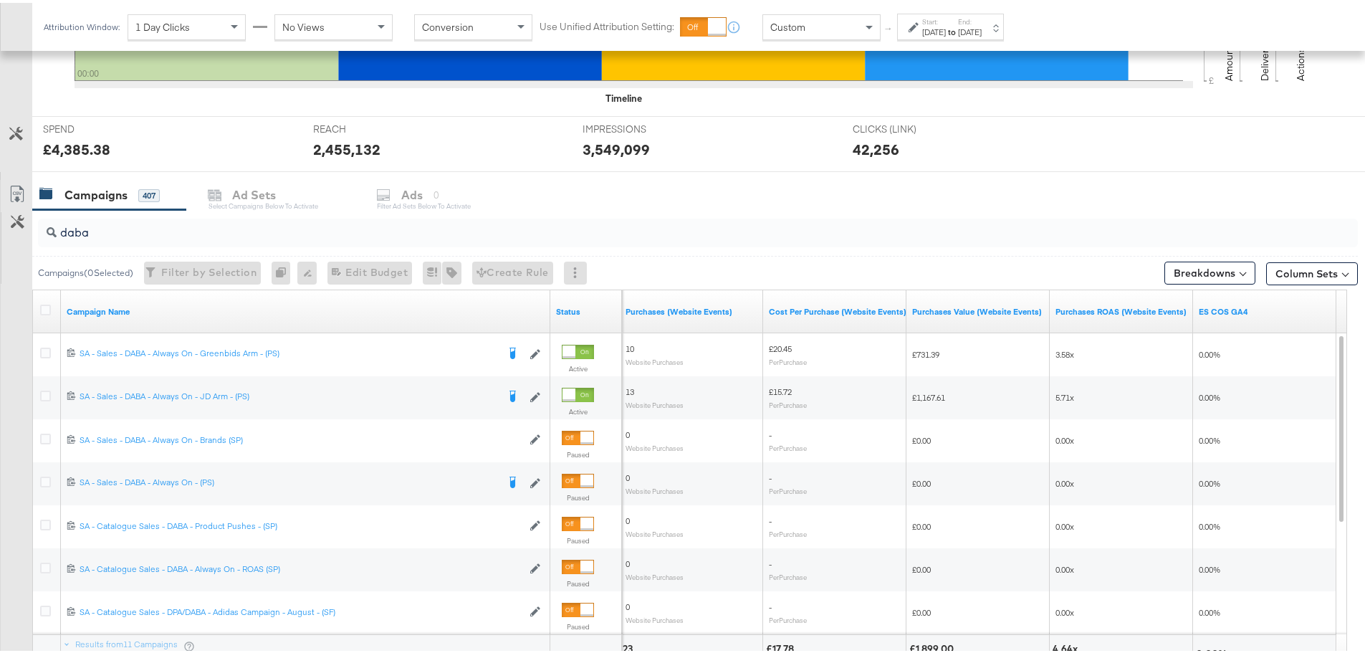
scroll to position [502, 0]
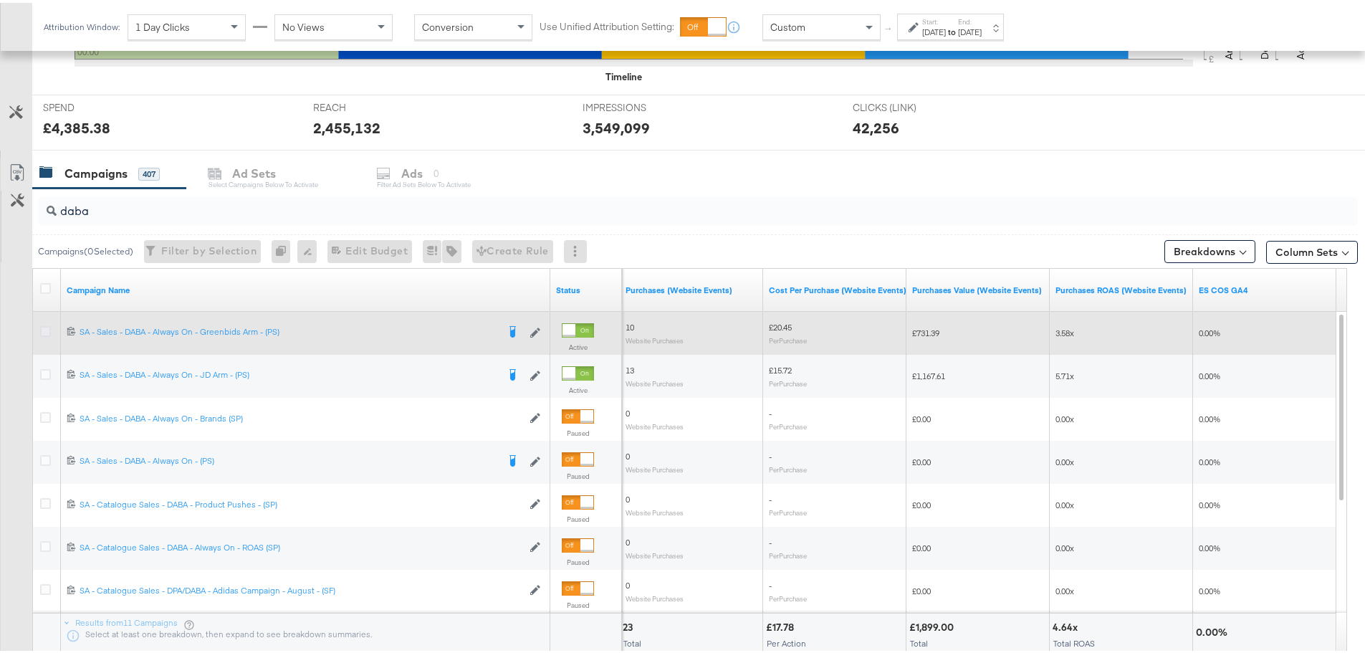
click at [44, 330] on icon at bounding box center [45, 328] width 11 height 11
click at [0, 0] on input "checkbox" at bounding box center [0, 0] width 0 height 0
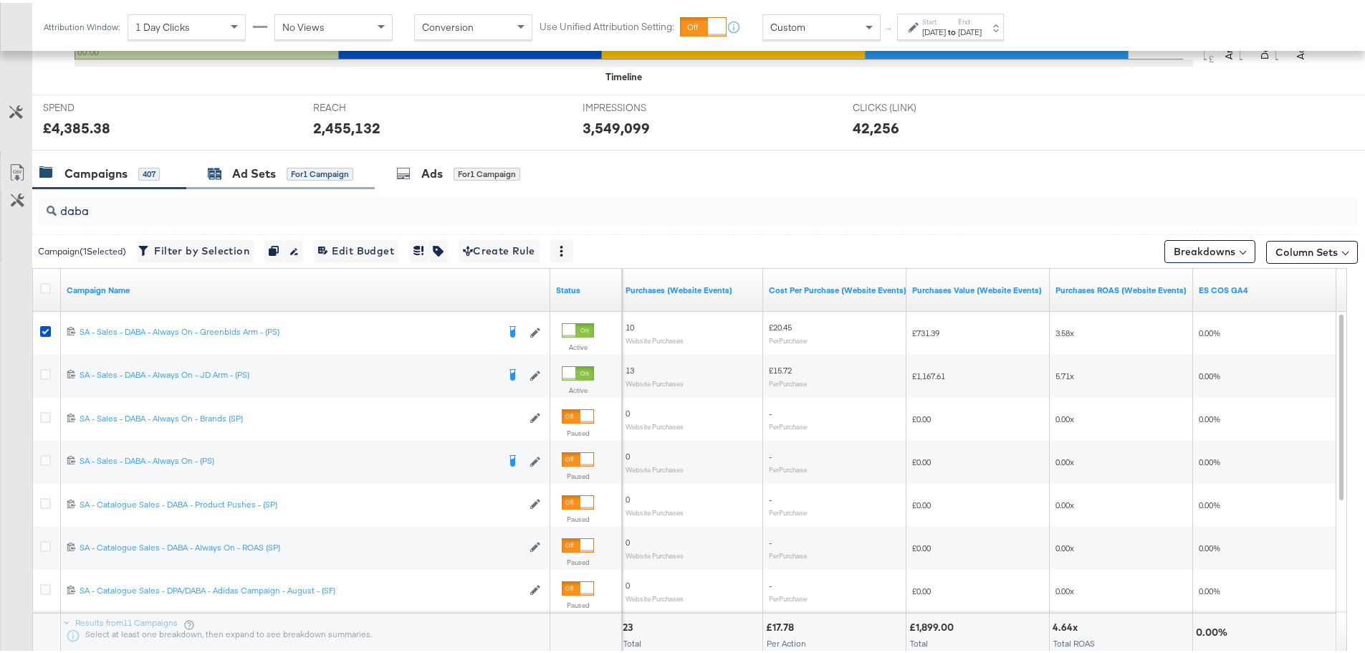
click at [243, 172] on div "Ad Sets" at bounding box center [254, 171] width 44 height 16
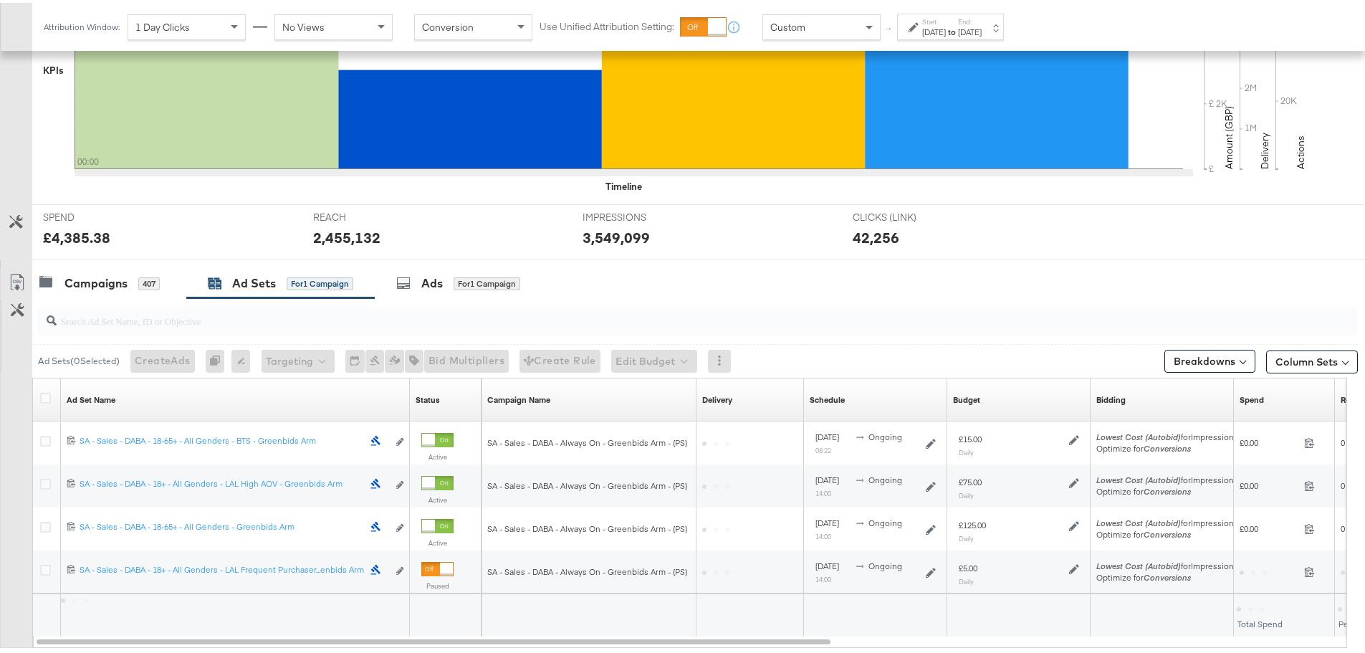
scroll to position [478, 0]
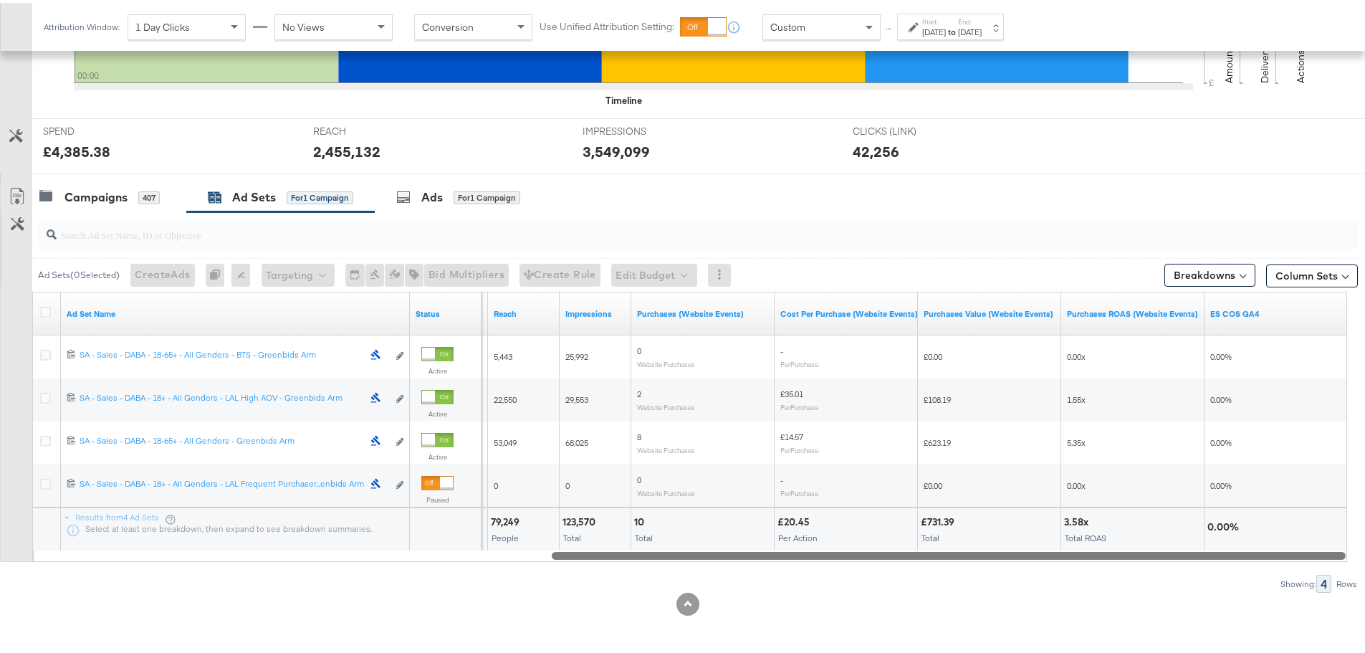
drag, startPoint x: 670, startPoint y: 550, endPoint x: 1375, endPoint y: 550, distance: 705.1
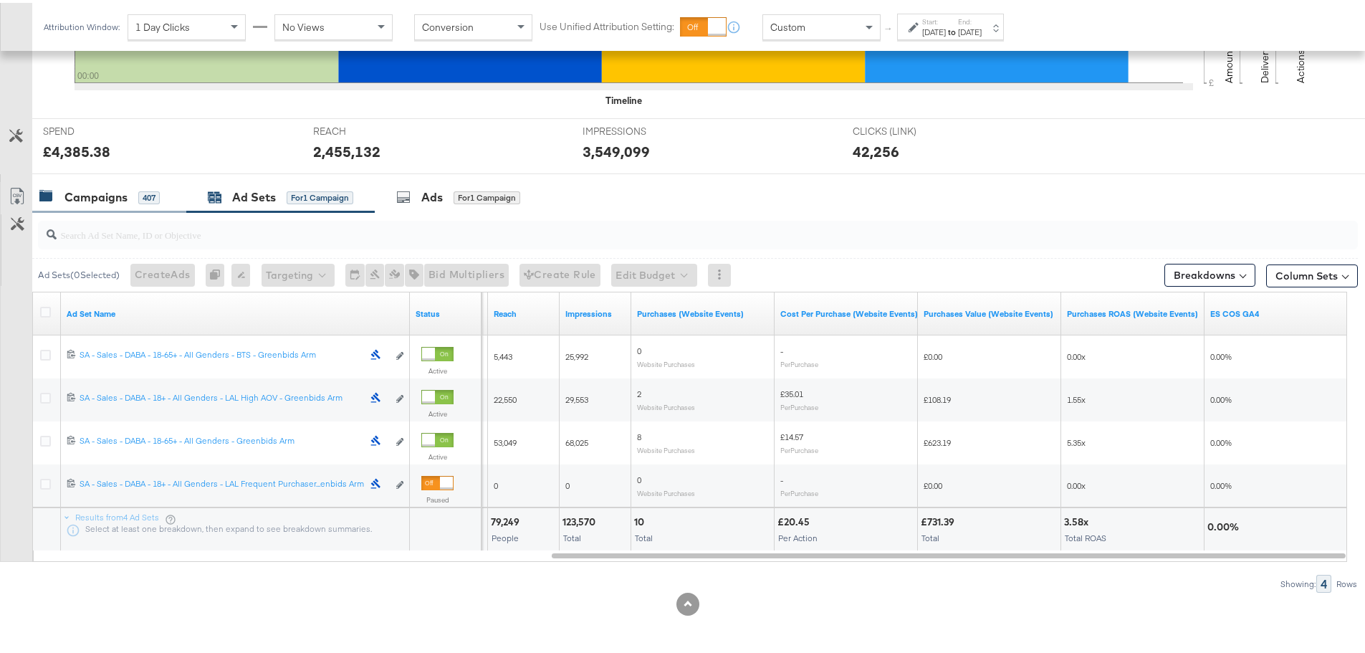
click at [110, 187] on div "Campaigns" at bounding box center [95, 194] width 63 height 16
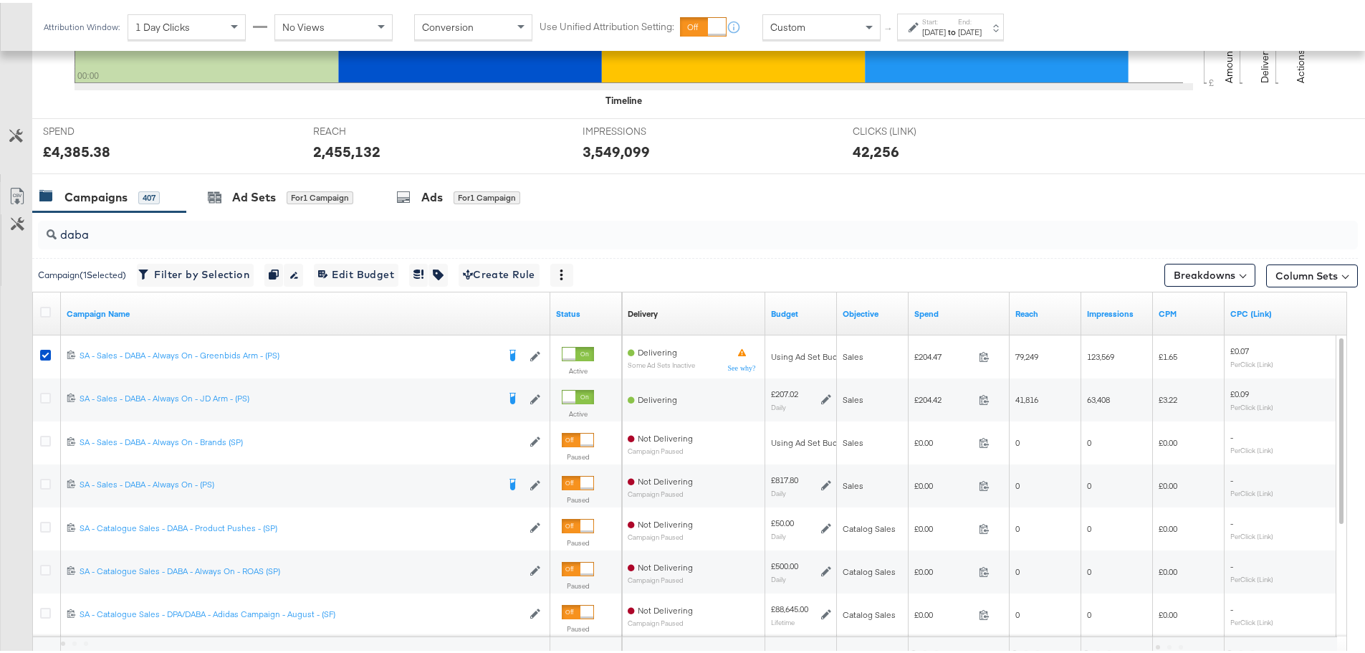
scroll to position [502, 0]
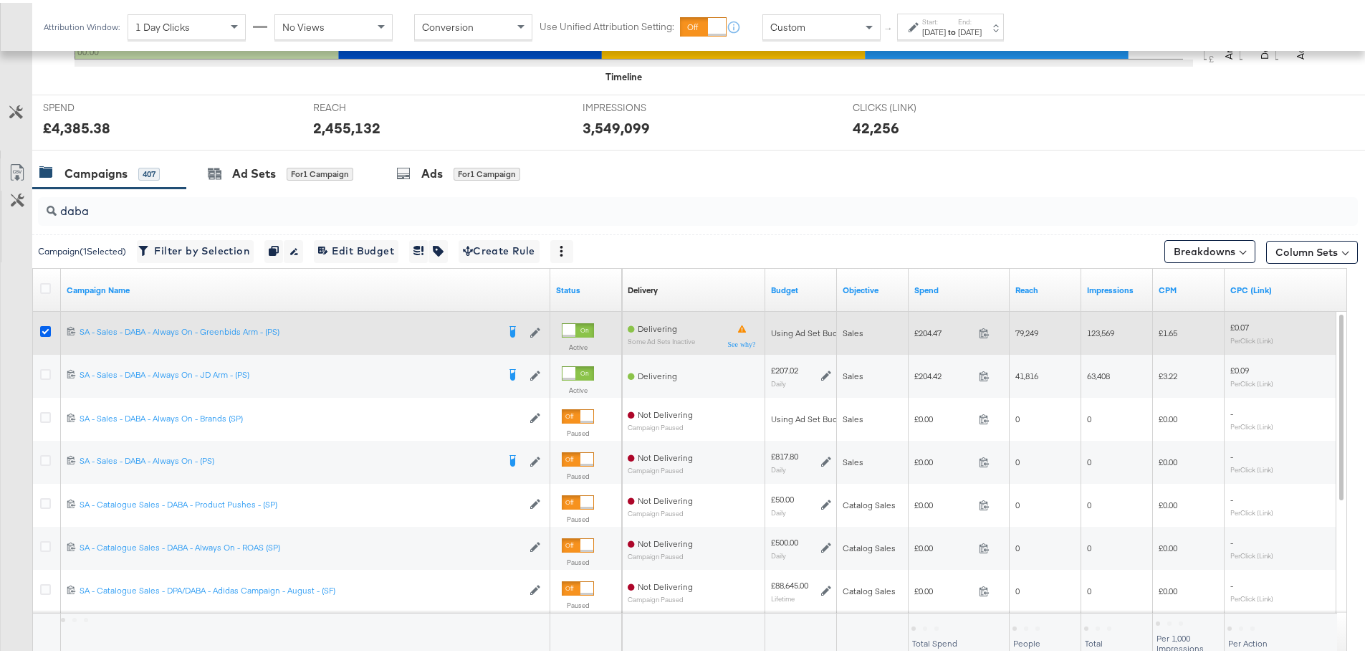
click at [44, 327] on icon at bounding box center [45, 328] width 11 height 11
click at [0, 0] on input "checkbox" at bounding box center [0, 0] width 0 height 0
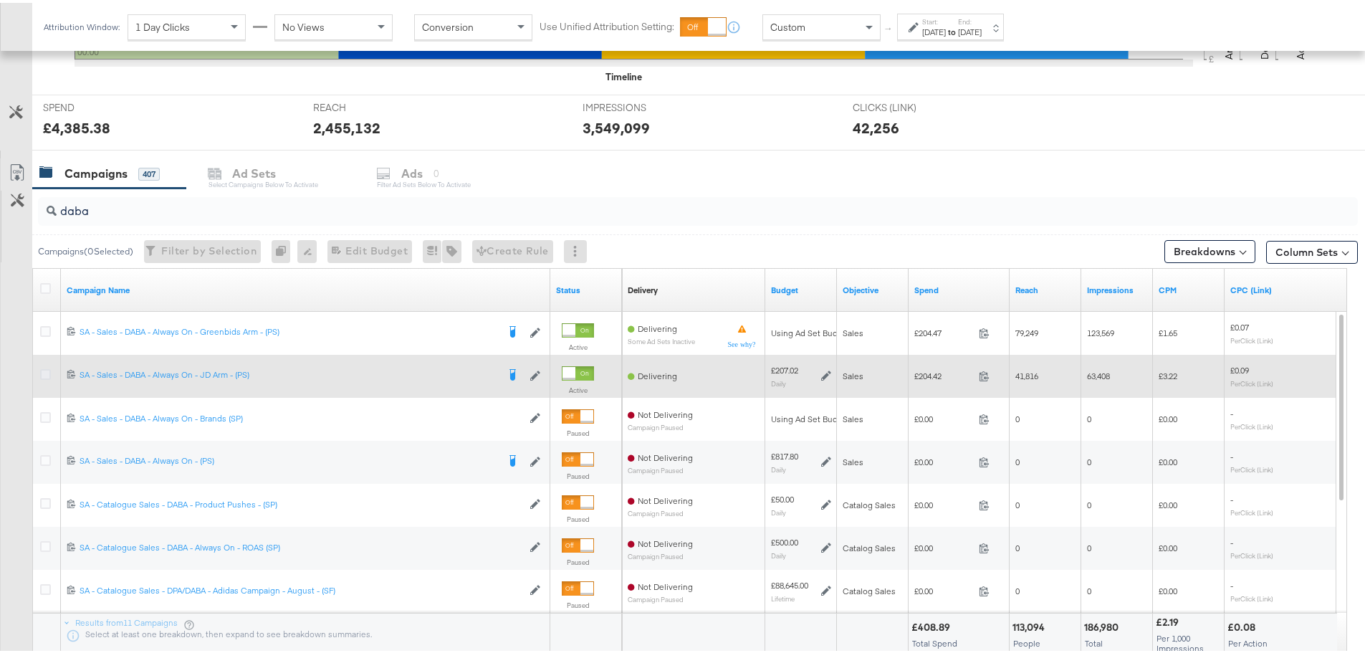
click at [49, 370] on icon at bounding box center [45, 371] width 11 height 11
click at [0, 0] on input "checkbox" at bounding box center [0, 0] width 0 height 0
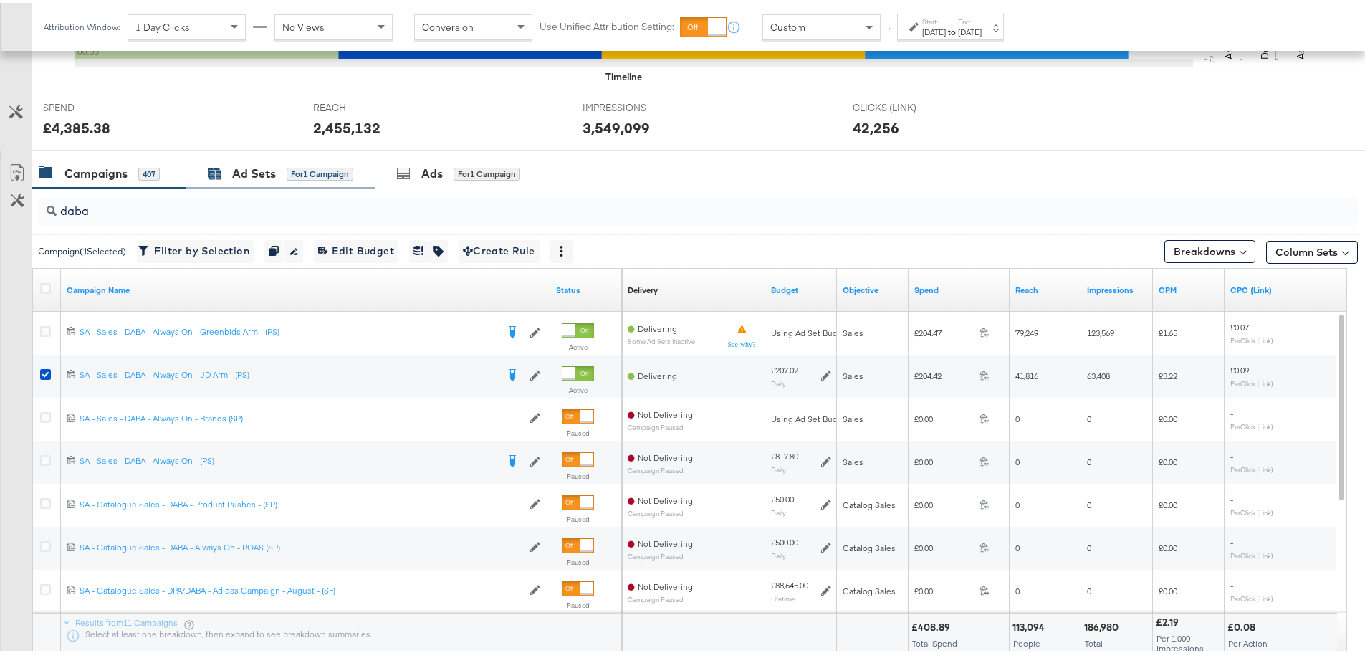
click at [302, 165] on div "for 1 Campaign" at bounding box center [320, 171] width 67 height 13
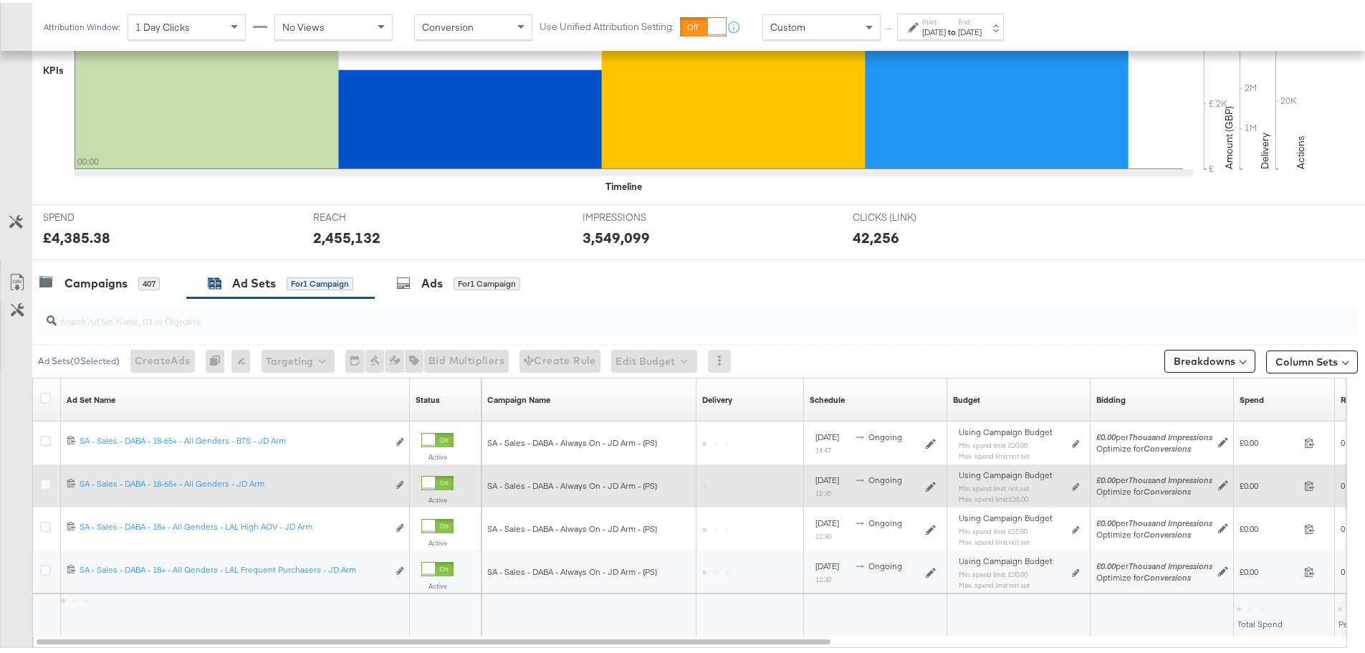
scroll to position [478, 0]
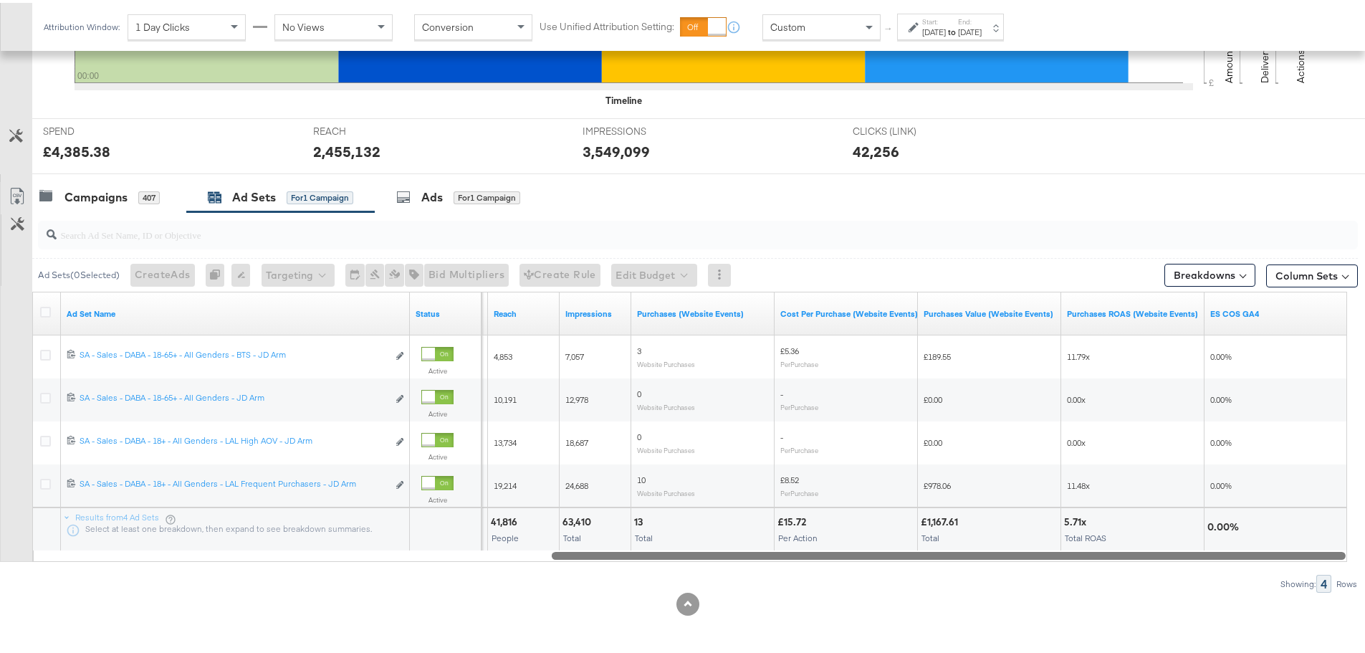
drag, startPoint x: 423, startPoint y: 557, endPoint x: 1308, endPoint y: 592, distance: 884.9
click at [1308, 592] on div "KPIs Performance & KPIs Customize KPIs ✔ Clicks (Link) ✔ Reach ✔ Impressions ✔ …" at bounding box center [688, 228] width 1376 height 847
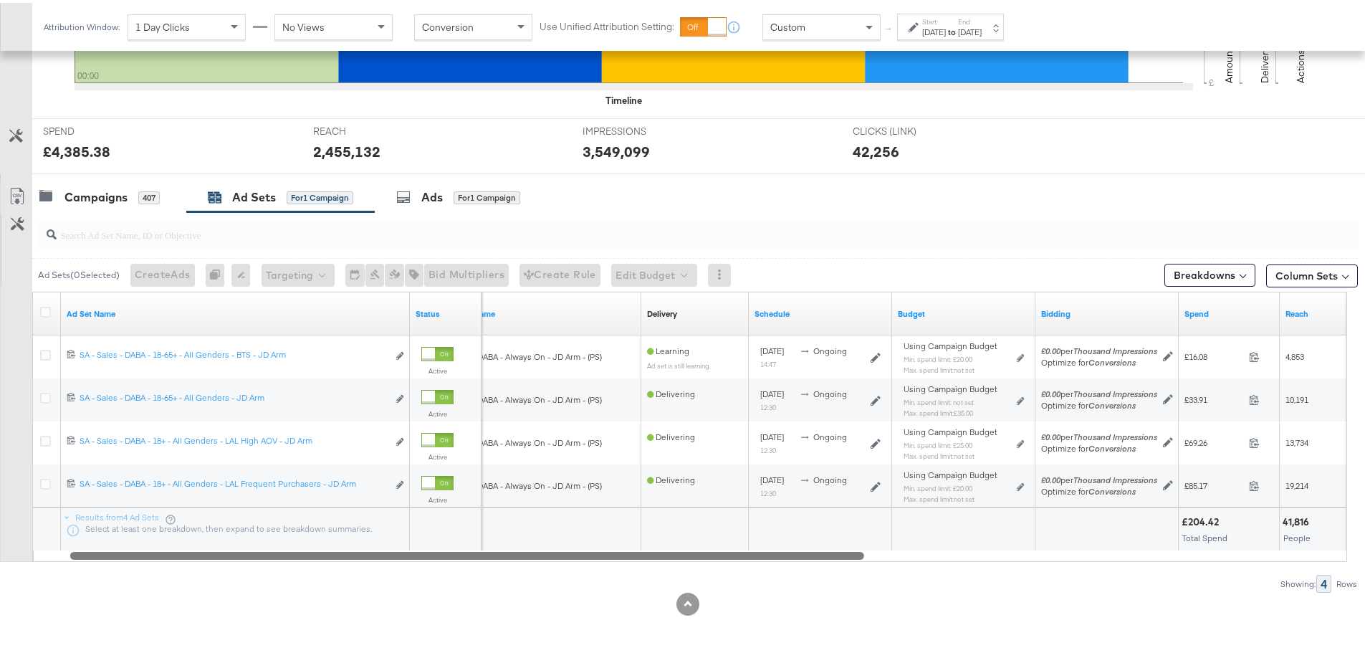
drag, startPoint x: 937, startPoint y: 555, endPoint x: 308, endPoint y: 522, distance: 630.0
click at [308, 522] on div "Ad Set Name Status Campaign Name Delivery Sorting Unavailable Schedule Budget B…" at bounding box center [689, 424] width 1315 height 270
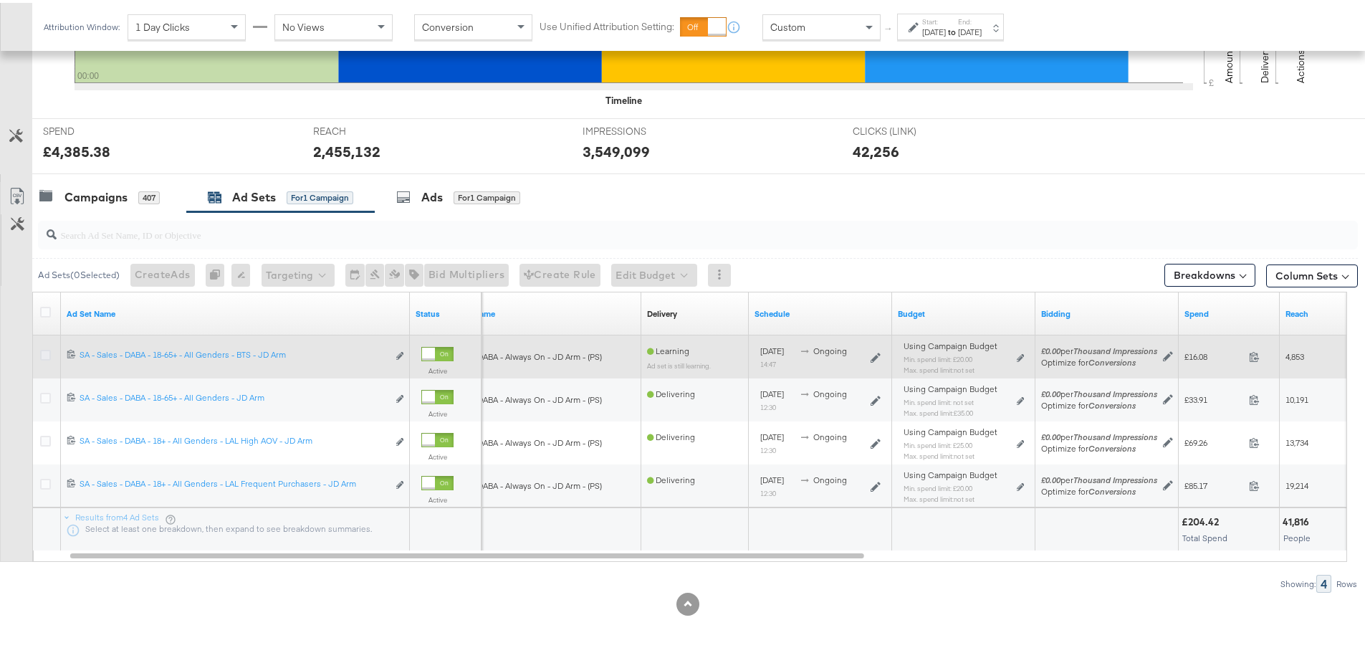
click at [45, 355] on icon at bounding box center [45, 352] width 11 height 11
click at [0, 0] on input "checkbox" at bounding box center [0, 0] width 0 height 0
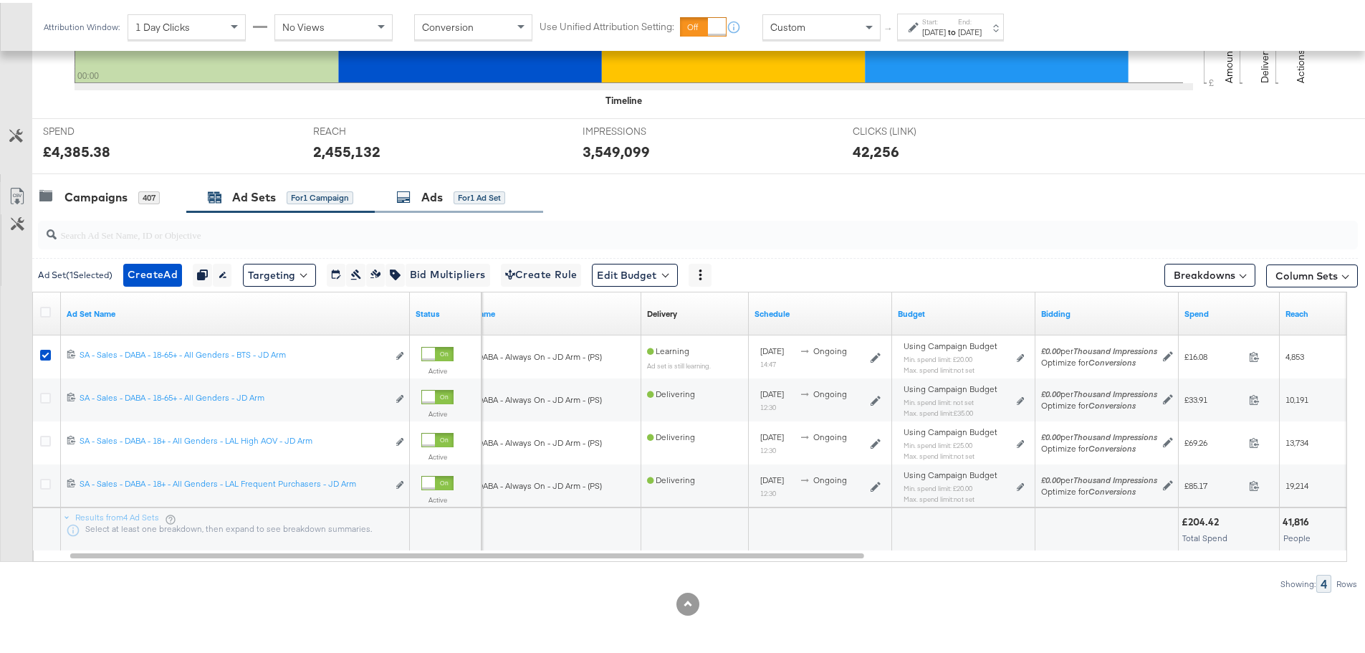
click at [465, 188] on div "for 1 Ad Set" at bounding box center [480, 195] width 52 height 14
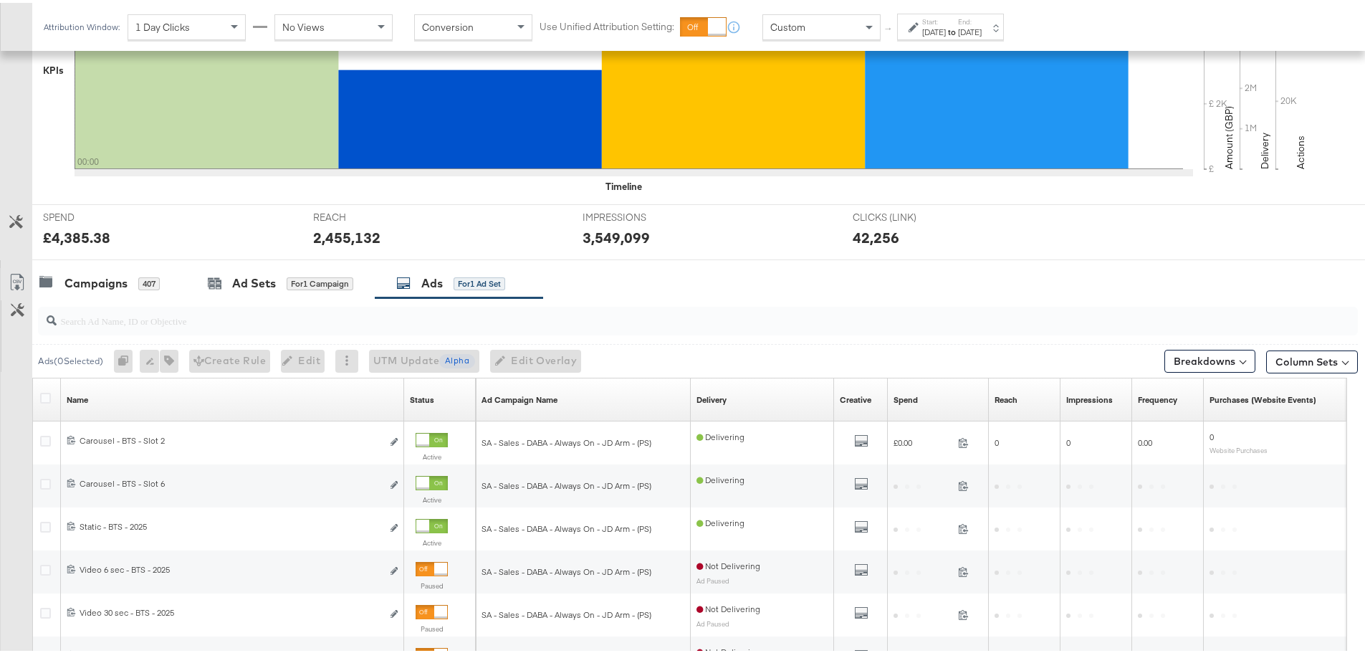
scroll to position [502, 0]
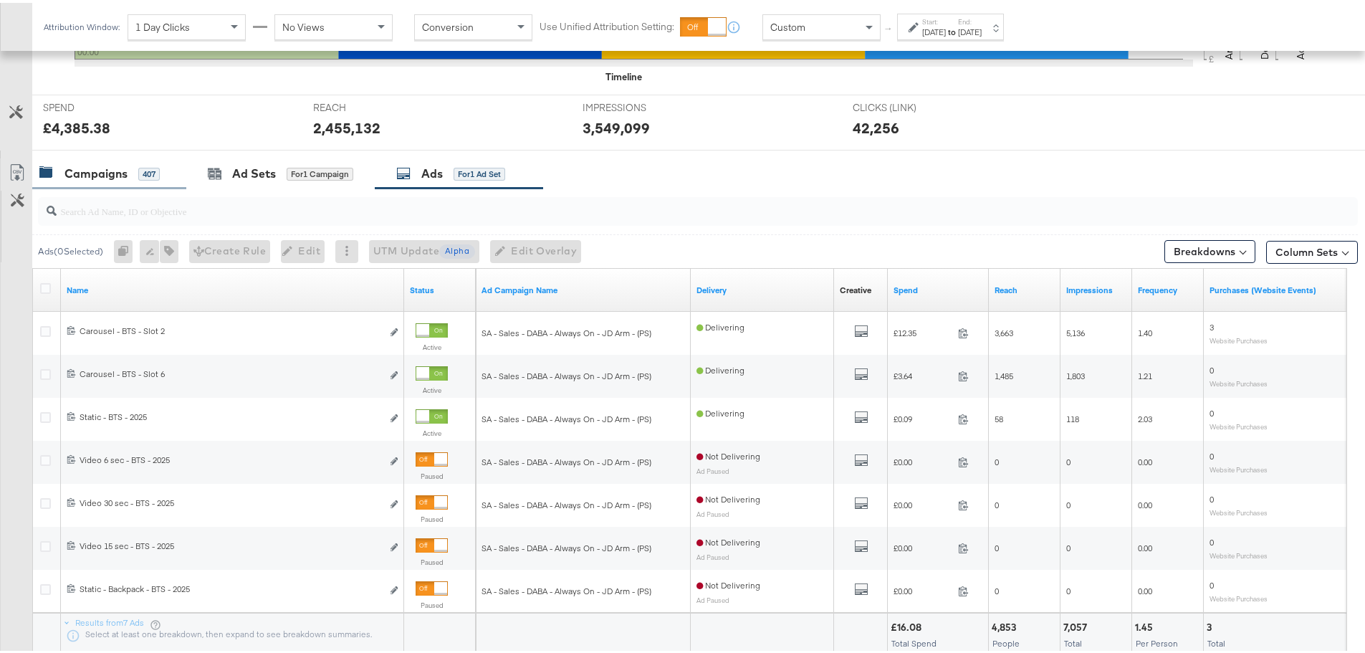
click at [90, 164] on div "Campaigns" at bounding box center [95, 171] width 63 height 16
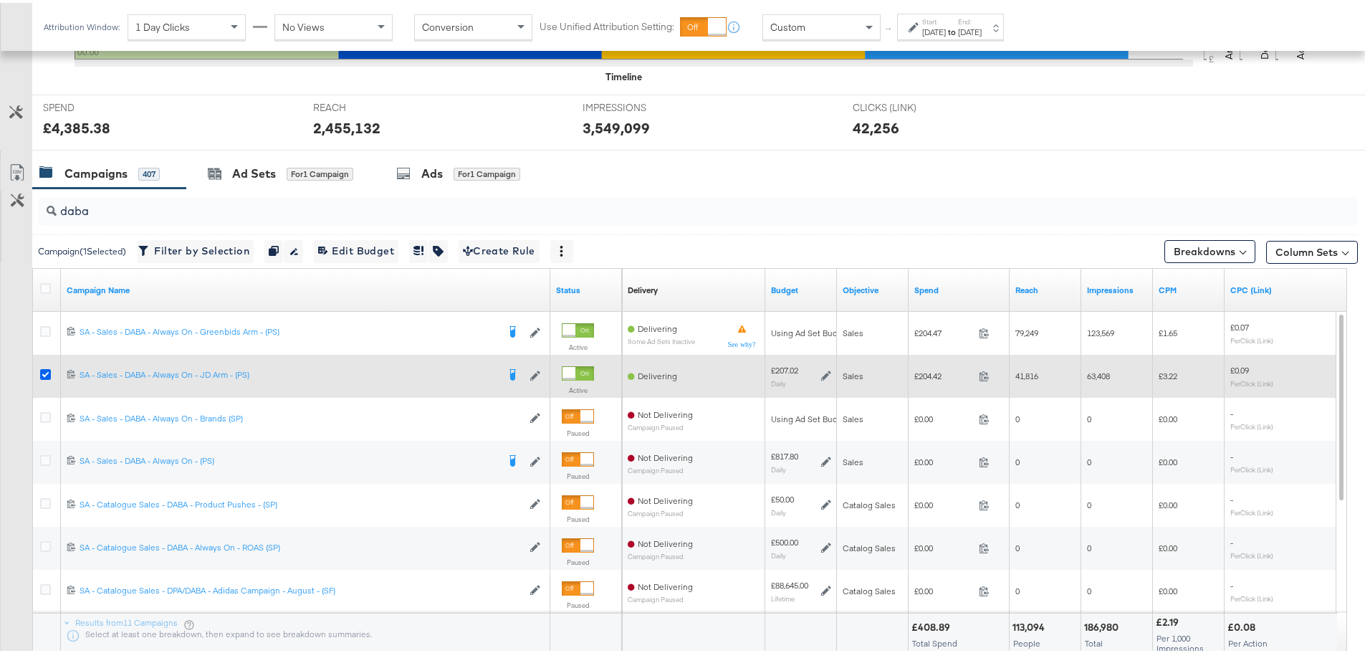
click at [44, 374] on icon at bounding box center [45, 371] width 11 height 11
click at [0, 0] on input "checkbox" at bounding box center [0, 0] width 0 height 0
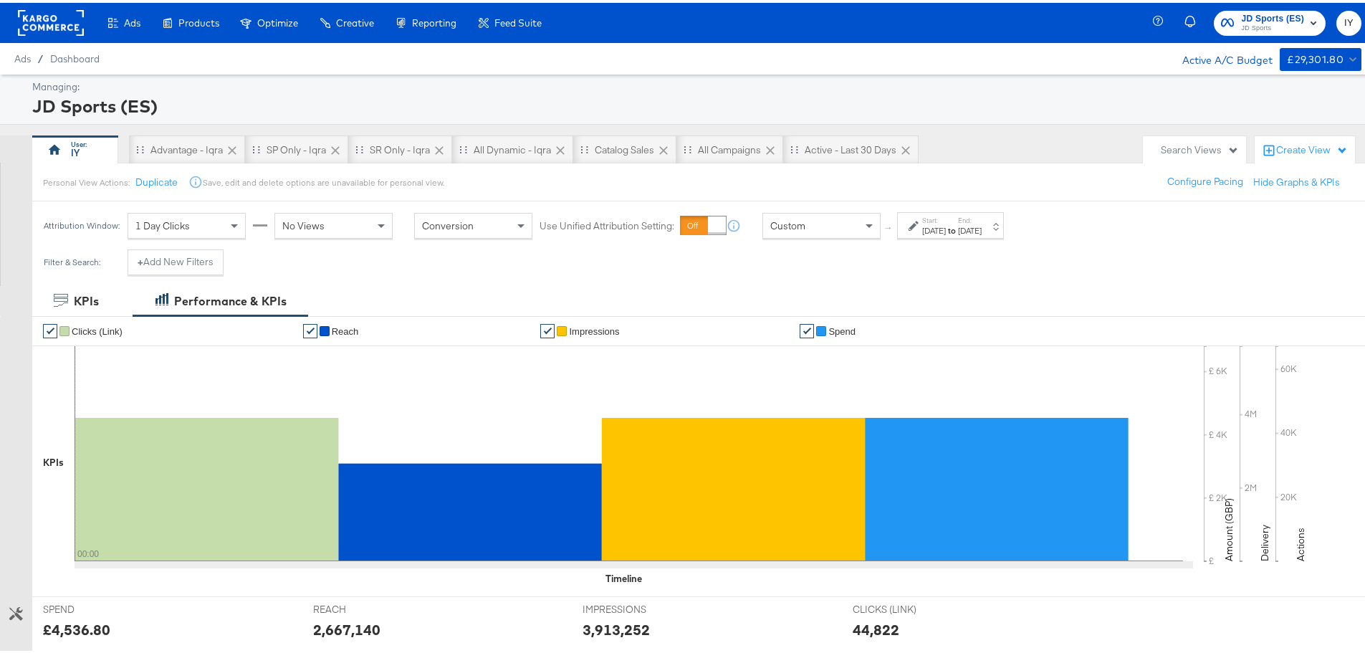
click at [1305, 19] on icon "button" at bounding box center [1313, 19] width 17 height 17
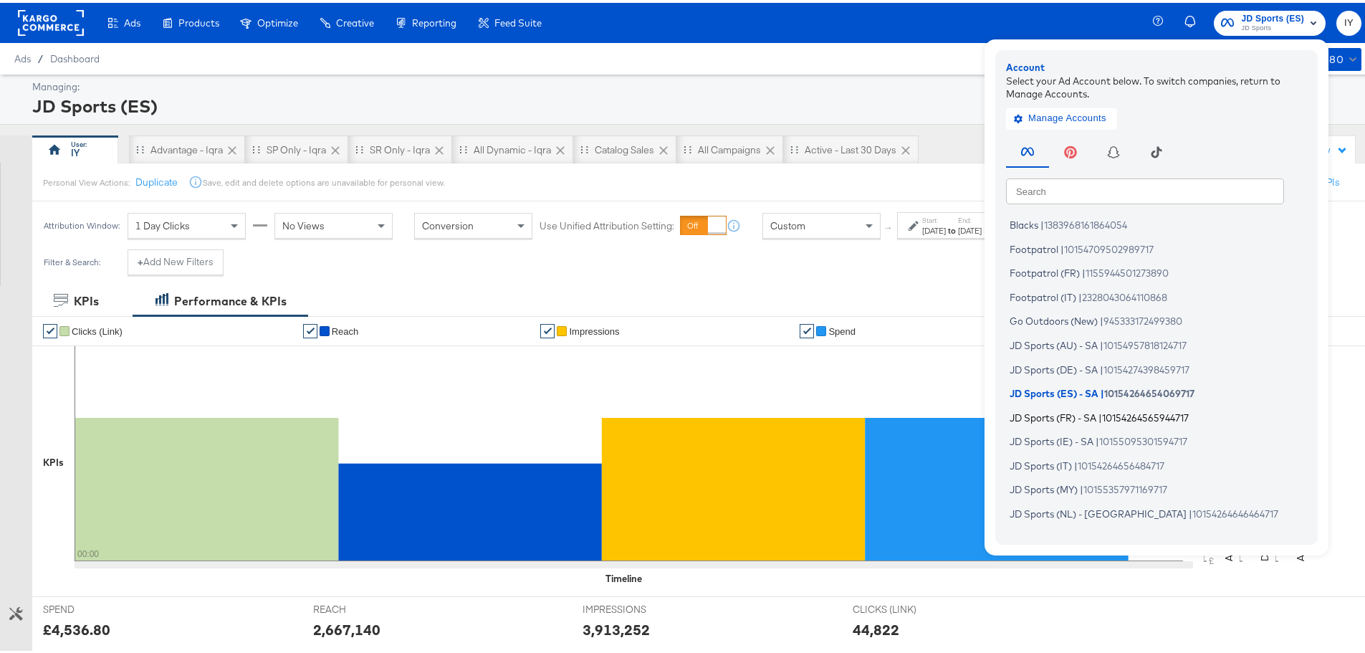
click at [1078, 418] on span "JD Sports (FR) - SA" at bounding box center [1053, 413] width 87 height 11
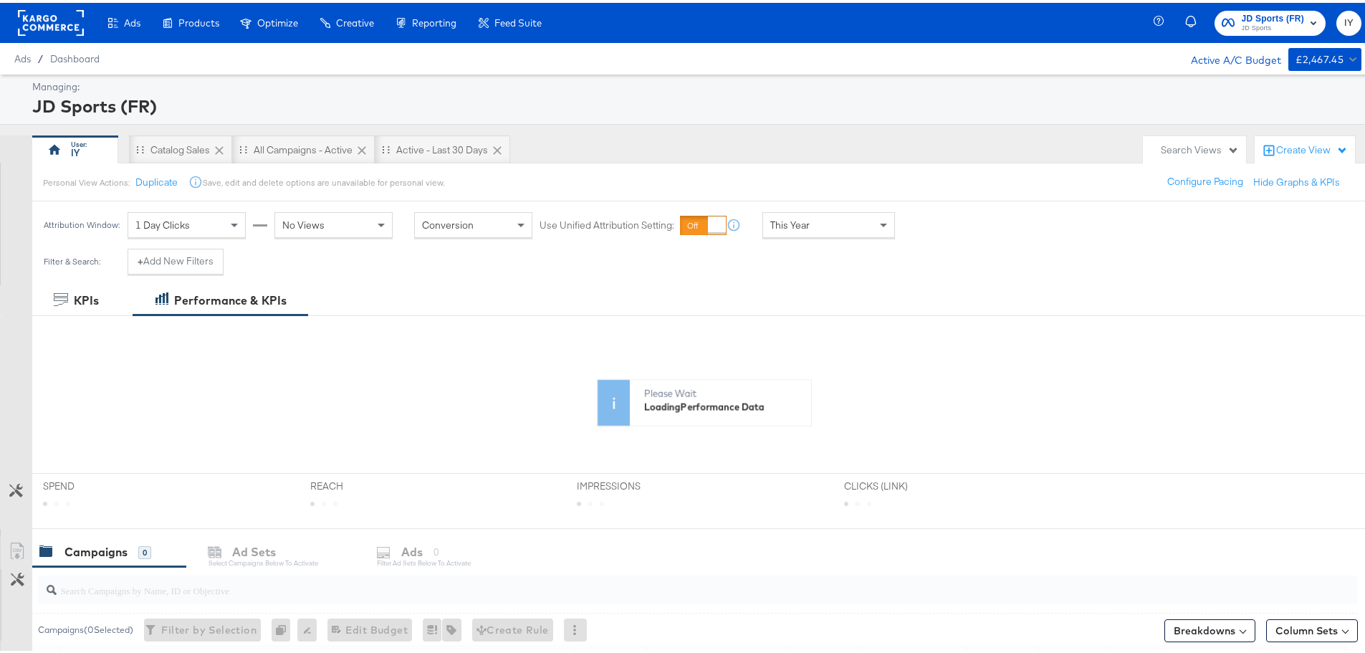
scroll to position [269, 0]
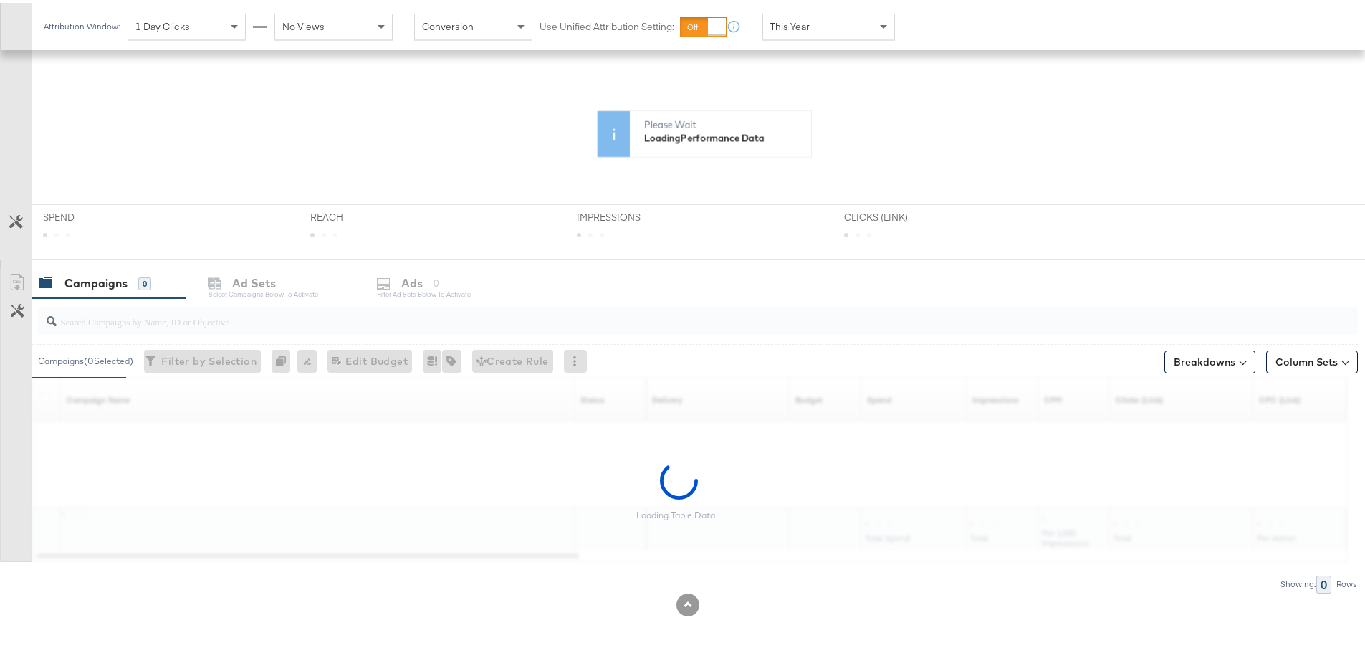
click at [211, 318] on input "search" at bounding box center [647, 313] width 1180 height 28
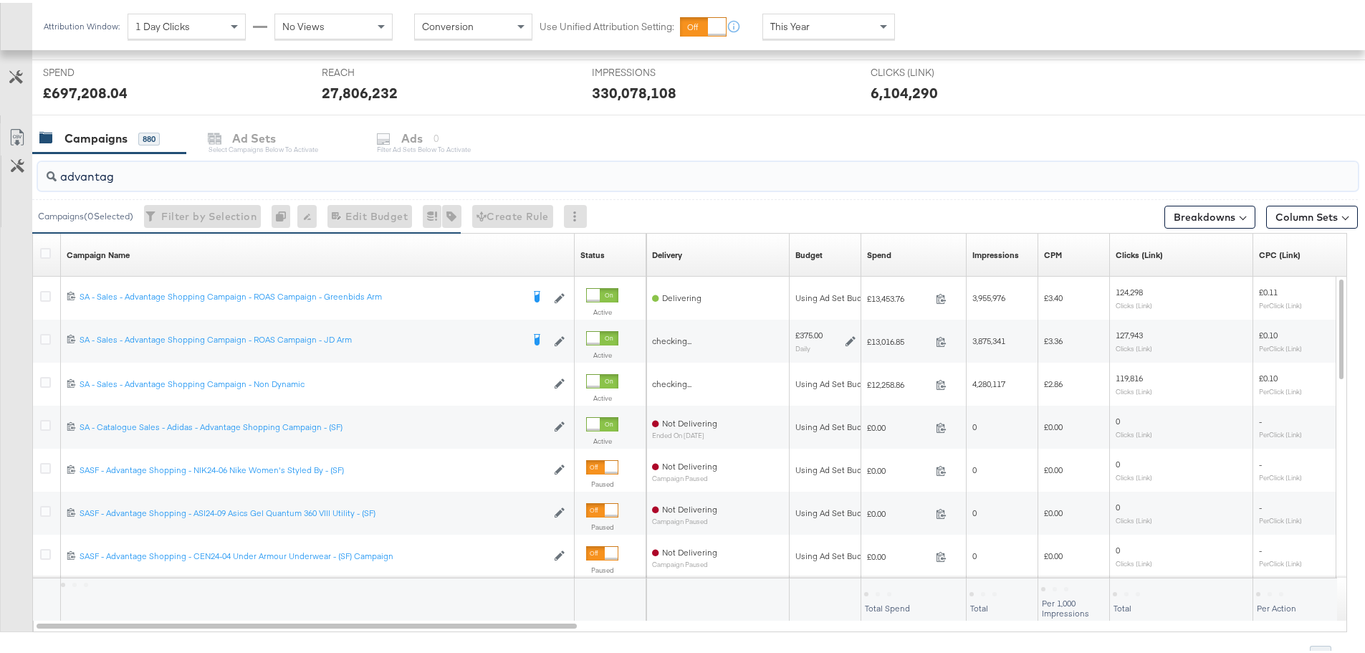
scroll to position [484, 0]
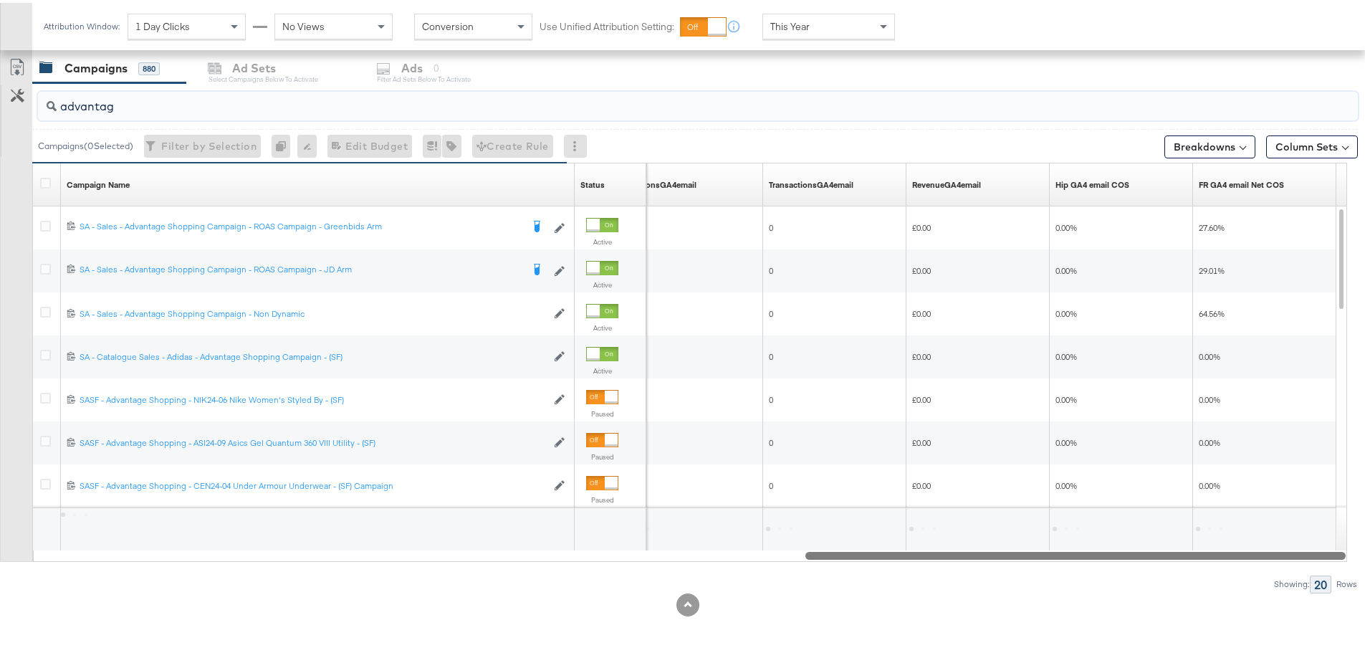
drag, startPoint x: 525, startPoint y: 555, endPoint x: 1340, endPoint y: 559, distance: 814.8
click at [1340, 559] on div "Campaign Name Sorting Unavailable Status Sorting Unavailable SessionsGA4email S…" at bounding box center [689, 359] width 1315 height 399
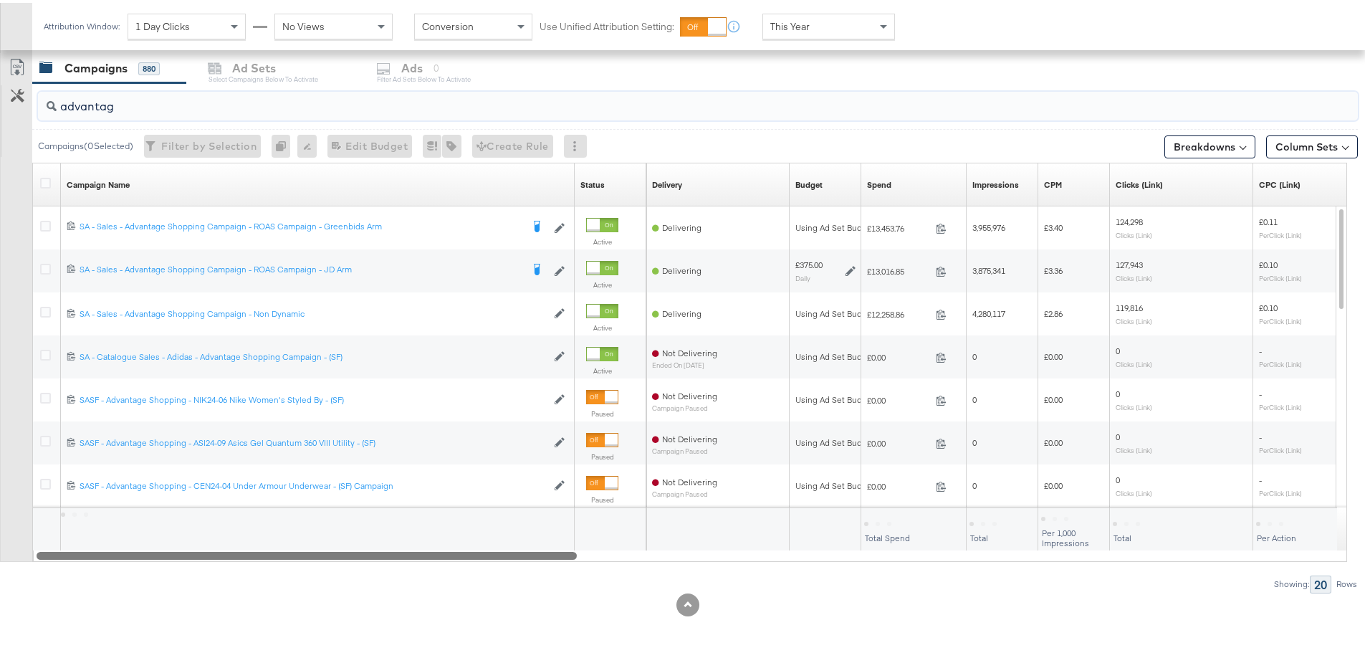
drag, startPoint x: 904, startPoint y: 552, endPoint x: 21, endPoint y: 548, distance: 882.1
click at [27, 564] on div "advantag Campaigns ( 0 Selected) Filter by Selection Filter 0 campaigns 0 Renam…" at bounding box center [679, 334] width 1358 height 509
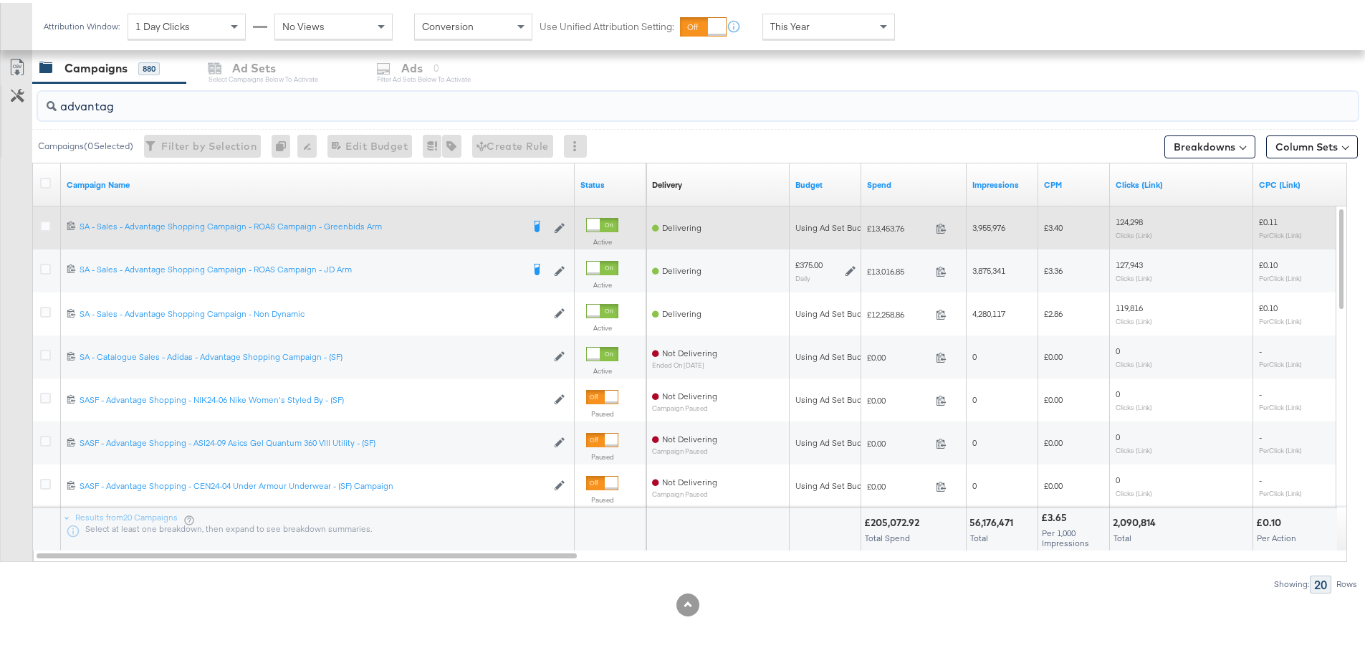
type input "advantag"
click at [39, 222] on div at bounding box center [47, 225] width 27 height 26
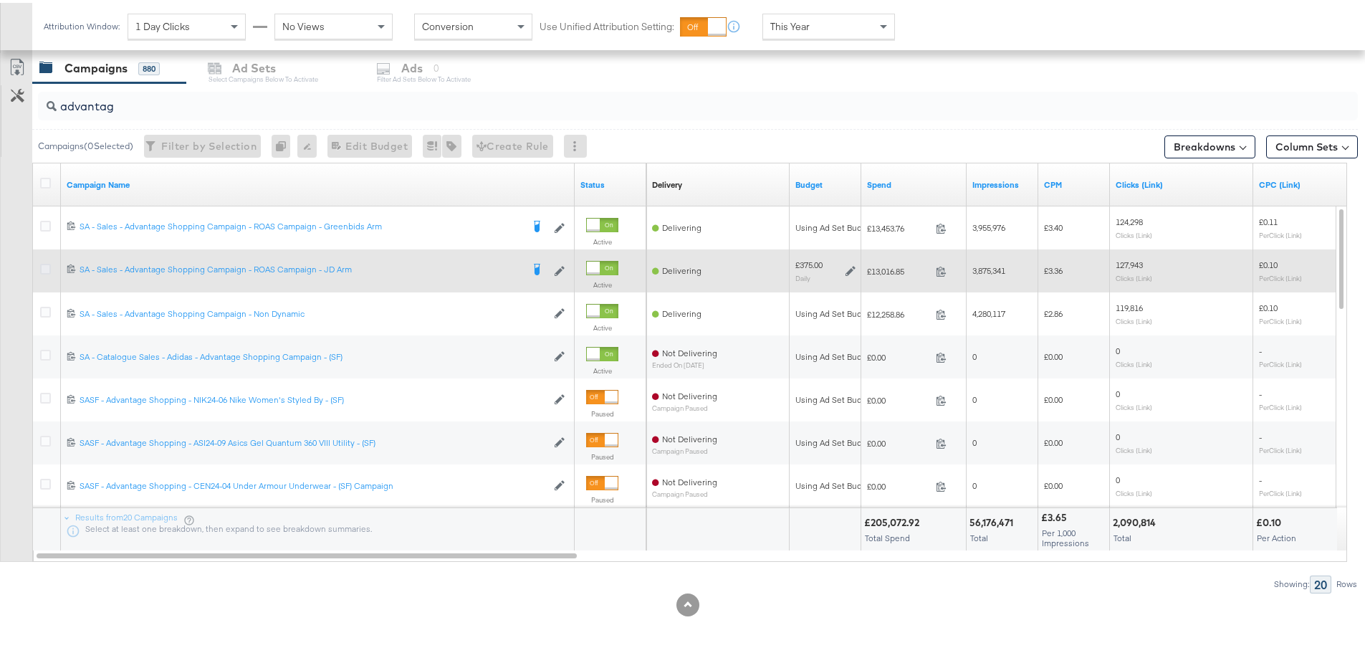
click at [47, 264] on icon at bounding box center [45, 266] width 11 height 11
click at [0, 0] on input "checkbox" at bounding box center [0, 0] width 0 height 0
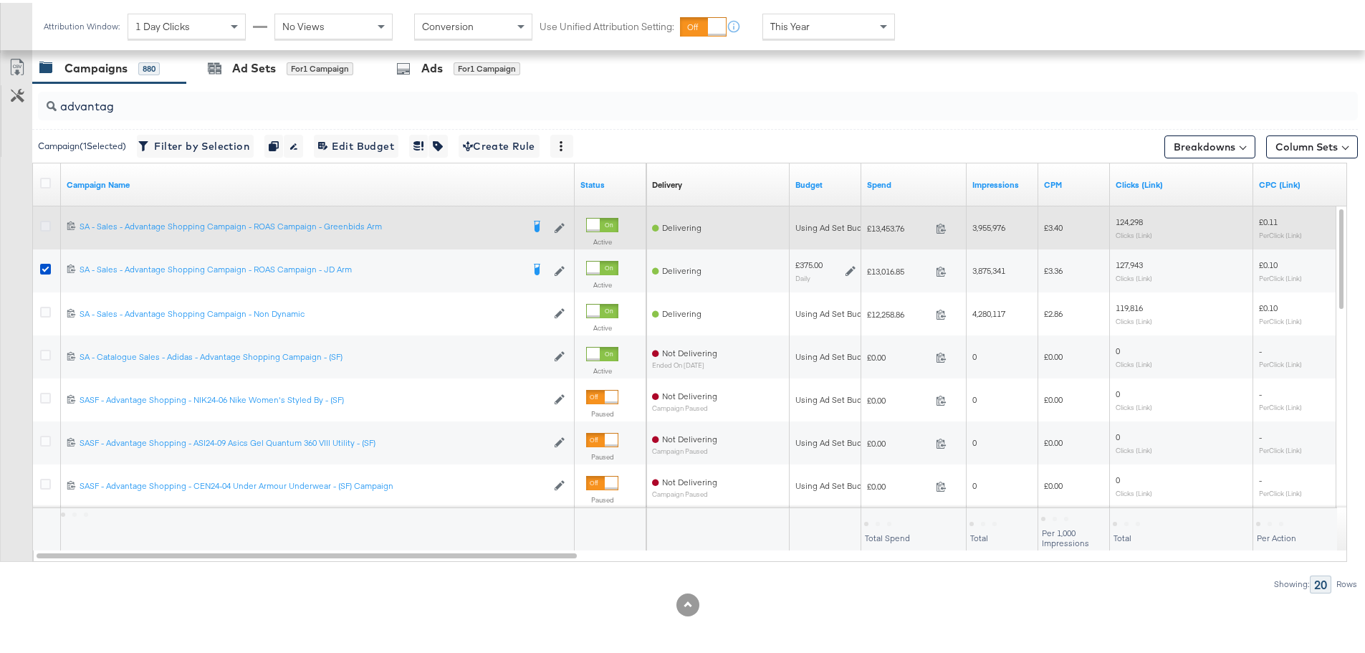
click at [45, 221] on icon at bounding box center [45, 223] width 11 height 11
click at [0, 0] on input "checkbox" at bounding box center [0, 0] width 0 height 0
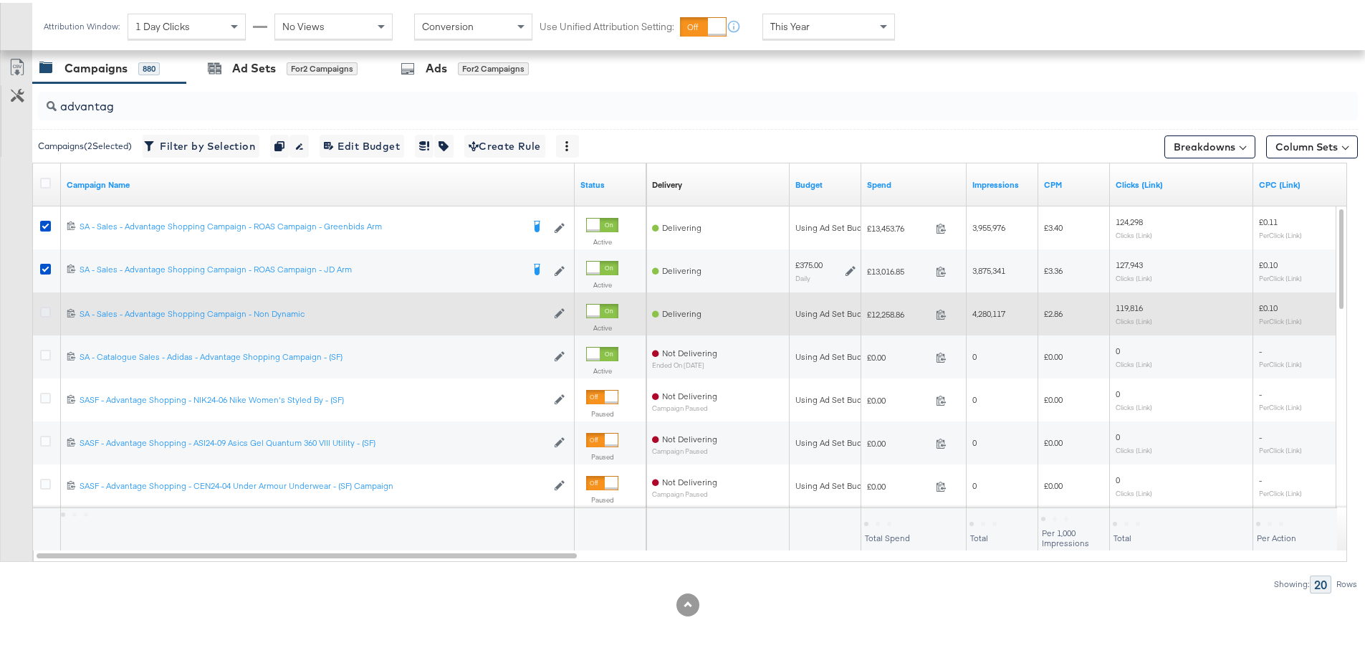
click at [46, 312] on icon at bounding box center [45, 309] width 11 height 11
click at [0, 0] on input "checkbox" at bounding box center [0, 0] width 0 height 0
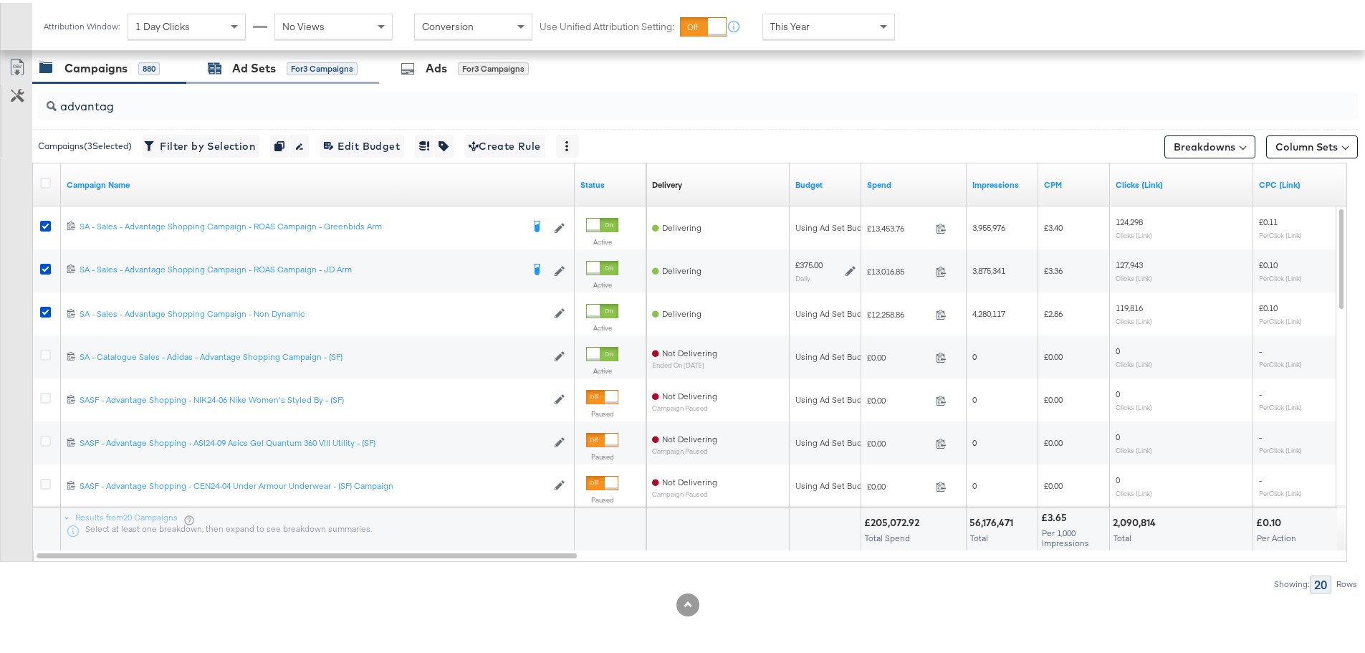
click at [245, 74] on div "Ad Sets" at bounding box center [254, 65] width 44 height 16
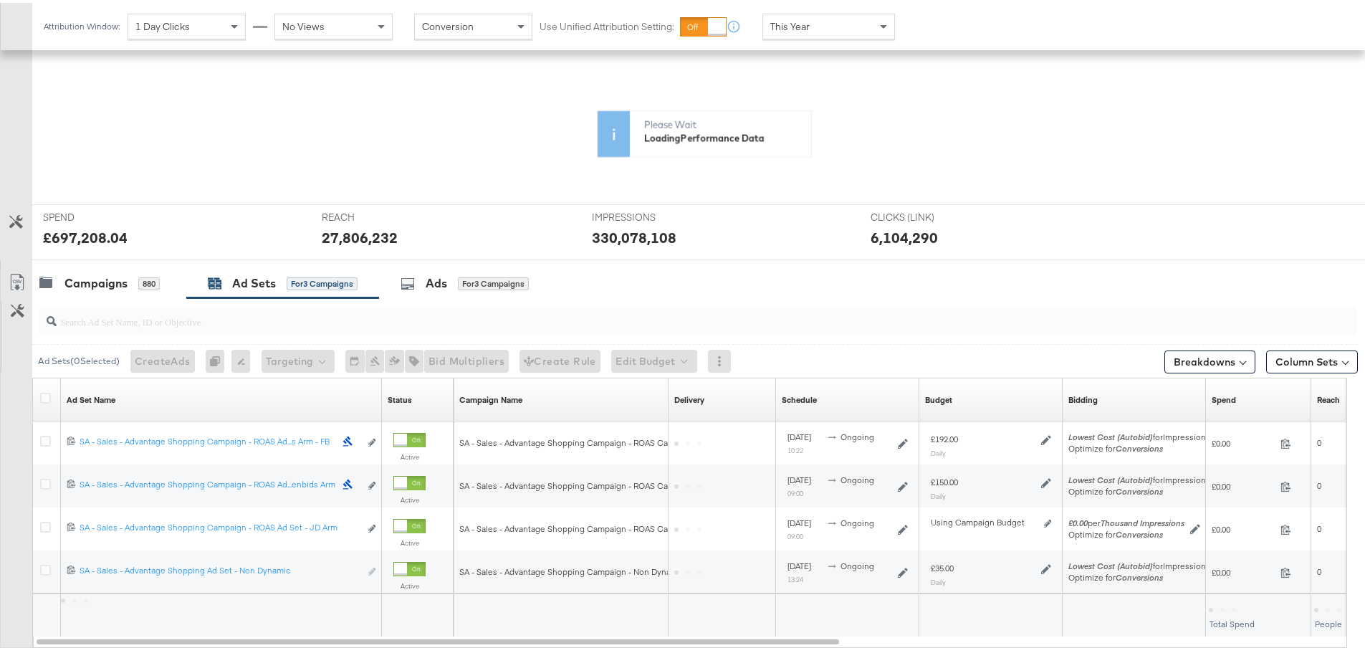
scroll to position [355, 0]
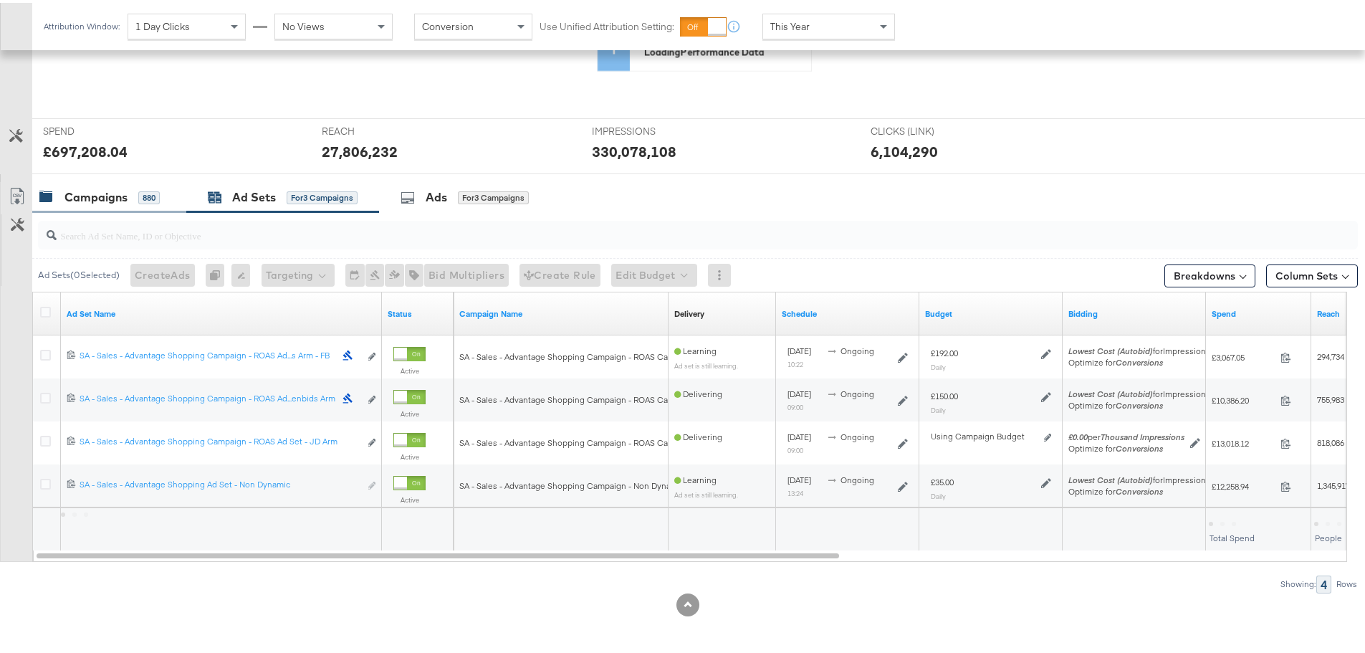
click at [110, 201] on div "Campaigns" at bounding box center [95, 194] width 63 height 16
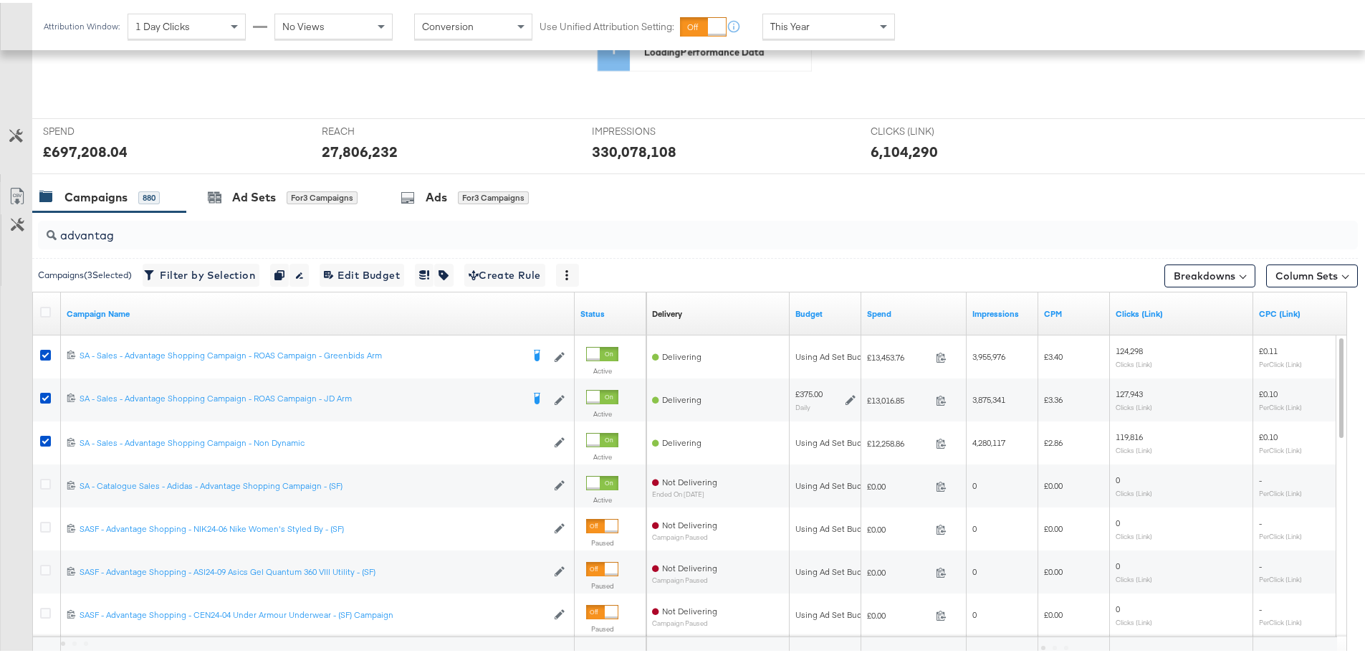
scroll to position [484, 0]
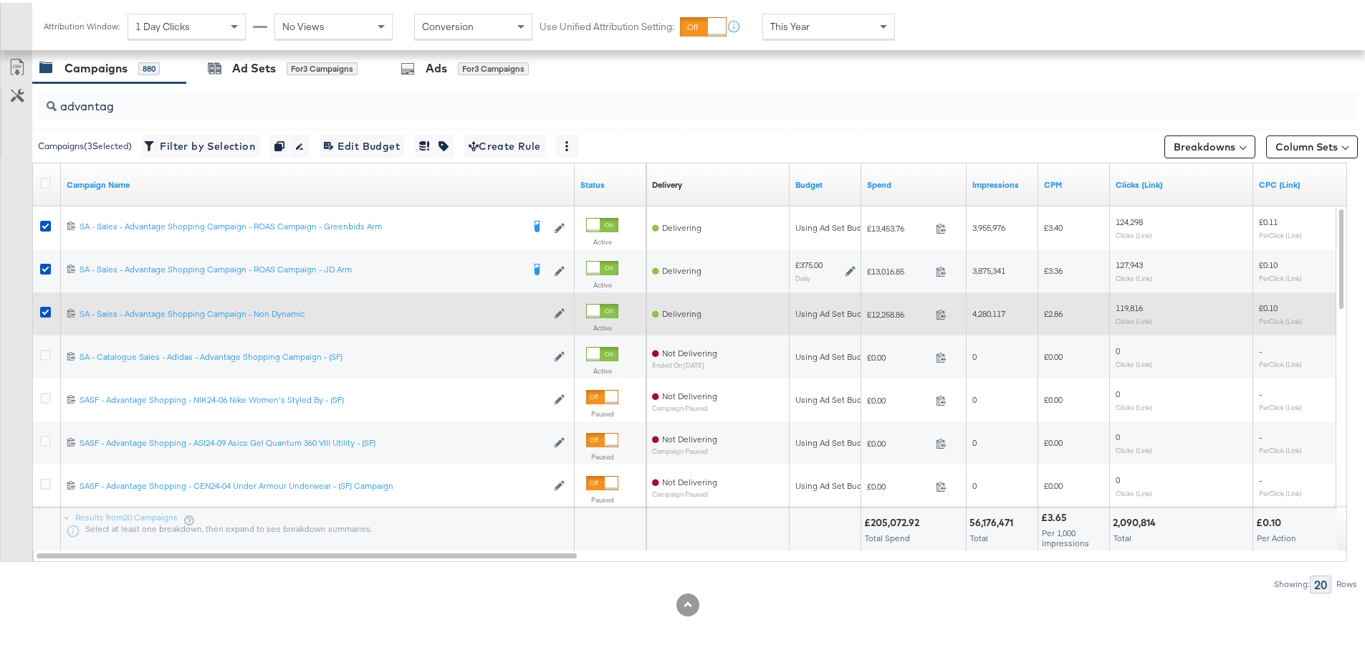
click at [46, 309] on icon at bounding box center [45, 309] width 11 height 11
click at [0, 0] on input "checkbox" at bounding box center [0, 0] width 0 height 0
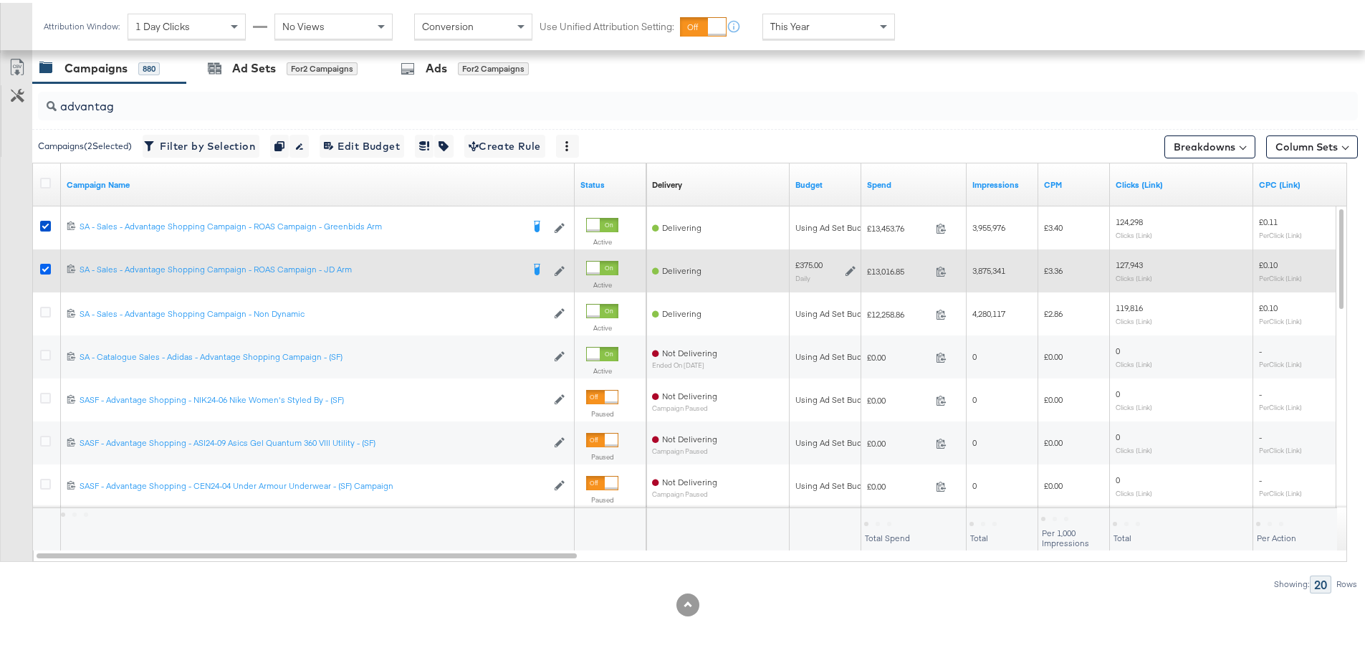
click at [43, 268] on icon at bounding box center [45, 266] width 11 height 11
click at [0, 0] on input "checkbox" at bounding box center [0, 0] width 0 height 0
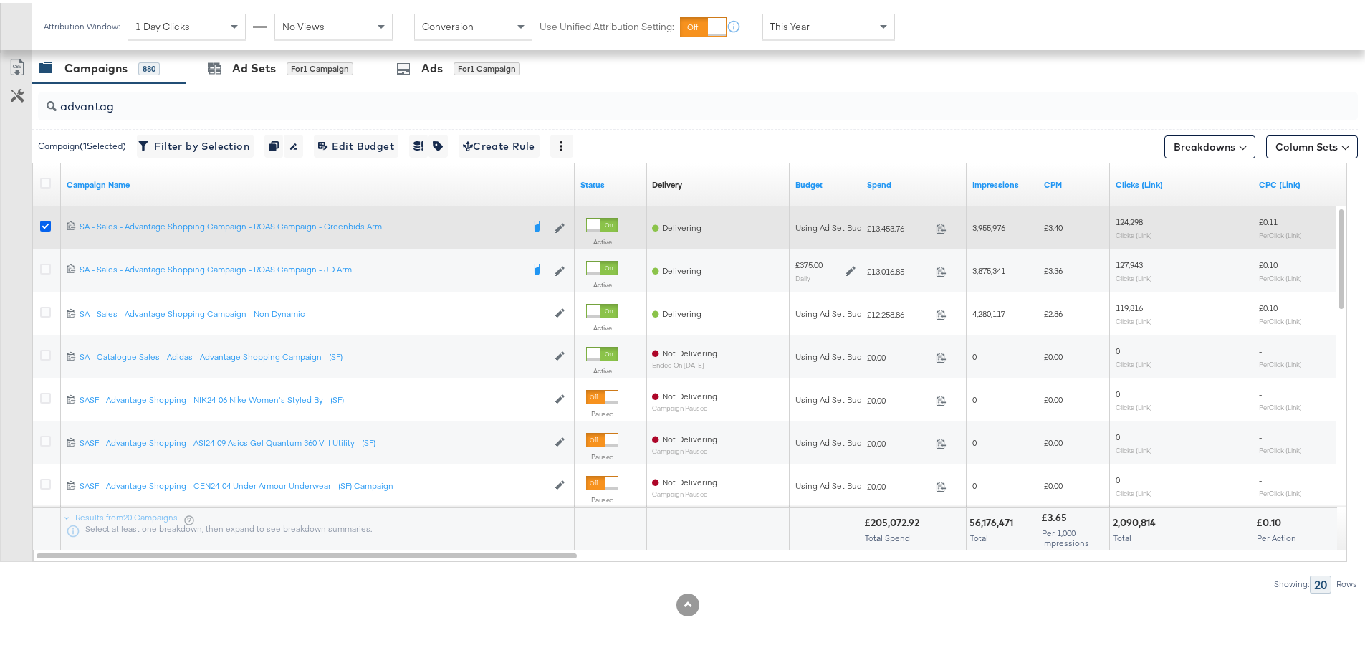
click at [48, 224] on icon at bounding box center [45, 223] width 11 height 11
click at [0, 0] on input "checkbox" at bounding box center [0, 0] width 0 height 0
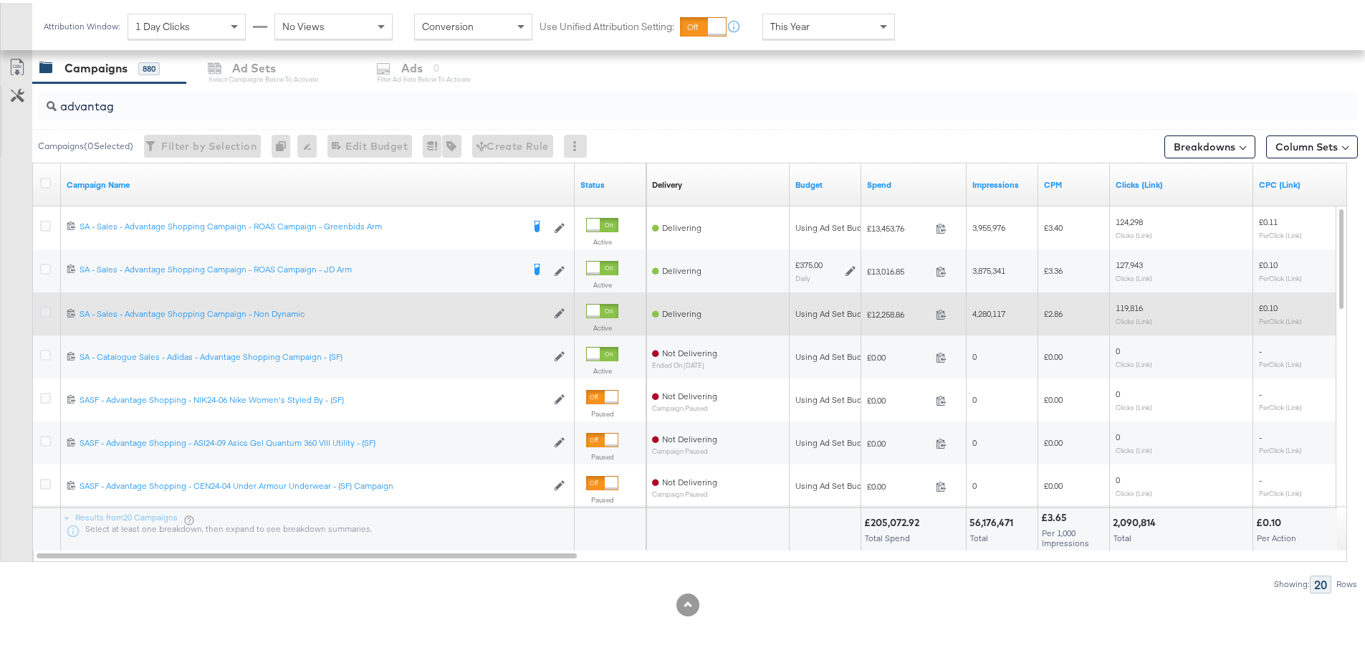
click at [43, 310] on icon at bounding box center [45, 309] width 11 height 11
click at [0, 0] on input "checkbox" at bounding box center [0, 0] width 0 height 0
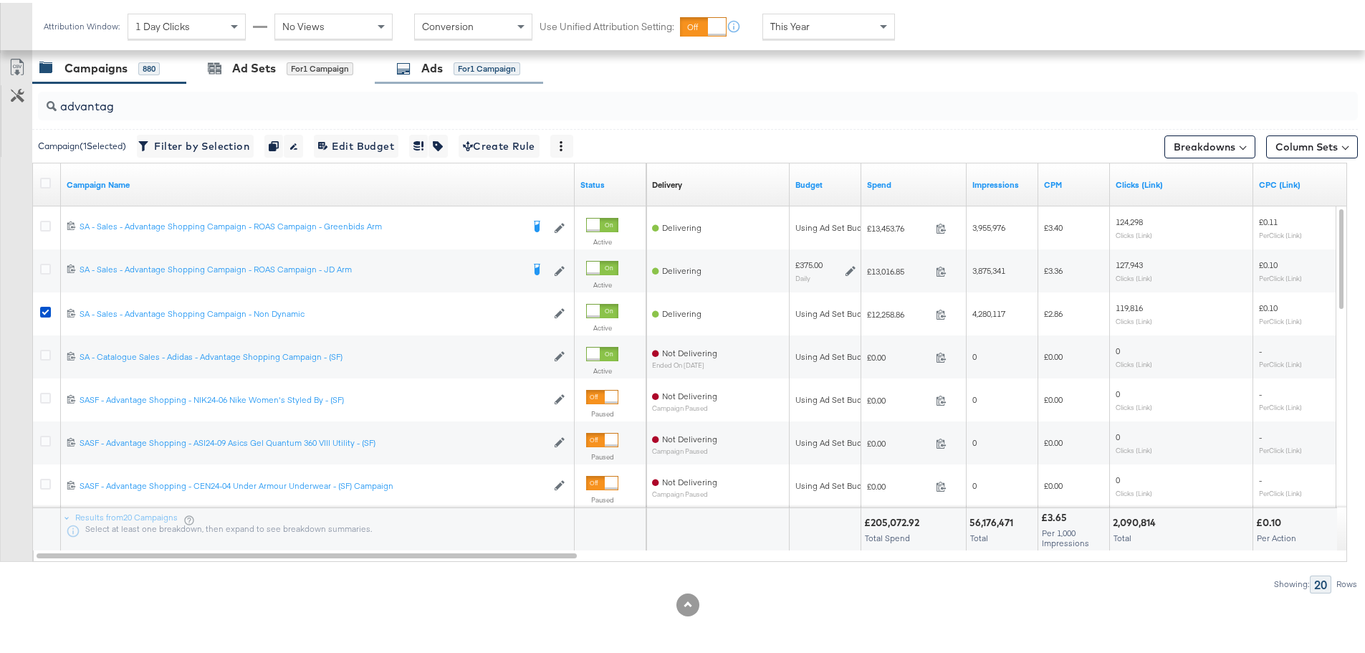
click at [429, 62] on div "Ads" at bounding box center [431, 65] width 21 height 16
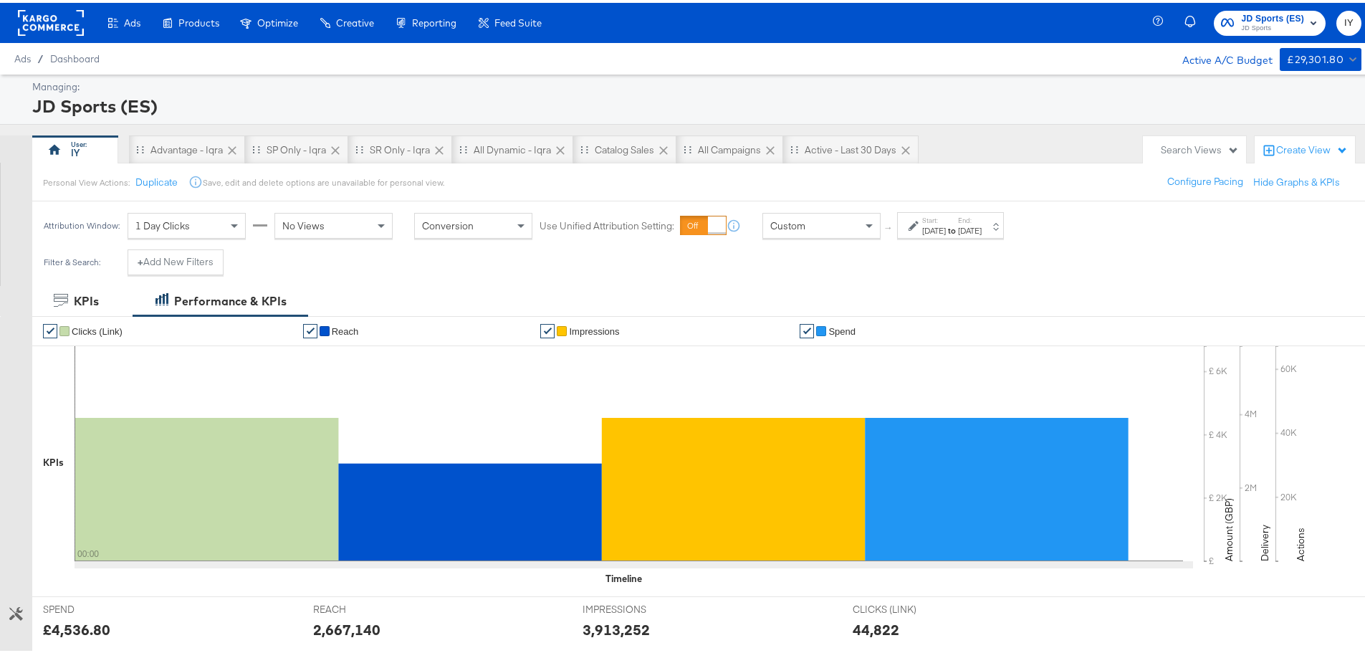
click at [946, 227] on div "[DATE]" at bounding box center [934, 227] width 24 height 11
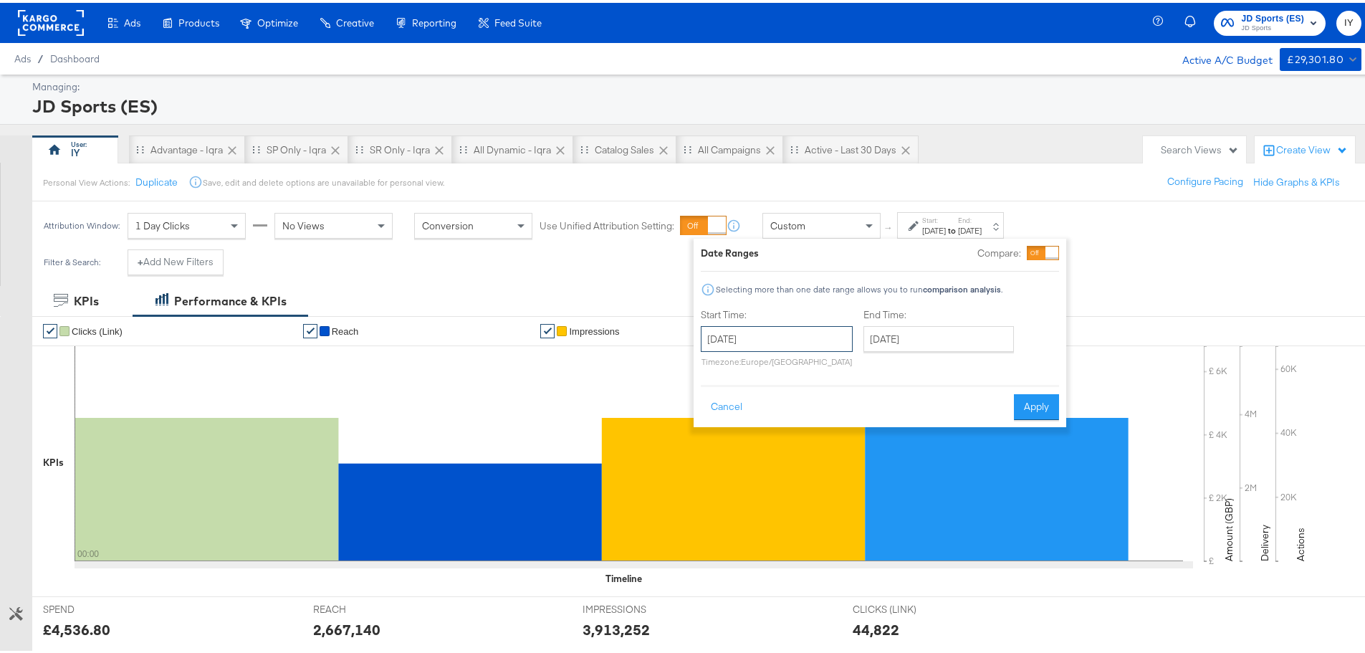
click at [800, 337] on input "[DATE]" at bounding box center [777, 336] width 152 height 26
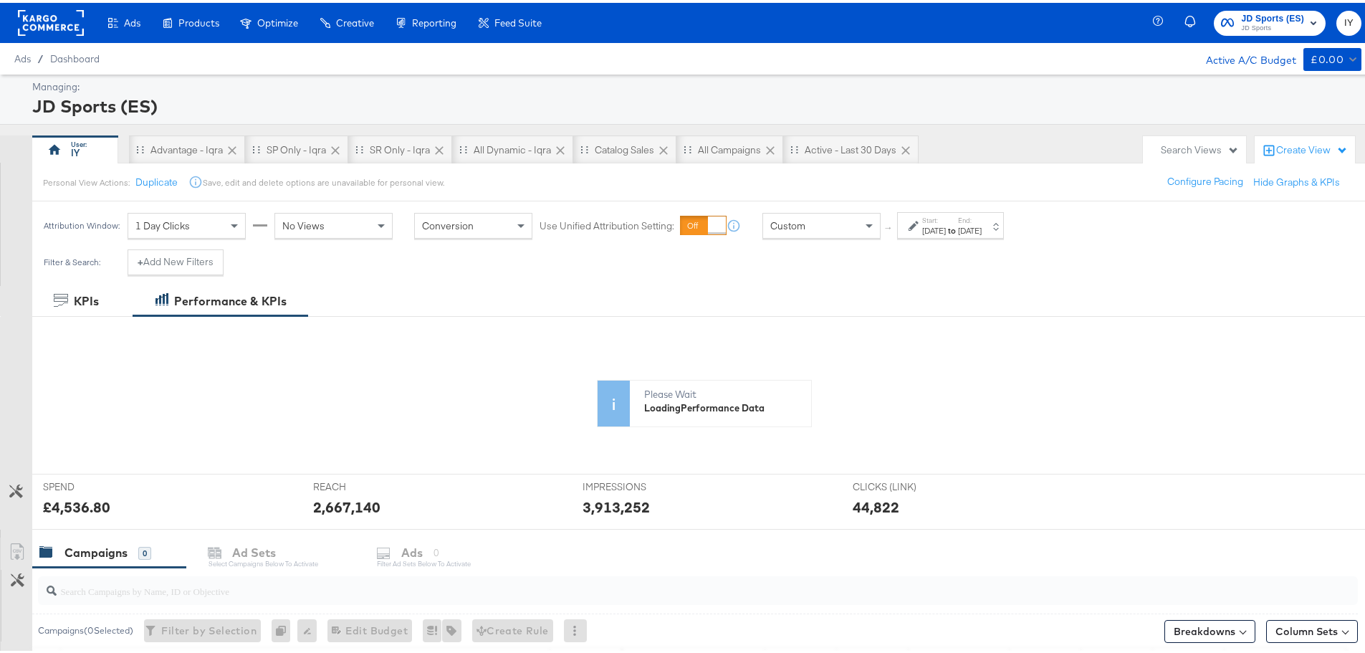
click at [1246, 26] on span "JD Sports" at bounding box center [1272, 25] width 63 height 11
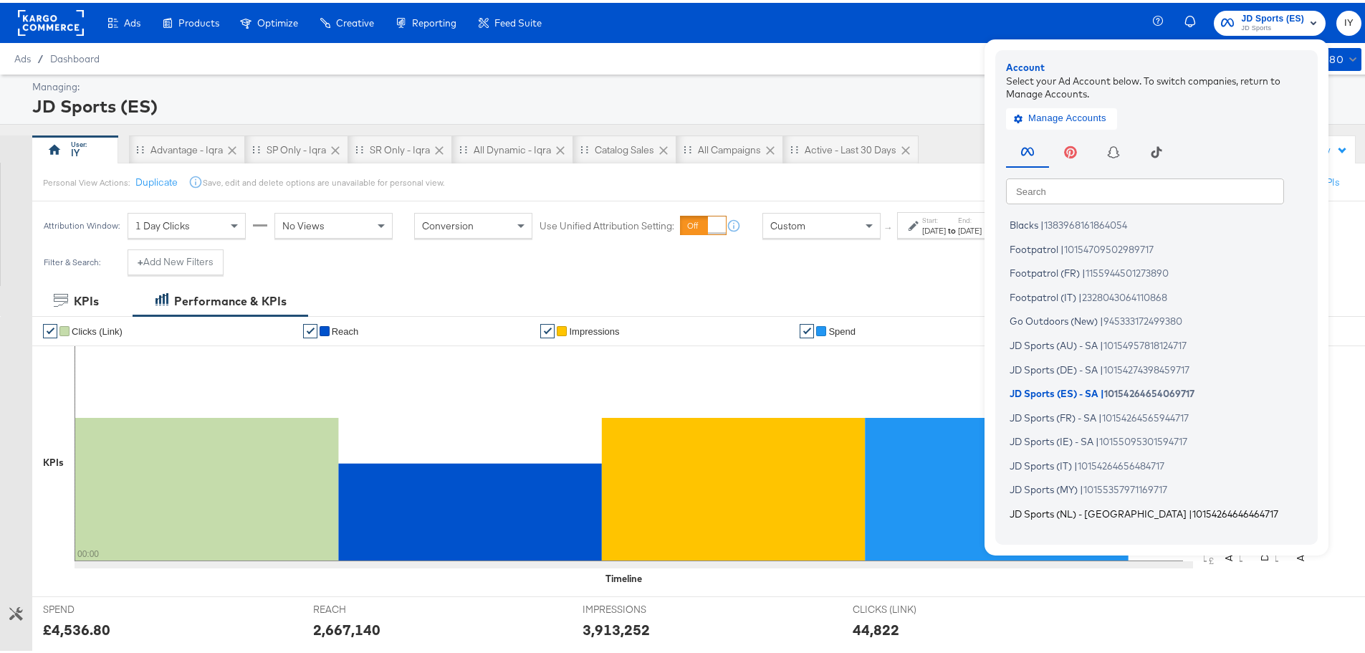
click at [1068, 508] on span "JD Sports (NL) - [GEOGRAPHIC_DATA]" at bounding box center [1098, 509] width 177 height 11
